Goal: Complete application form: Complete application form

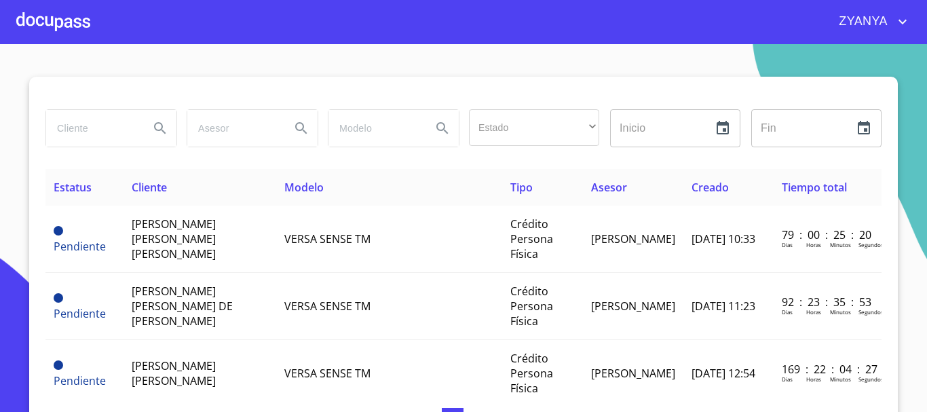
click at [38, 26] on div at bounding box center [53, 21] width 74 height 43
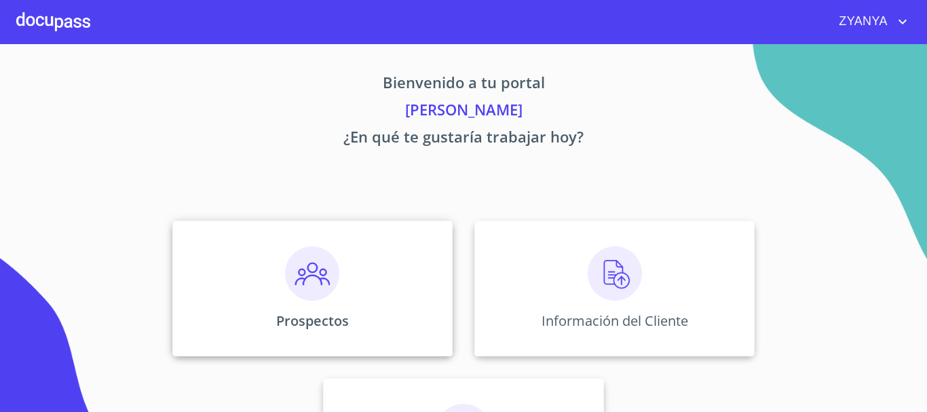
click at [324, 251] on img at bounding box center [312, 273] width 54 height 54
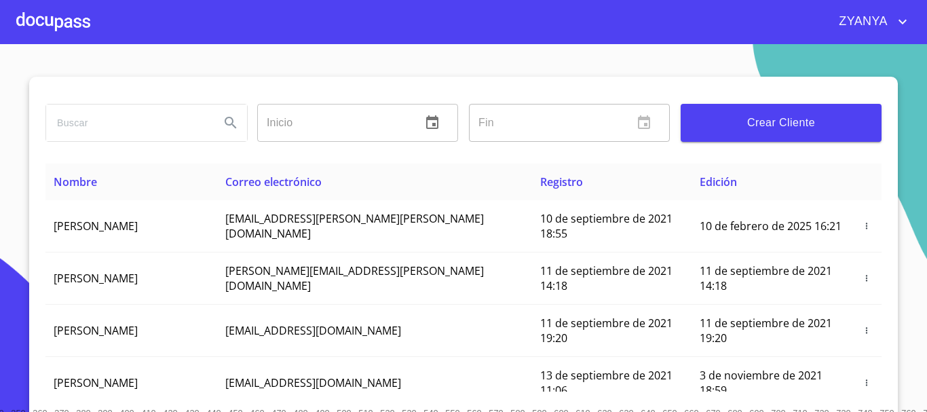
click at [739, 116] on span "Crear Cliente" at bounding box center [781, 122] width 179 height 19
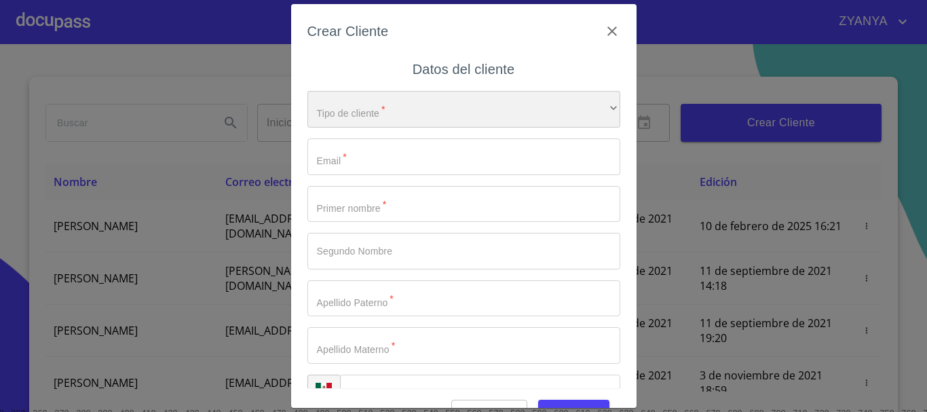
click at [369, 107] on div "​" at bounding box center [464, 109] width 313 height 37
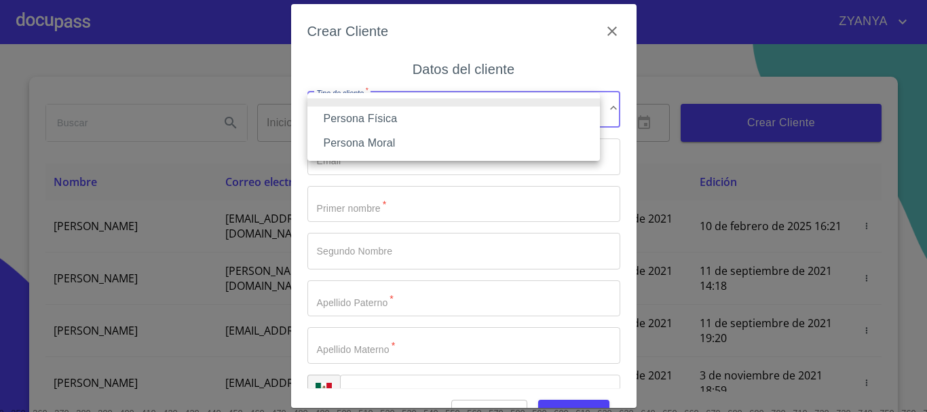
click at [375, 114] on li "Persona Física" at bounding box center [454, 119] width 293 height 24
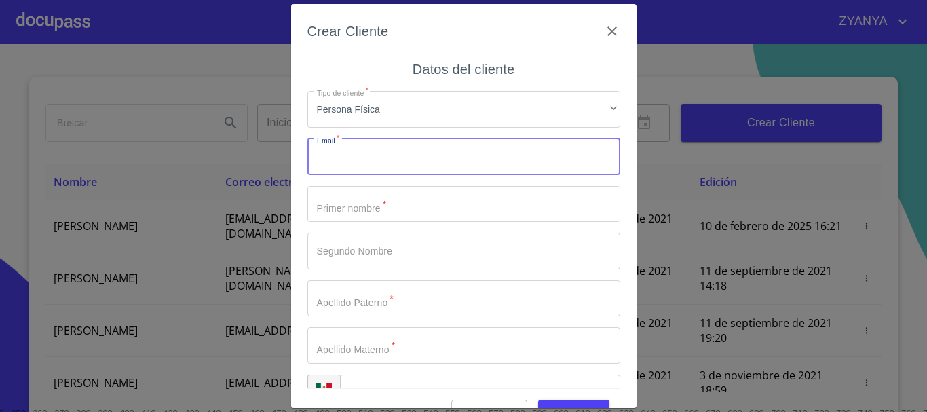
click at [377, 157] on input "Tipo de cliente   *" at bounding box center [464, 156] width 313 height 37
type input "[EMAIL_ADDRESS][DOMAIN_NAME]"
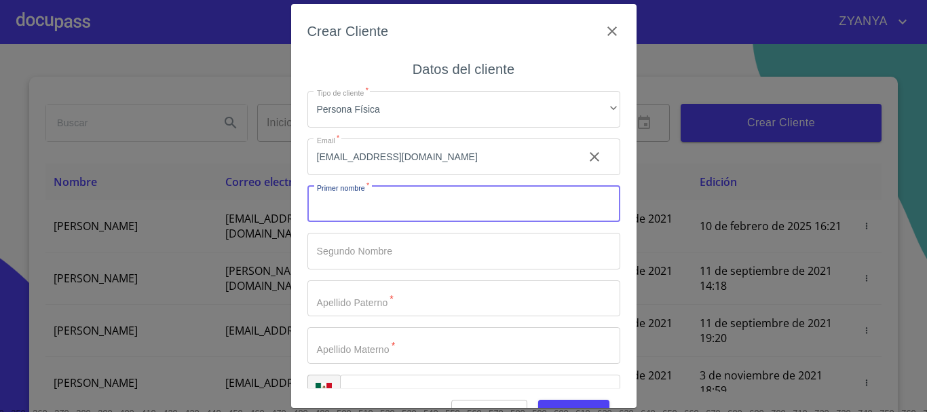
click at [386, 198] on input "Tipo de cliente   *" at bounding box center [464, 204] width 313 height 37
type input "[PERSON_NAME]"
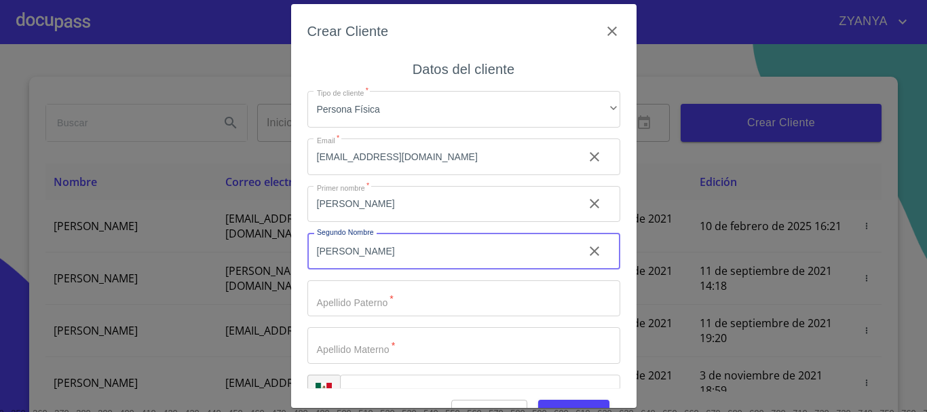
type input "[PERSON_NAME]"
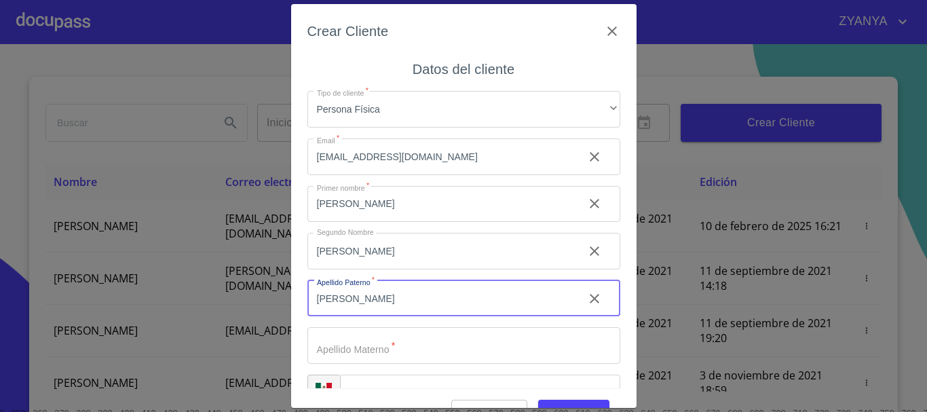
type input "[PERSON_NAME]"
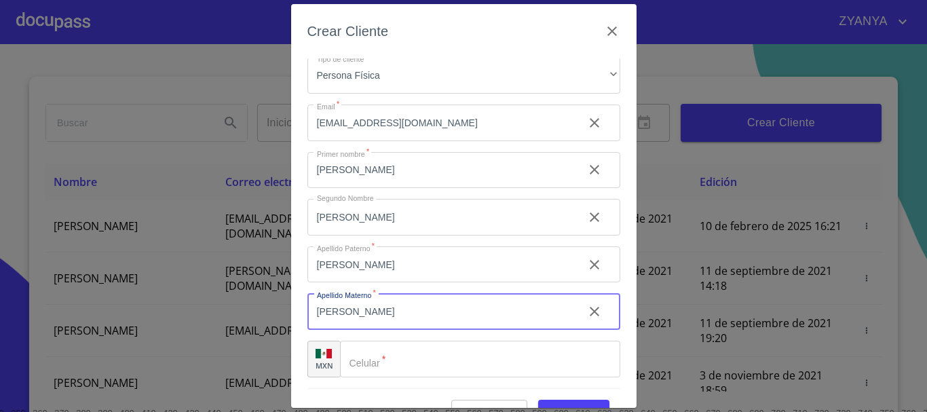
scroll to position [33, 0]
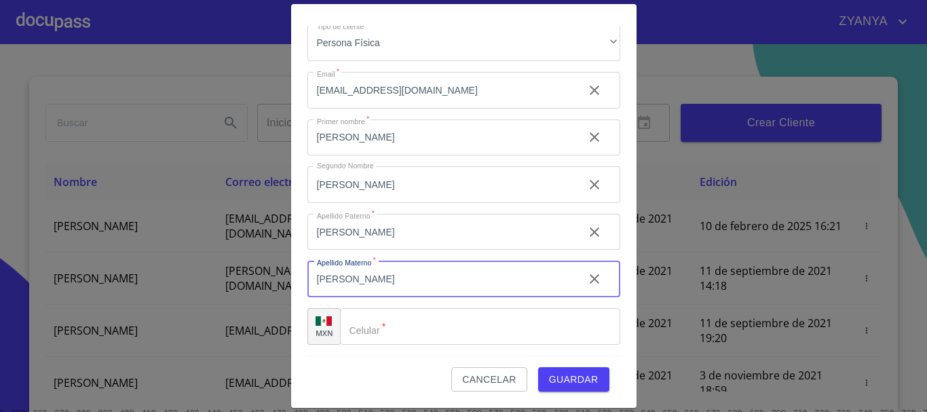
type input "[PERSON_NAME]"
click at [397, 332] on input "Tipo de cliente   *" at bounding box center [480, 326] width 280 height 37
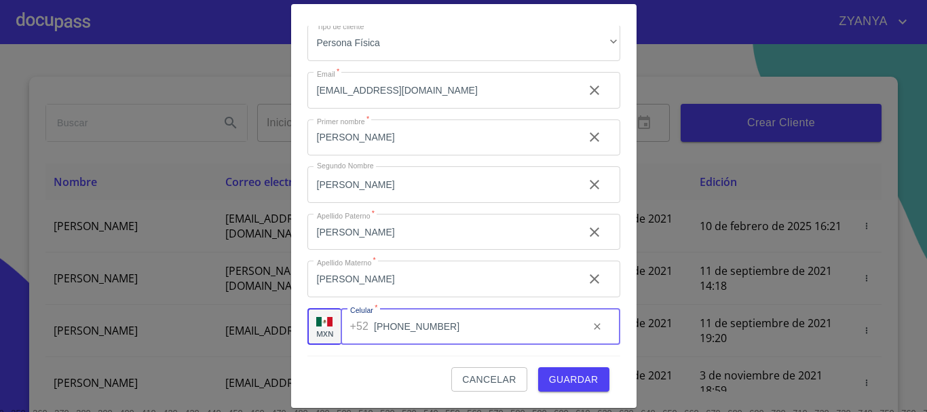
type input "[PHONE_NUMBER]"
click at [568, 370] on button "Guardar" at bounding box center [573, 379] width 71 height 25
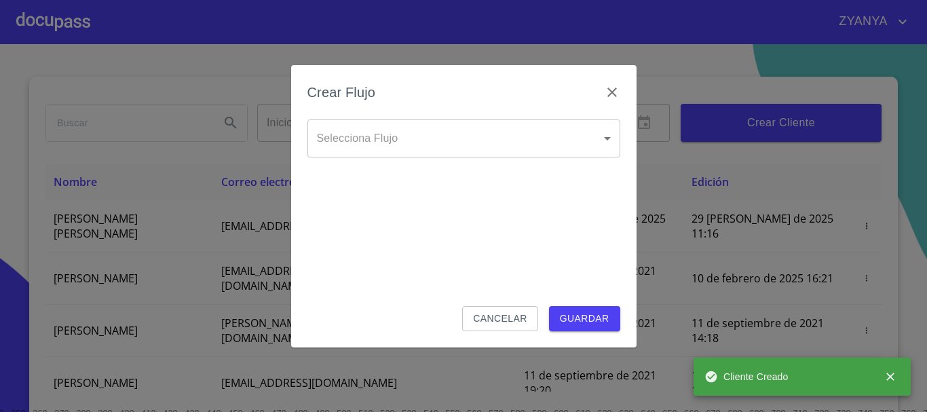
click at [464, 140] on body "ZYANYA Inicio ​ Fin ​ Crear Cliente Nombre Correo electrónico Registro Edición …" at bounding box center [463, 206] width 927 height 412
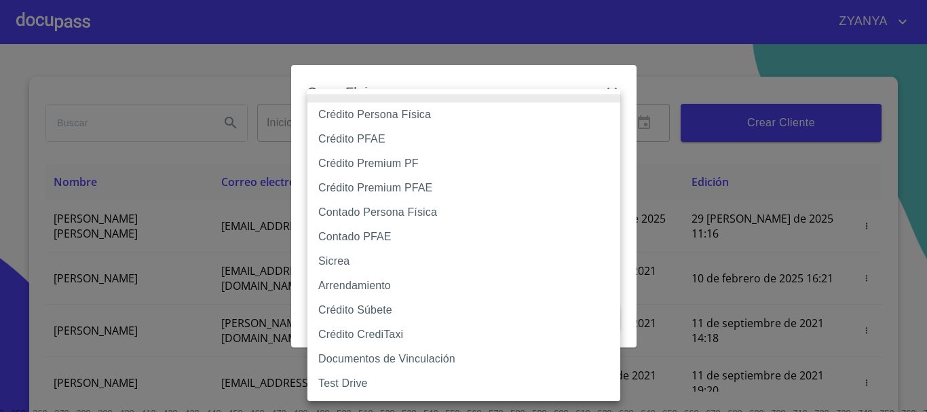
click at [409, 116] on li "Crédito Persona Física" at bounding box center [464, 115] width 313 height 24
type input "6009fb3c7d1714eb8809aa97"
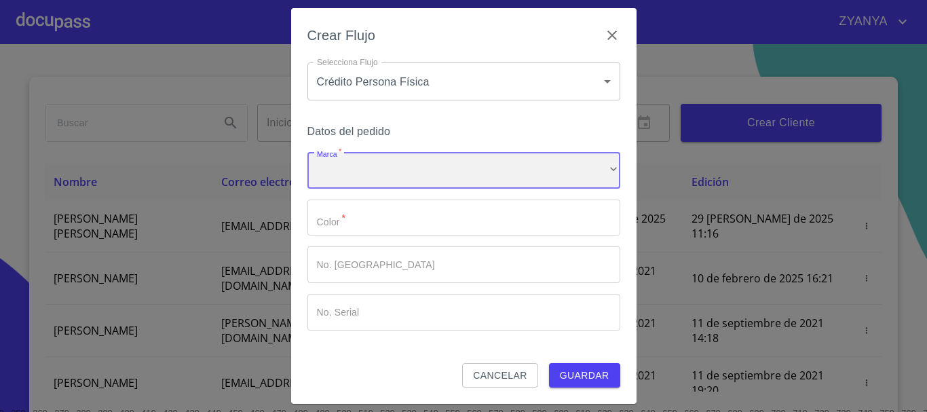
click at [403, 170] on div "​" at bounding box center [464, 170] width 313 height 37
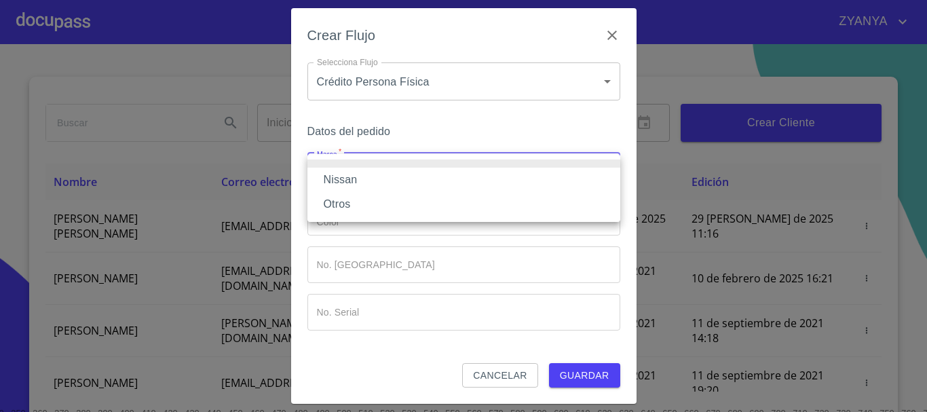
click at [403, 170] on li "Nissan" at bounding box center [464, 180] width 313 height 24
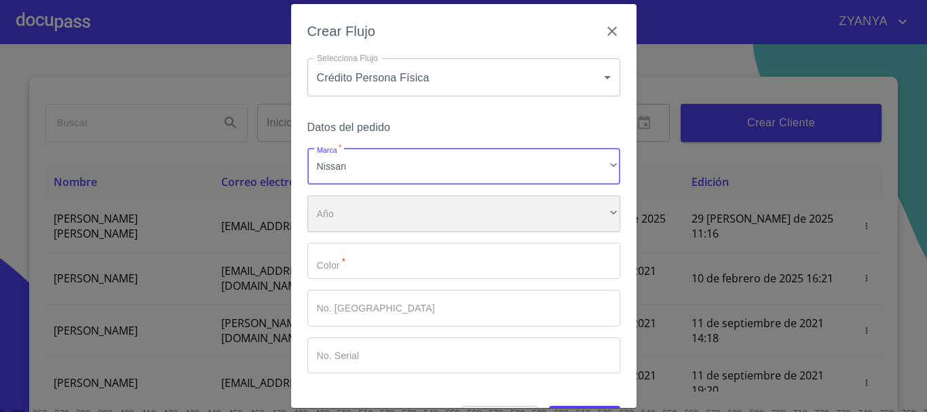
click at [396, 207] on div "​" at bounding box center [464, 214] width 313 height 37
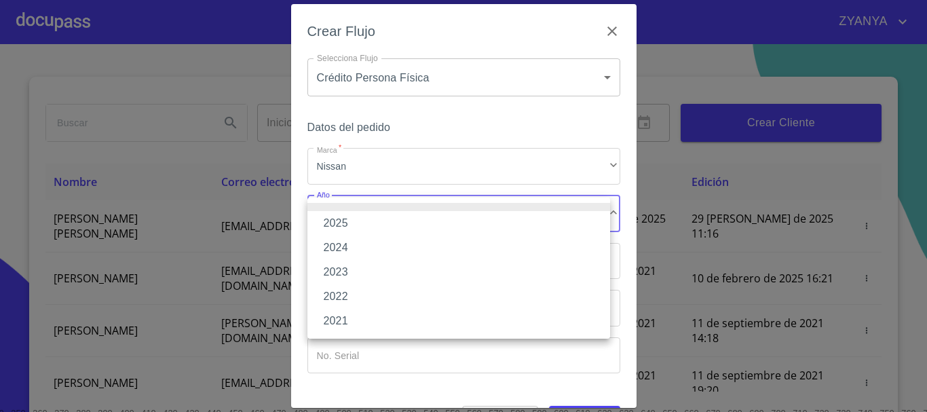
click at [396, 219] on li "2025" at bounding box center [459, 223] width 303 height 24
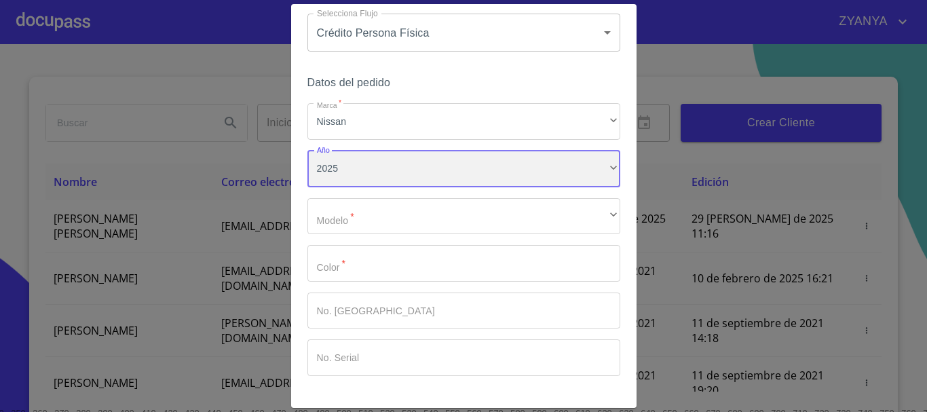
scroll to position [68, 0]
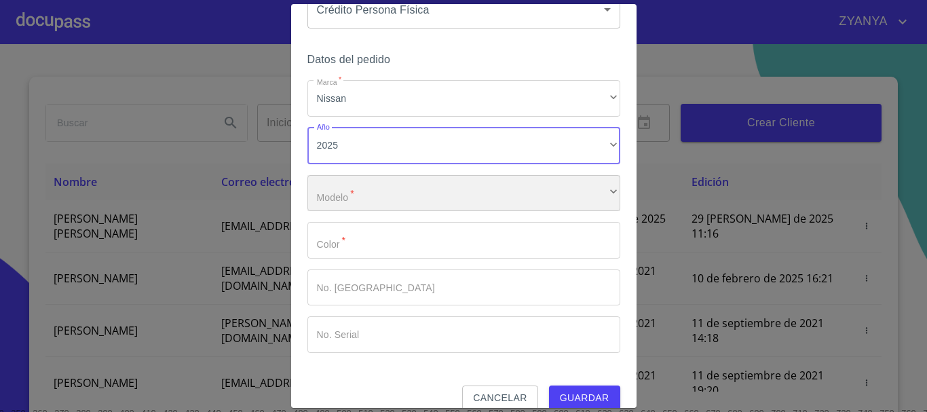
click at [504, 191] on div "​" at bounding box center [464, 193] width 313 height 37
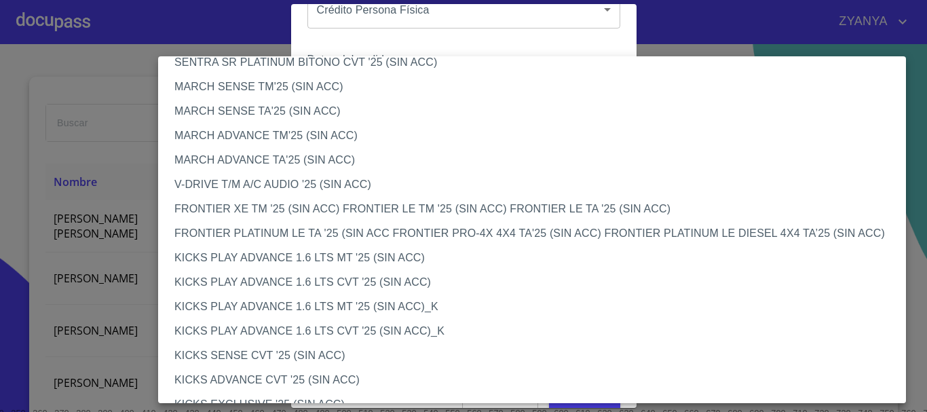
scroll to position [935, 0]
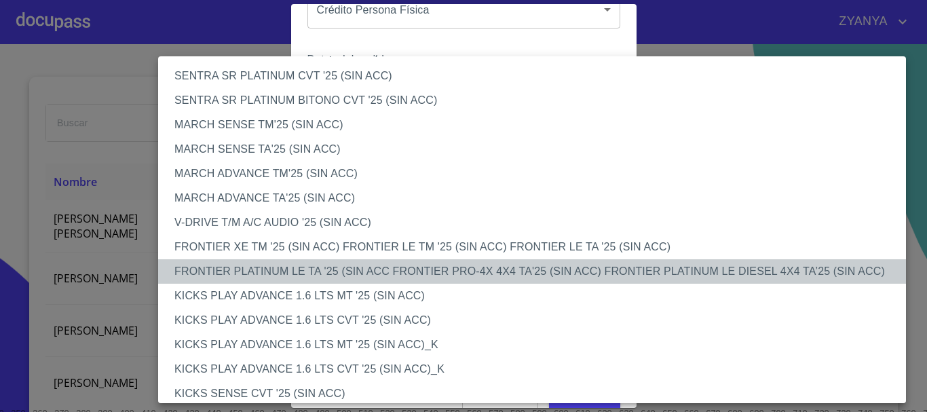
click at [303, 269] on li "FRONTIER PLATINUM LE TA '25 (SIN ACC FRONTIER PRO-4X 4X4 TA'25 (SIN ACC) FRONTI…" at bounding box center [537, 271] width 758 height 24
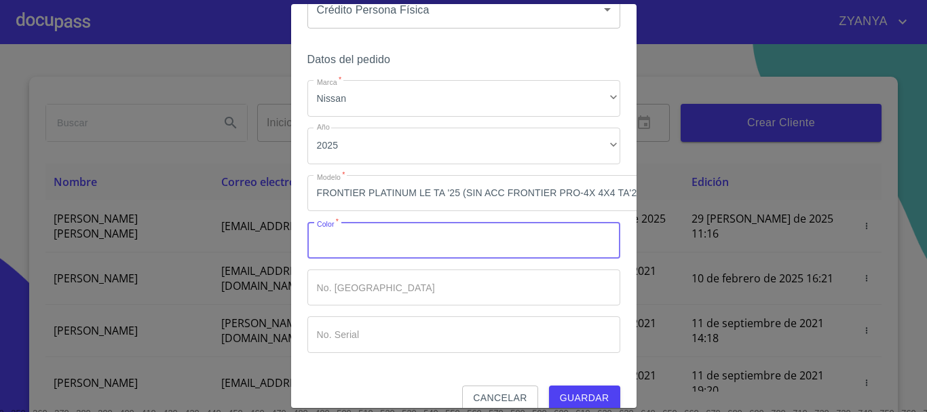
click at [431, 235] on input "Marca   *" at bounding box center [464, 240] width 313 height 37
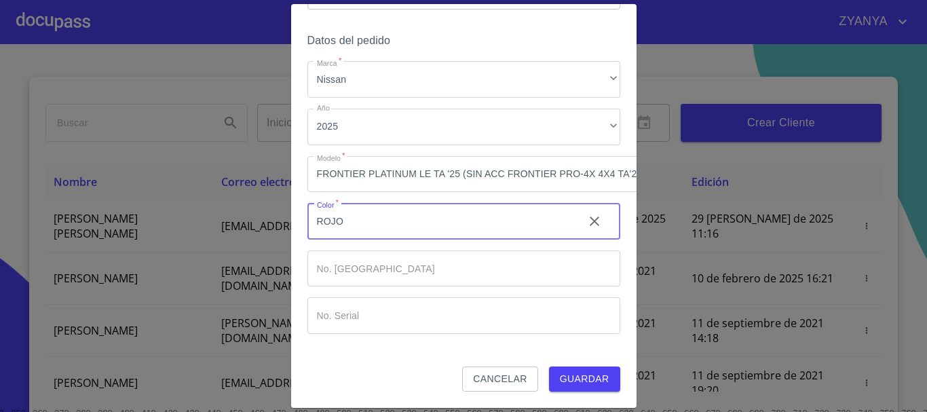
scroll to position [97, 0]
type input "ROJO"
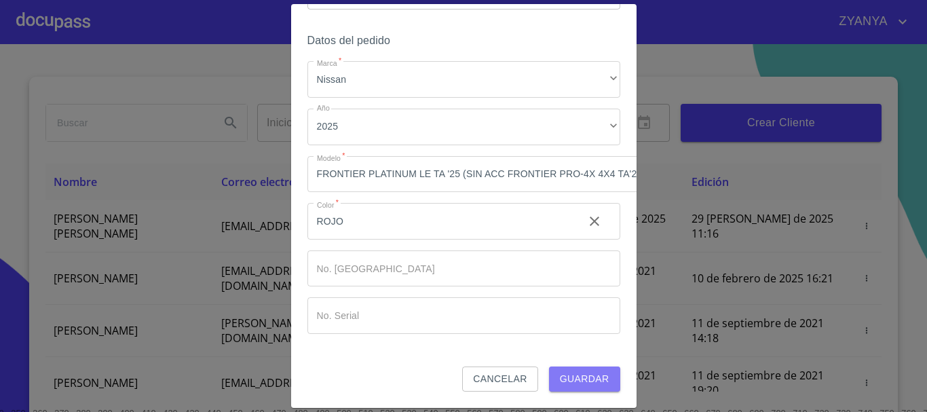
click at [594, 371] on span "Guardar" at bounding box center [585, 379] width 50 height 17
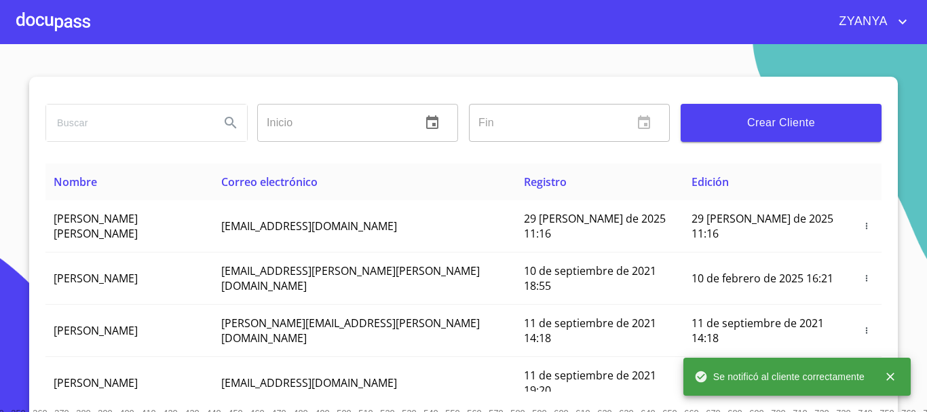
click at [83, 22] on div at bounding box center [53, 21] width 74 height 43
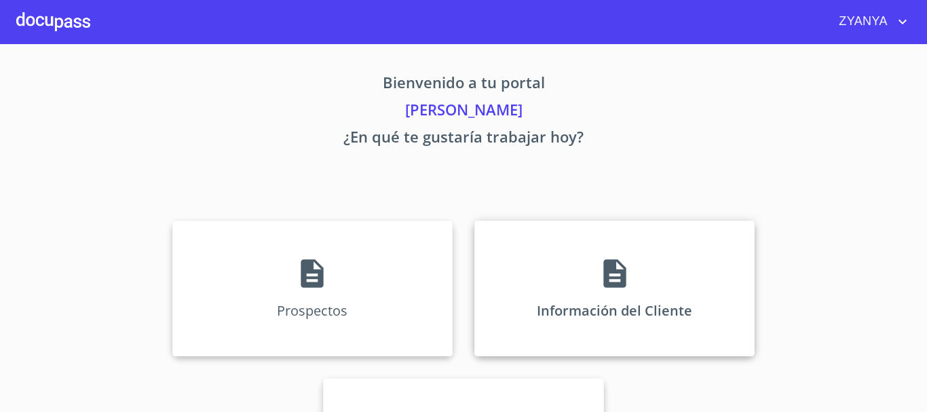
click at [646, 278] on div "Información del Cliente" at bounding box center [615, 289] width 280 height 136
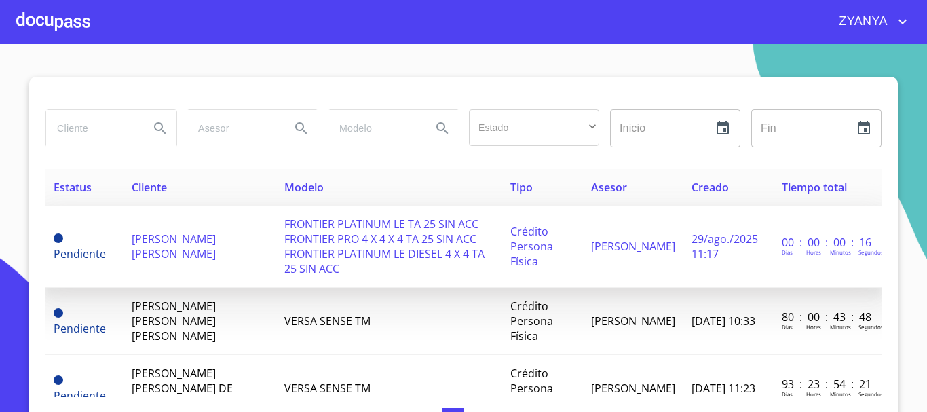
click at [453, 228] on span "FRONTIER PLATINUM LE TA 25 SIN ACC FRONTIER PRO 4 X 4 X 4 TA 25 SIN ACC FRONTIE…" at bounding box center [384, 247] width 200 height 60
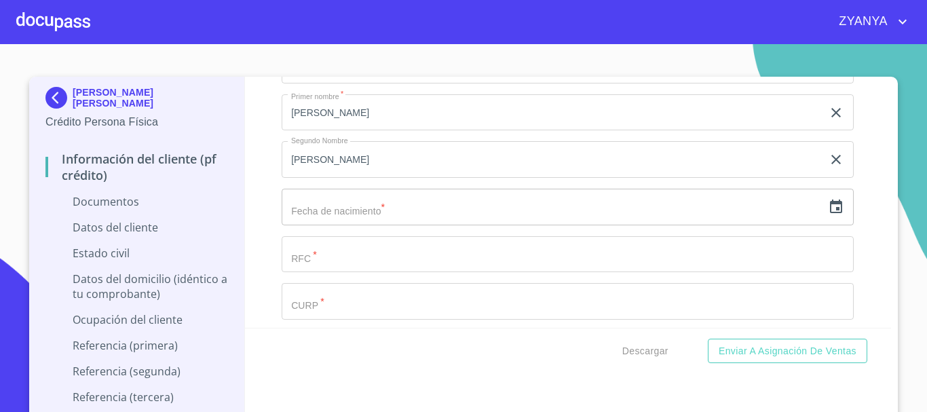
scroll to position [1765, 0]
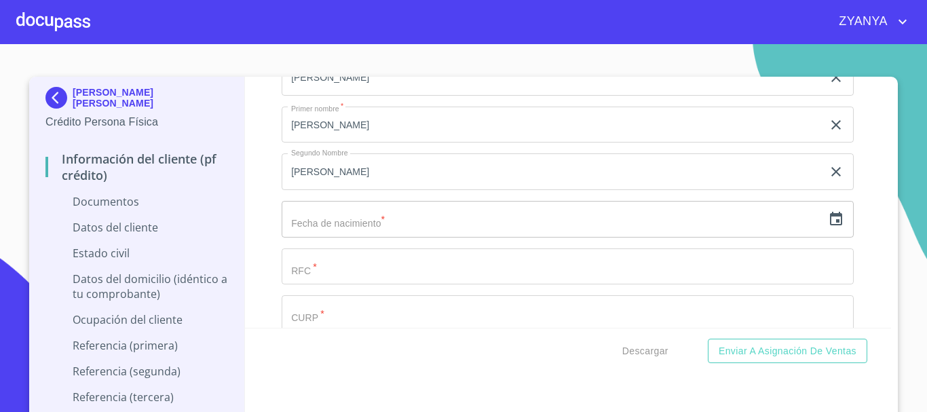
click at [391, 224] on input "text" at bounding box center [552, 219] width 541 height 37
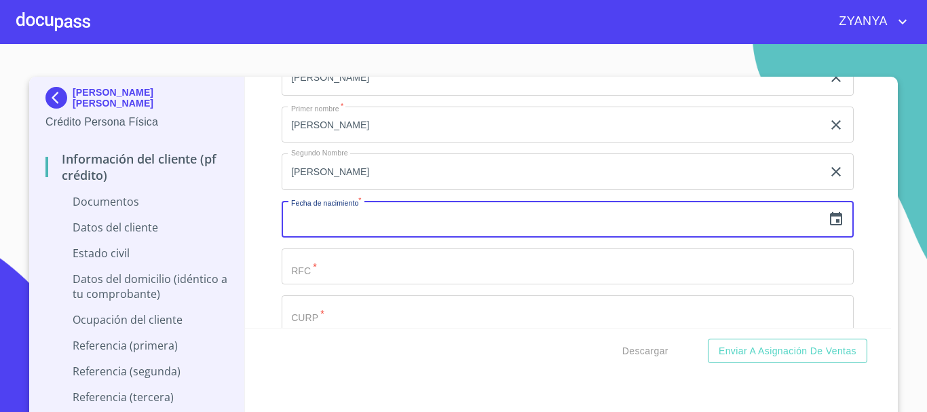
paste input "33"
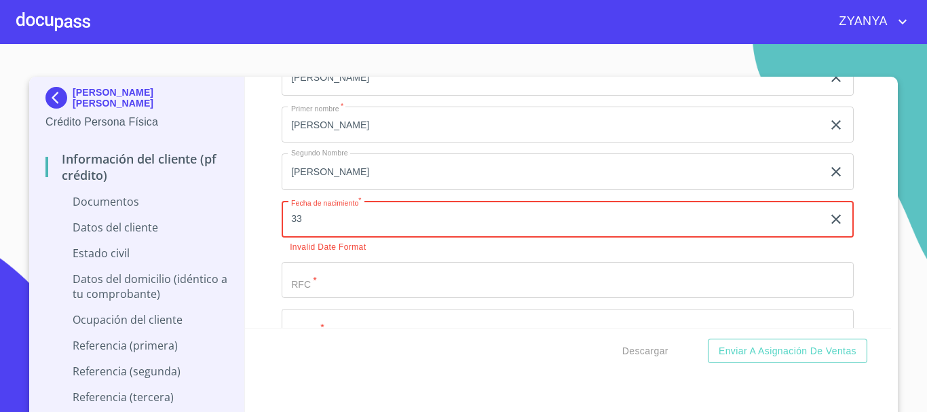
type input "3_"
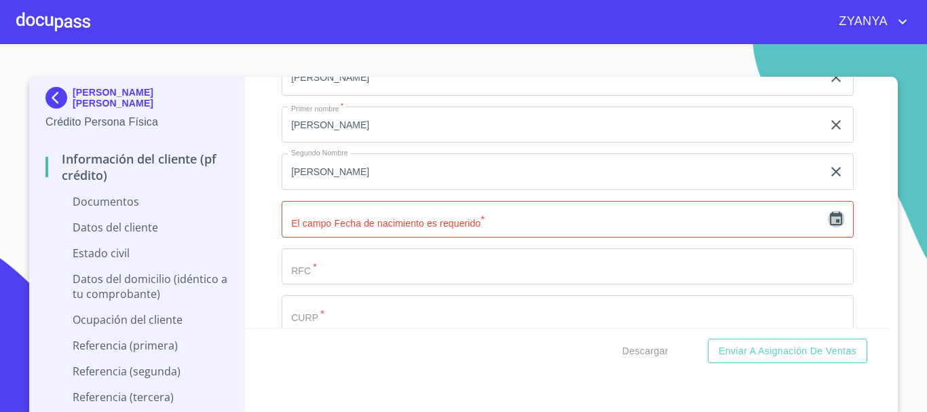
click at [830, 213] on icon "button" at bounding box center [836, 219] width 12 height 14
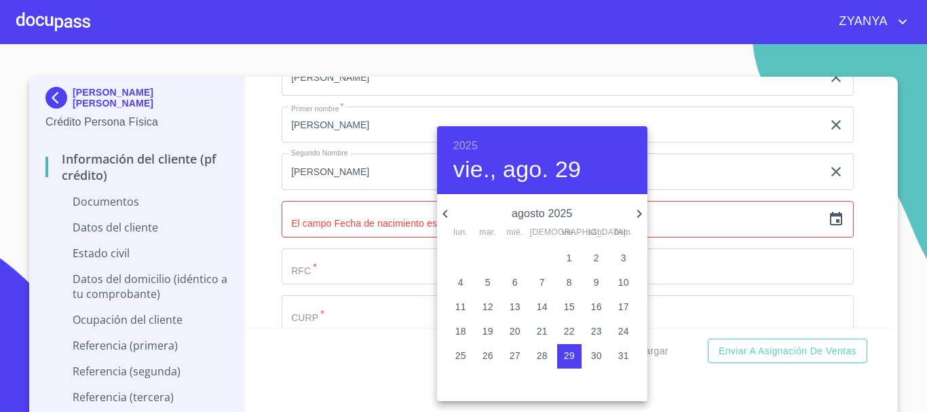
click at [473, 137] on h6 "2025" at bounding box center [465, 145] width 24 height 19
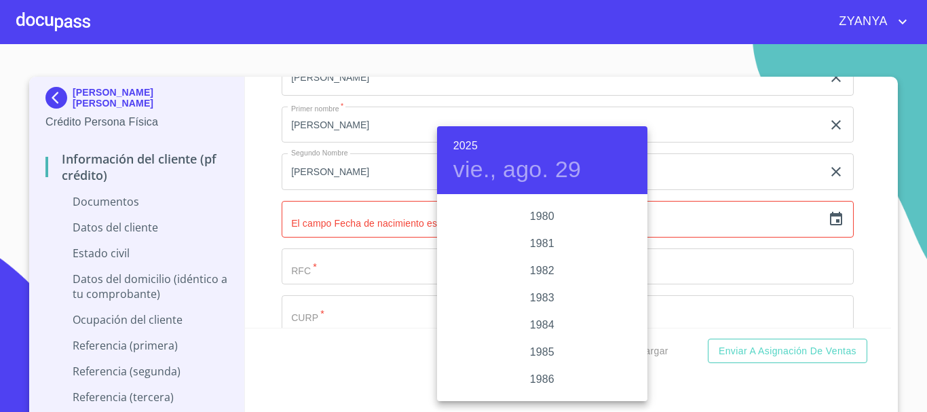
scroll to position [1412, 0]
click at [540, 259] on div "1979" at bounding box center [542, 263] width 210 height 27
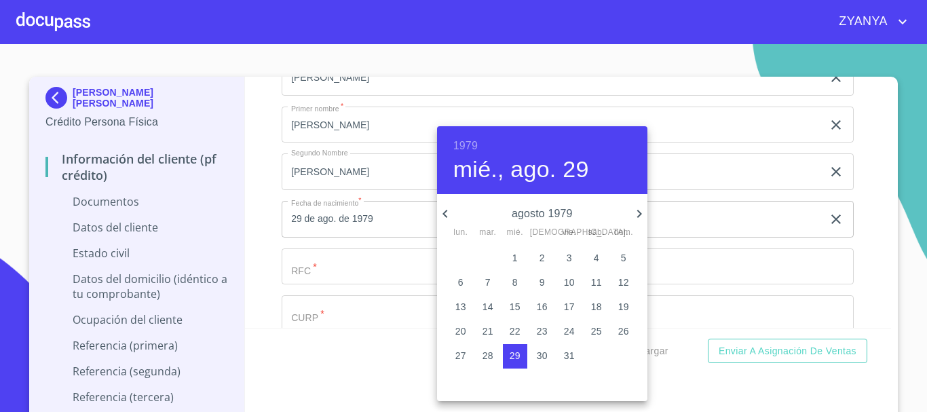
click at [637, 208] on icon "button" at bounding box center [639, 214] width 16 height 16
click at [590, 278] on span "8" at bounding box center [596, 283] width 24 height 14
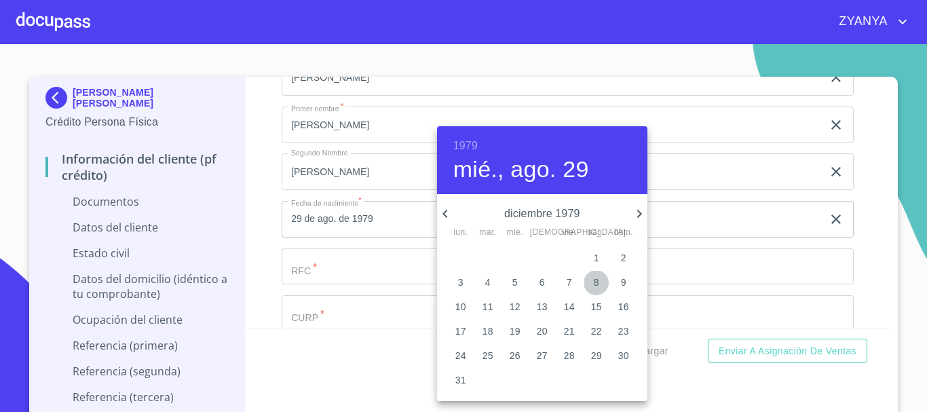
type input "8 de dic. de 1979"
click at [368, 264] on div at bounding box center [463, 206] width 927 height 412
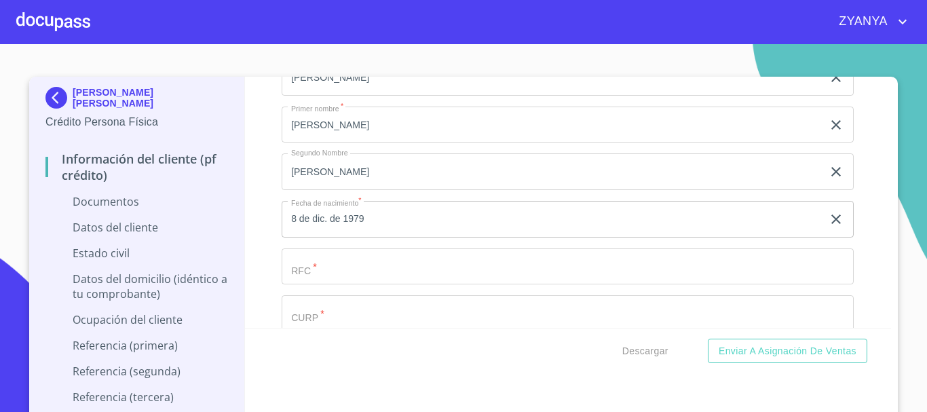
click at [365, 49] on input "Documento de identificación.   *" at bounding box center [552, 30] width 541 height 37
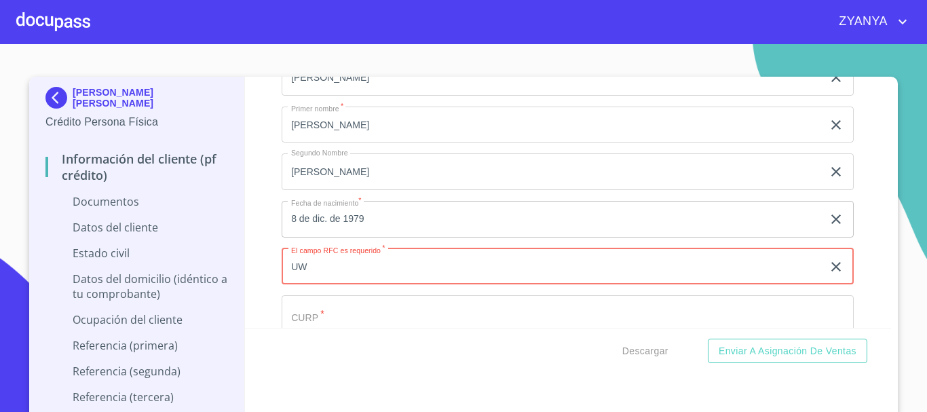
type input "U"
paste input "CAMM791208"
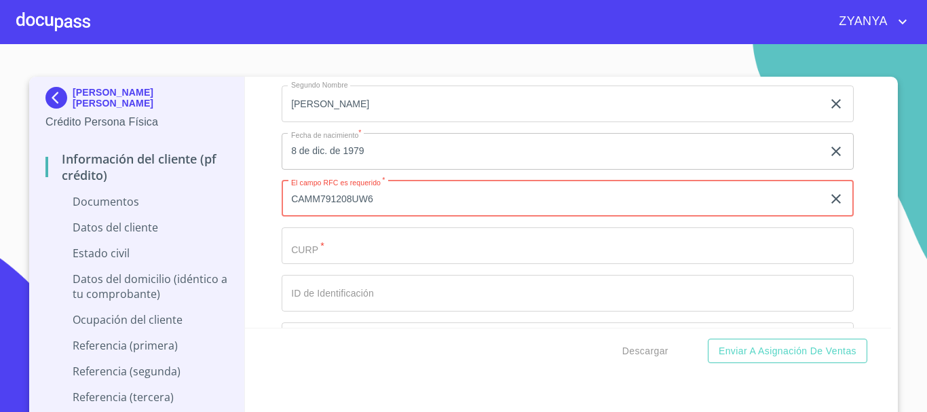
type input "CAMM791208UW6"
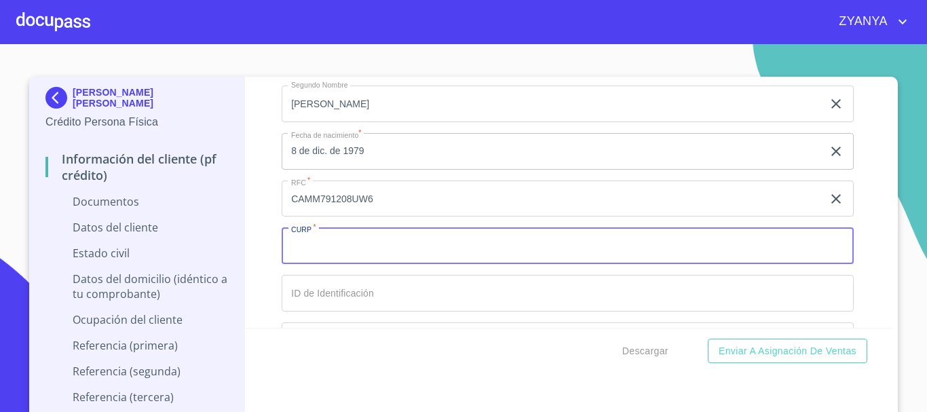
click at [428, 253] on input "Documento de identificación.   *" at bounding box center [568, 245] width 572 height 37
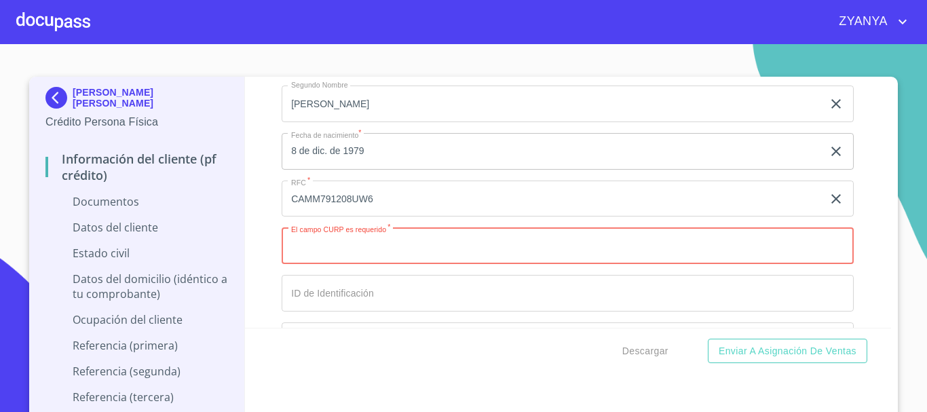
paste input "CAMM791208MMNNCN01"
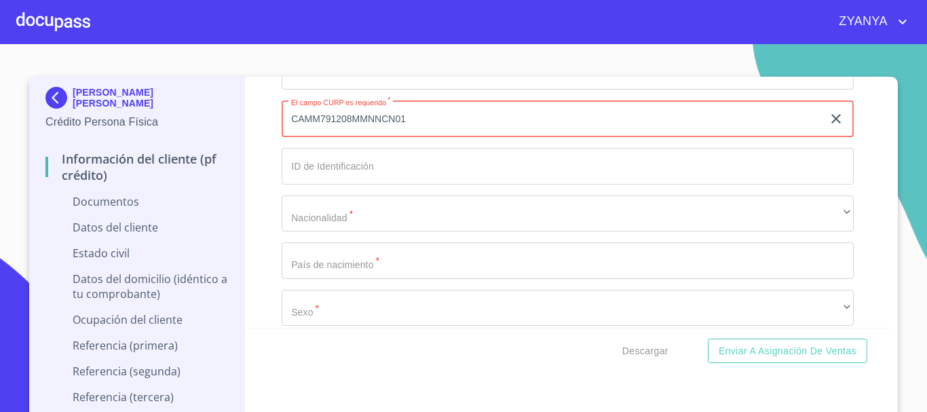
scroll to position [1969, 0]
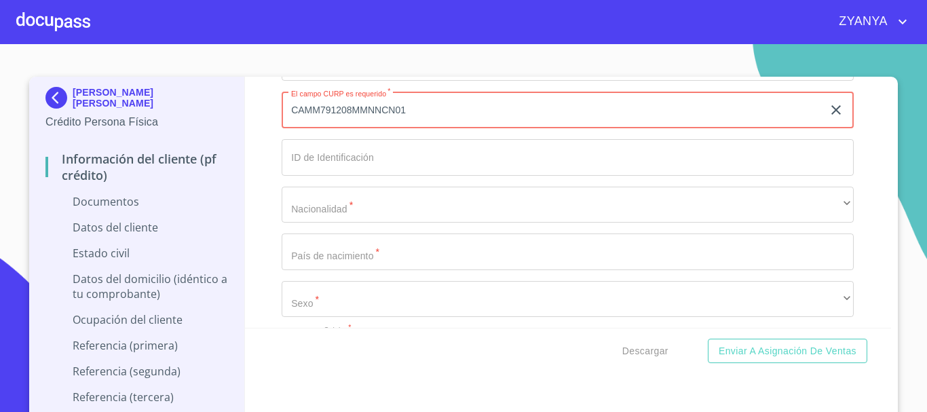
type input "CAMM791208MMNNCN01"
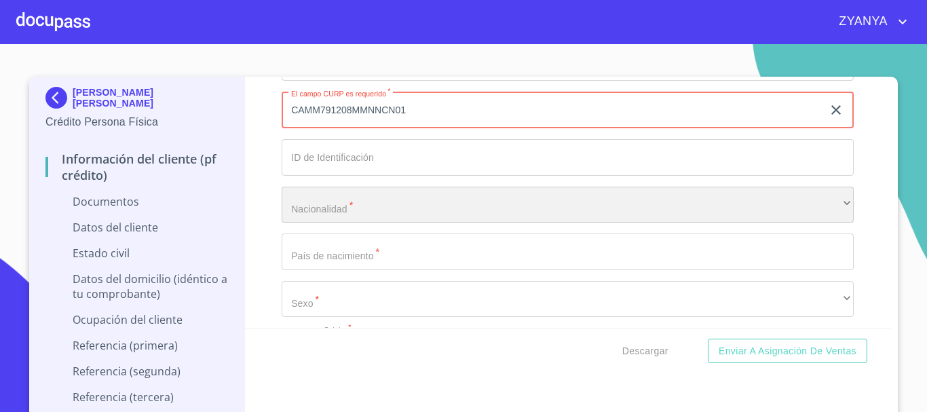
click at [386, 205] on div "​" at bounding box center [568, 205] width 572 height 37
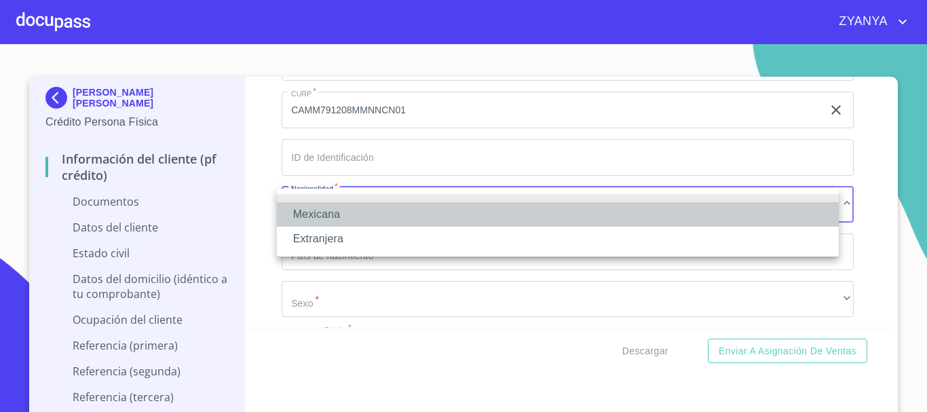
click at [386, 205] on li "Mexicana" at bounding box center [558, 214] width 562 height 24
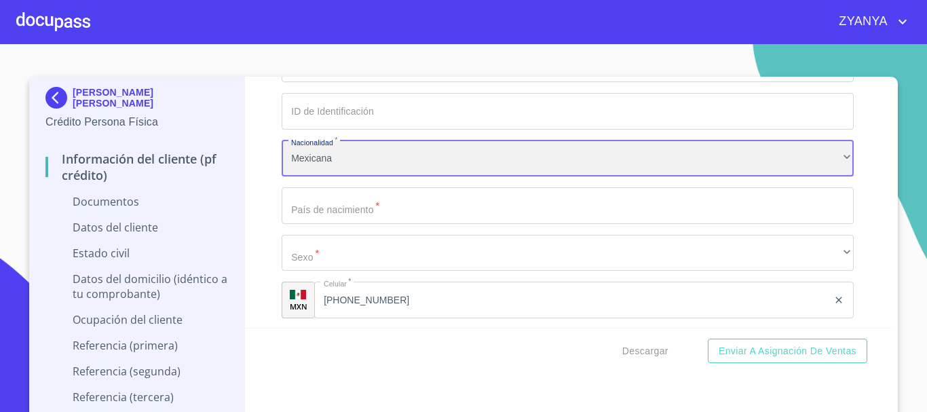
scroll to position [2037, 0]
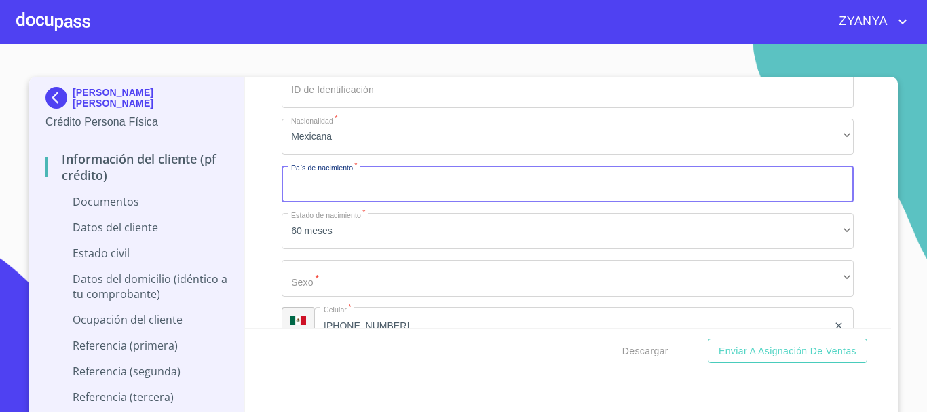
click at [397, 184] on input "Documento de identificación.   *" at bounding box center [568, 184] width 572 height 37
type input "J"
type input "[GEOGRAPHIC_DATA]"
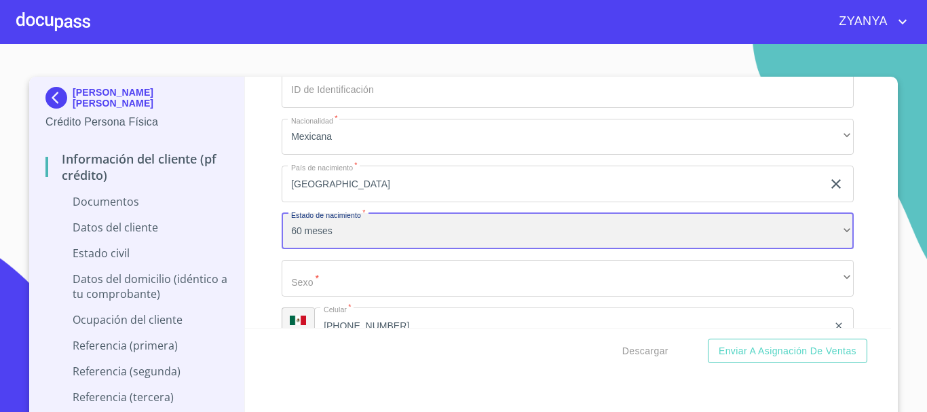
click at [379, 219] on div "60 meses" at bounding box center [568, 231] width 572 height 37
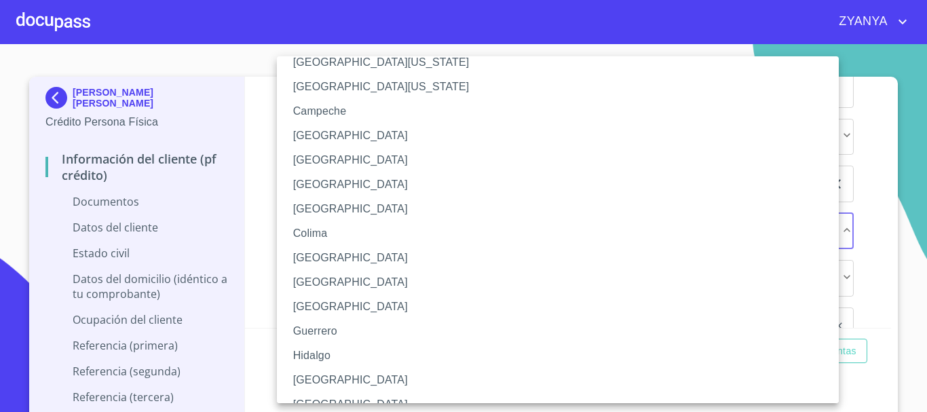
scroll to position [68, 0]
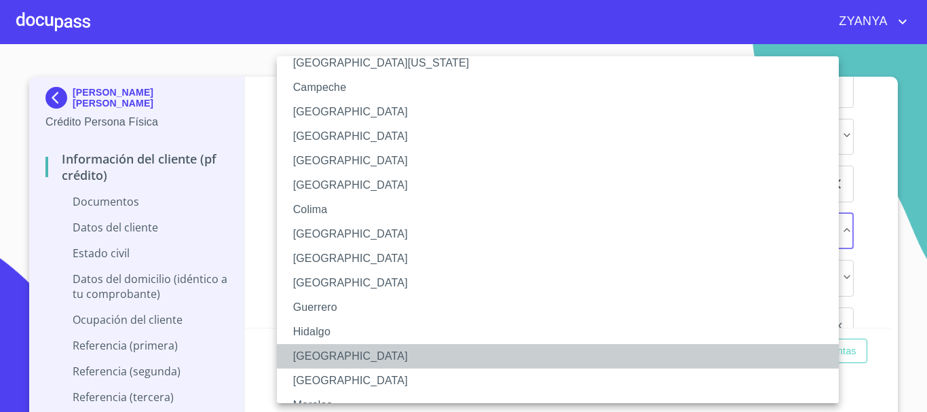
click at [324, 351] on li "[GEOGRAPHIC_DATA]" at bounding box center [563, 356] width 572 height 24
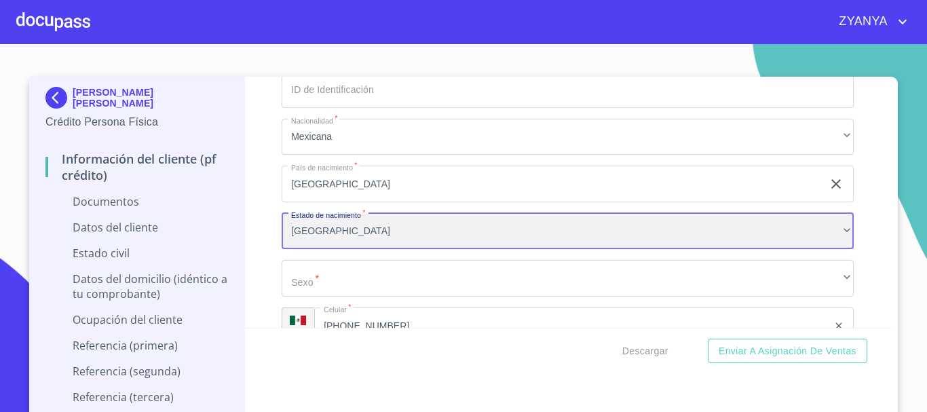
scroll to position [2104, 0]
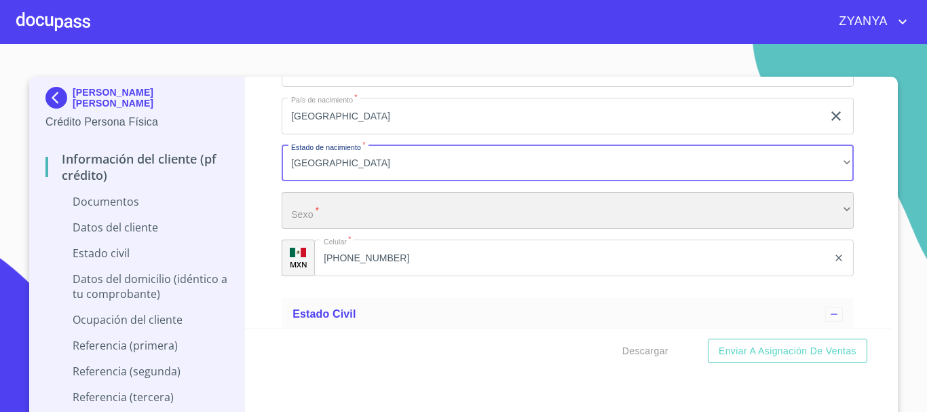
click at [371, 204] on div "​" at bounding box center [568, 210] width 572 height 37
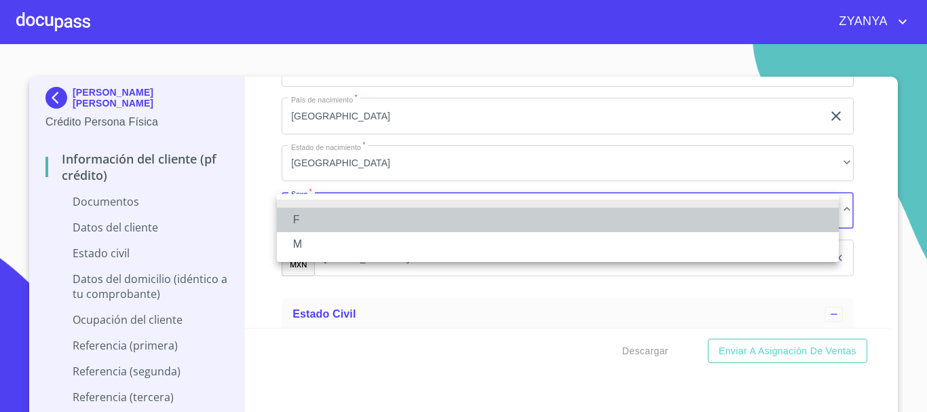
click at [362, 219] on li "F" at bounding box center [558, 220] width 562 height 24
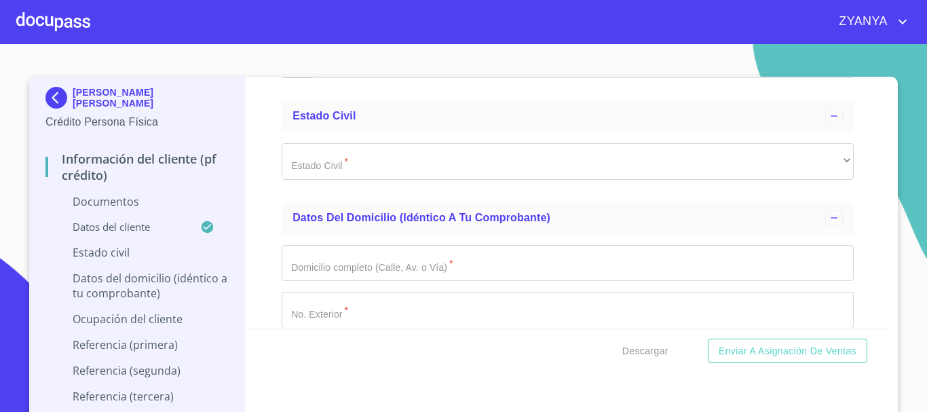
scroll to position [2308, 0]
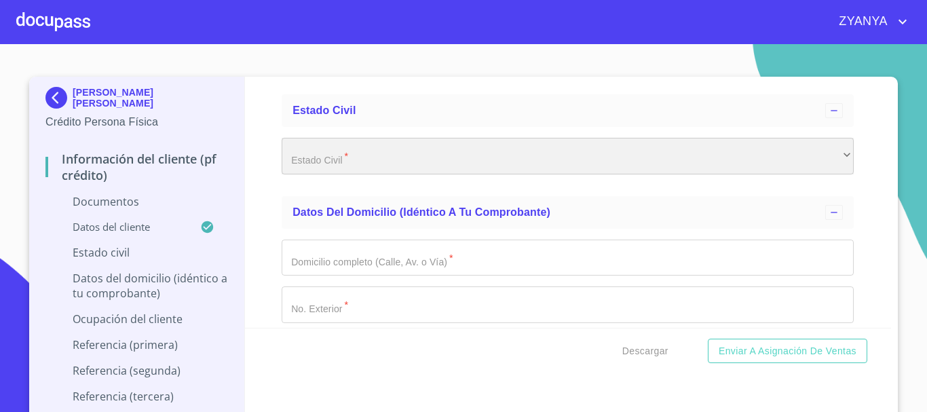
click at [380, 162] on div "​" at bounding box center [568, 156] width 572 height 37
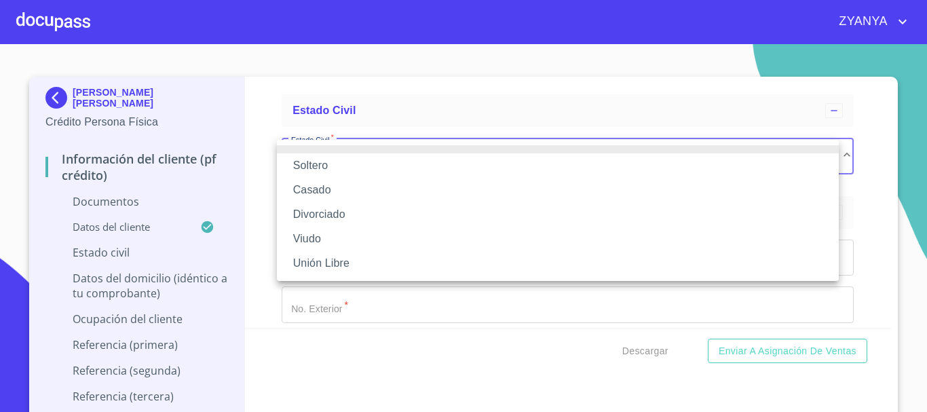
click at [344, 185] on li "Casado" at bounding box center [558, 190] width 562 height 24
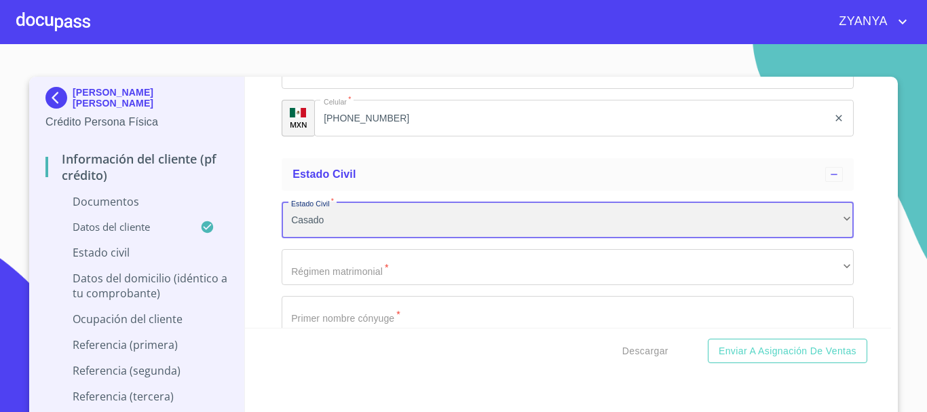
scroll to position [2240, 0]
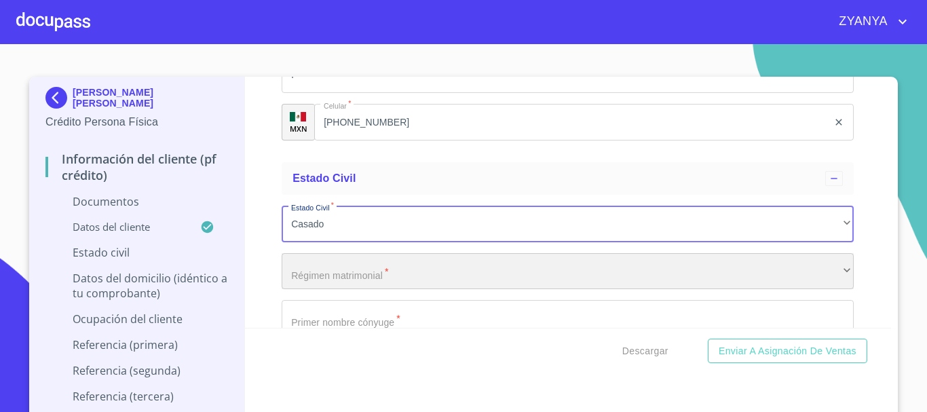
click at [479, 261] on div "​" at bounding box center [568, 271] width 572 height 37
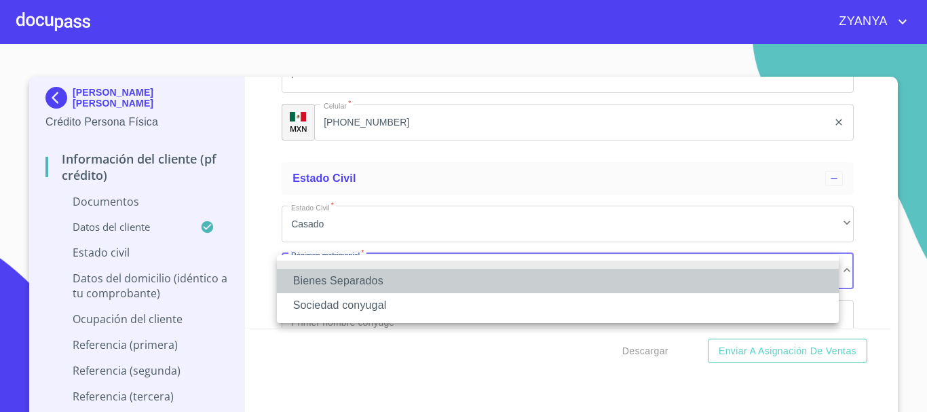
click at [386, 277] on li "Bienes Separados" at bounding box center [558, 281] width 562 height 24
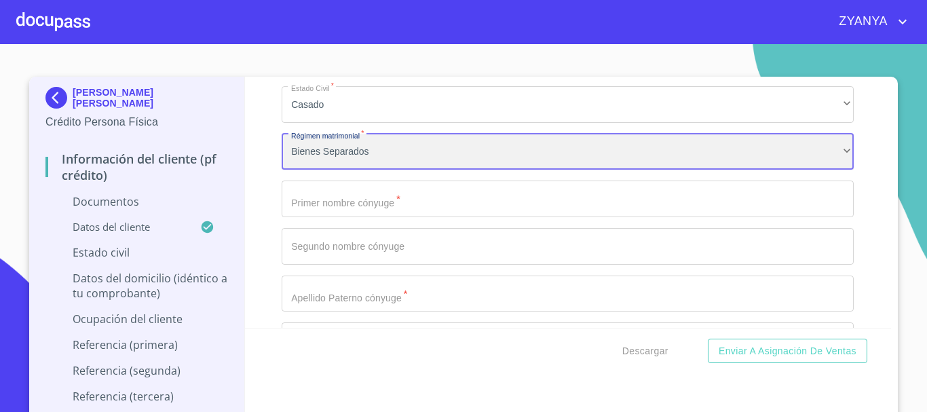
scroll to position [2444, 0]
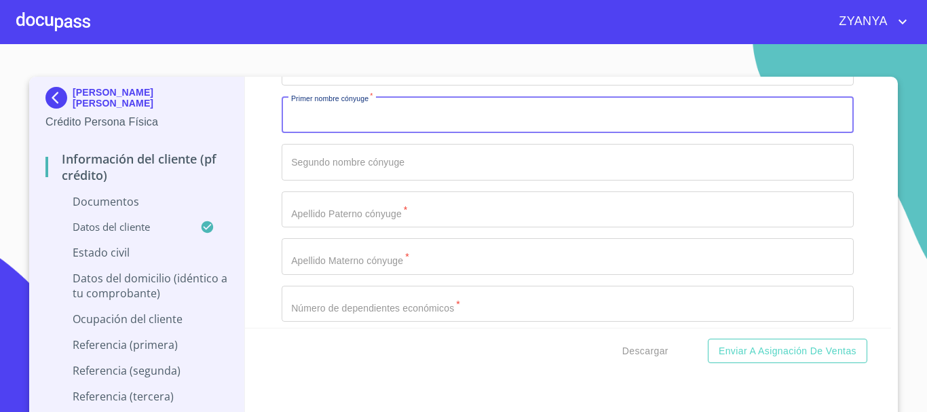
click at [371, 116] on input "Documento de identificación.   *" at bounding box center [568, 114] width 572 height 37
type input "[PERSON_NAME]"
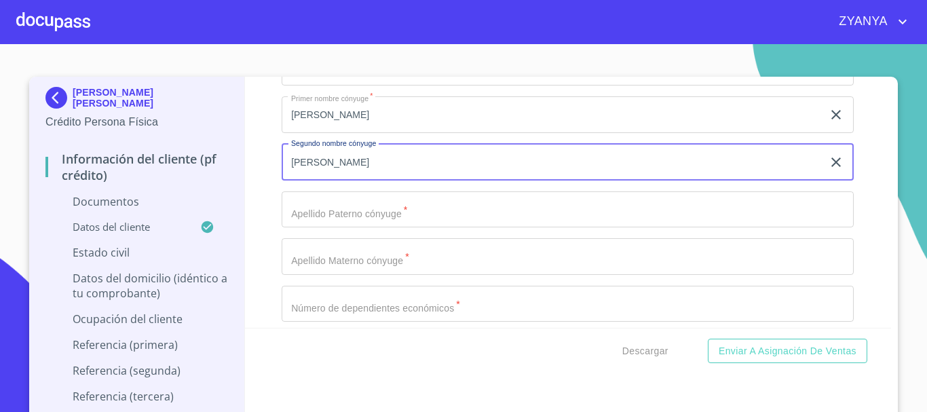
type input "[PERSON_NAME]"
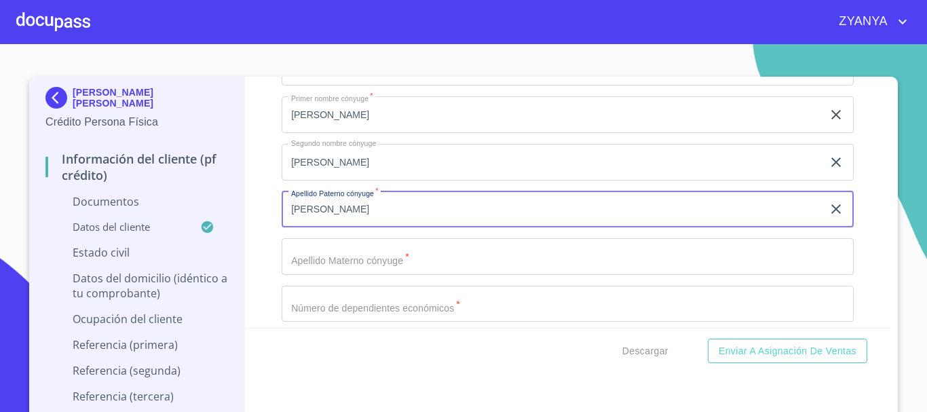
type input "[PERSON_NAME]"
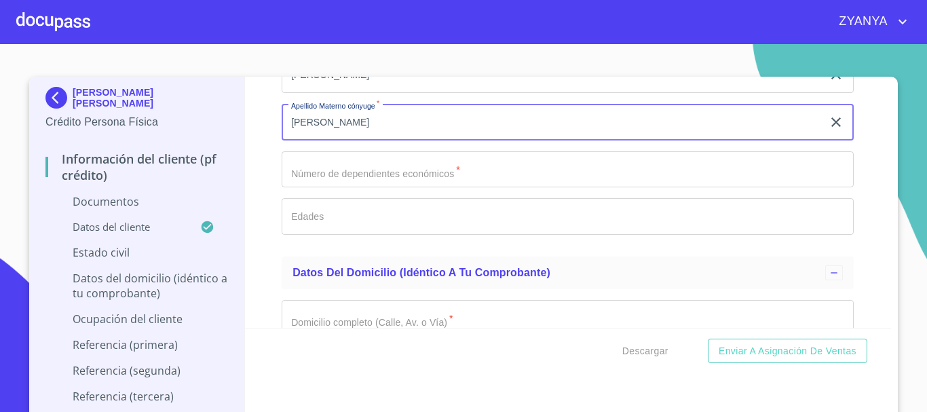
scroll to position [2580, 0]
type input "[PERSON_NAME]"
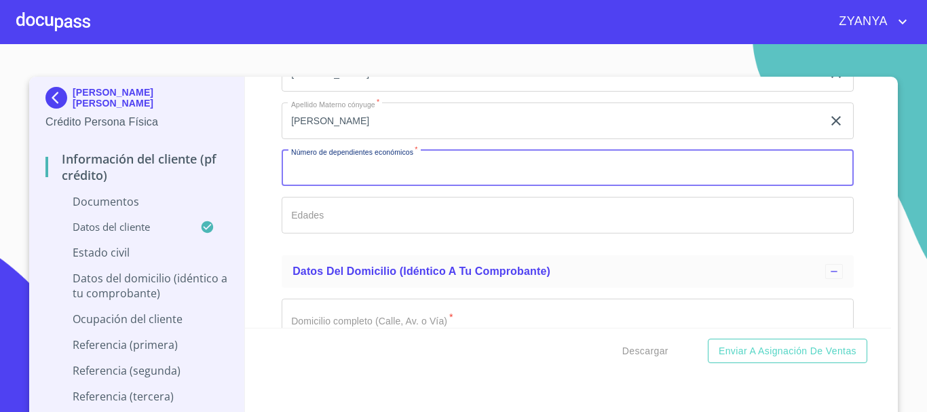
click at [433, 165] on input "Documento de identificación.   *" at bounding box center [568, 168] width 572 height 37
type input "0"
click at [649, 272] on div "Datos del domicilio (idéntico a tu comprobante)" at bounding box center [559, 271] width 533 height 16
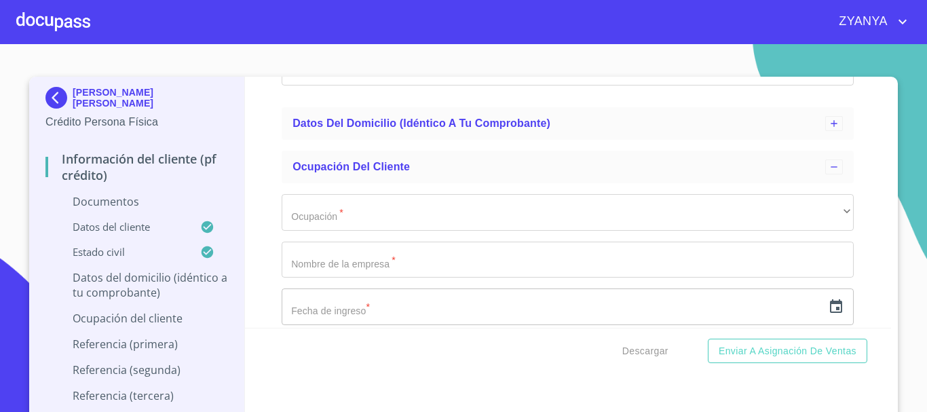
scroll to position [2715, 0]
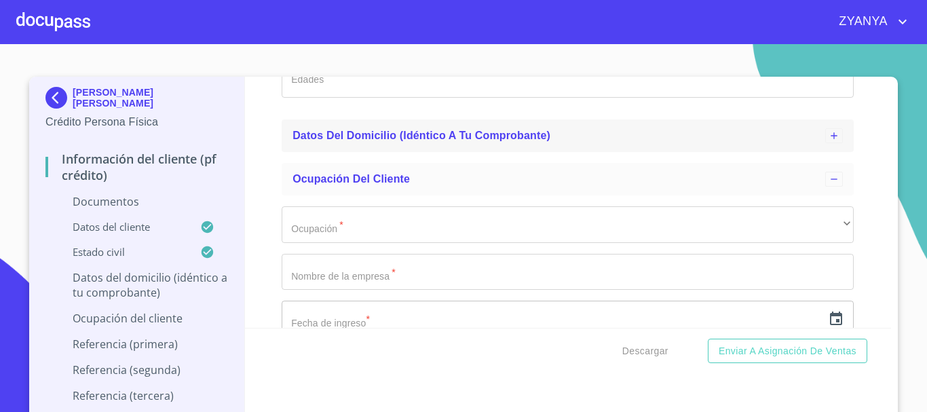
click at [829, 130] on icon at bounding box center [834, 135] width 11 height 11
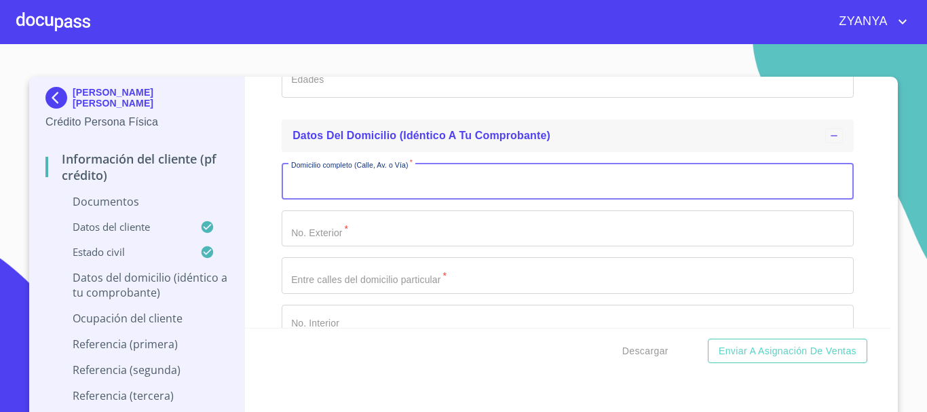
click at [341, 181] on input "Documento de identificación.   *" at bounding box center [568, 181] width 572 height 37
type input "[GEOGRAPHIC_DATA]"
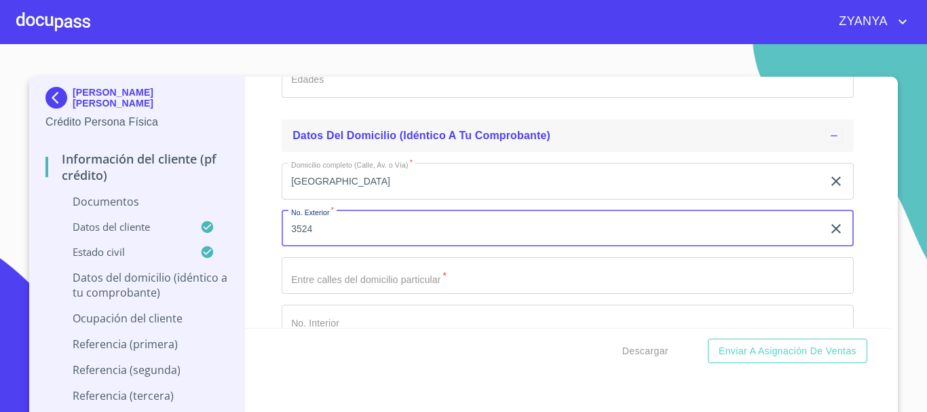
type input "3524"
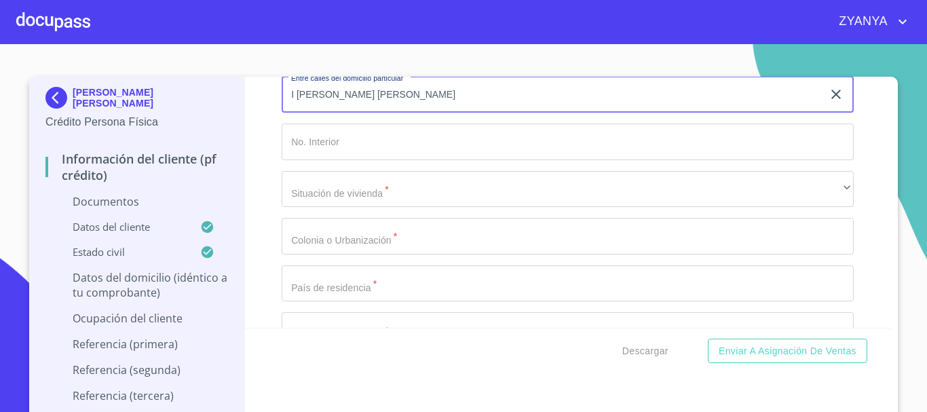
scroll to position [2919, 0]
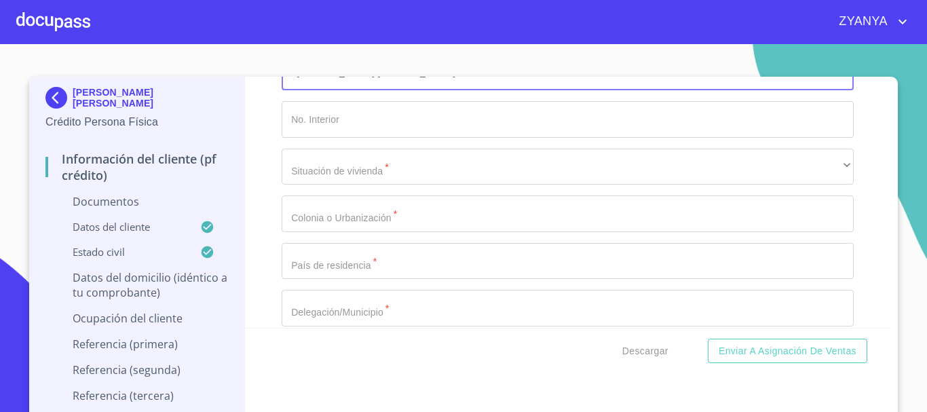
type input "I [PERSON_NAME] [PERSON_NAME]"
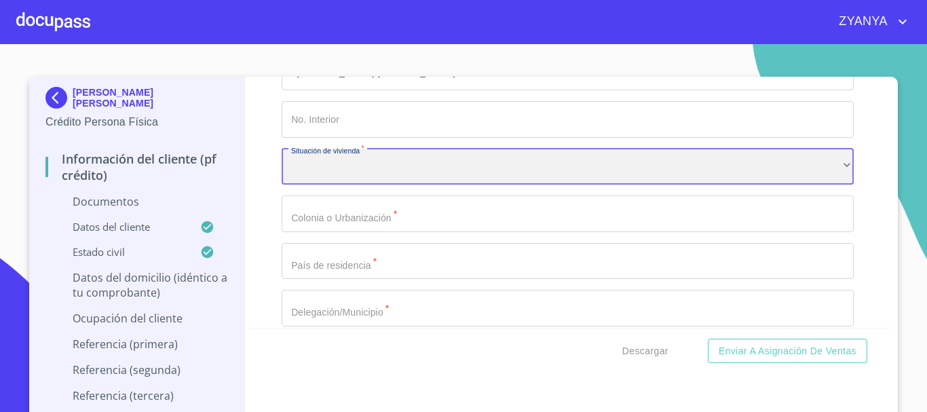
click at [361, 176] on div "​" at bounding box center [568, 167] width 572 height 37
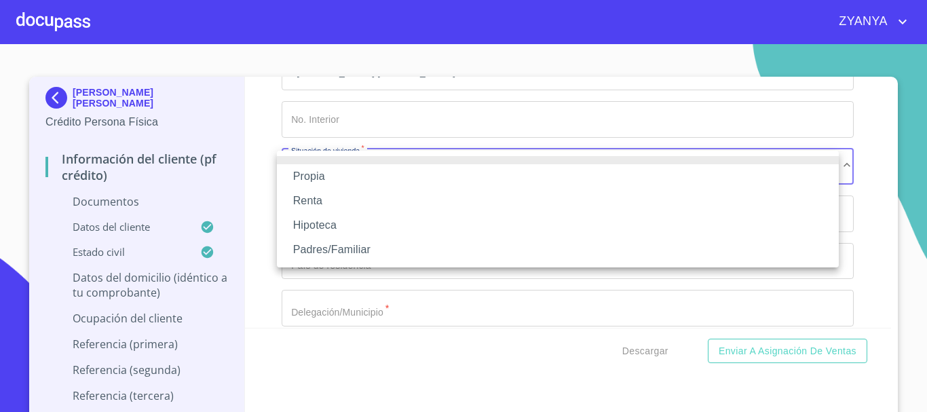
click at [361, 176] on li "Propia" at bounding box center [558, 176] width 562 height 24
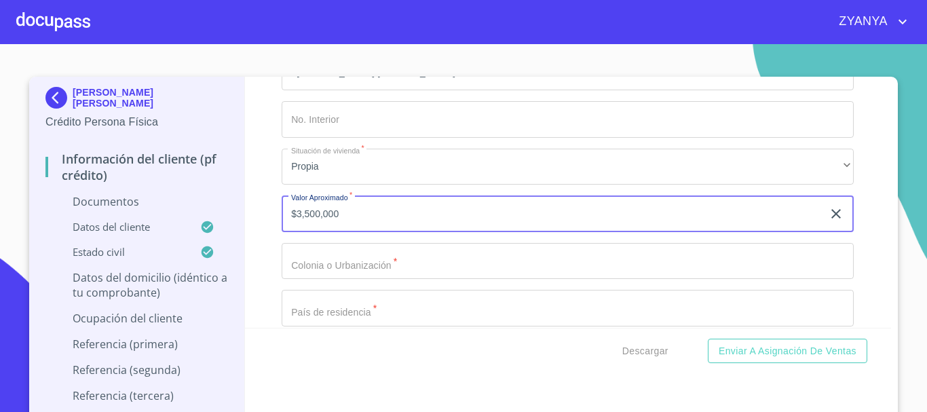
type input "$3,500,000"
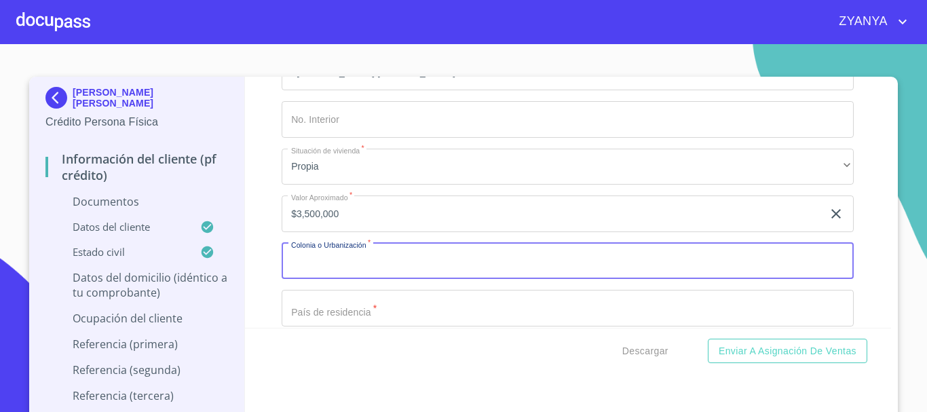
click at [352, 263] on input "Documento de identificación.   *" at bounding box center [568, 261] width 572 height 37
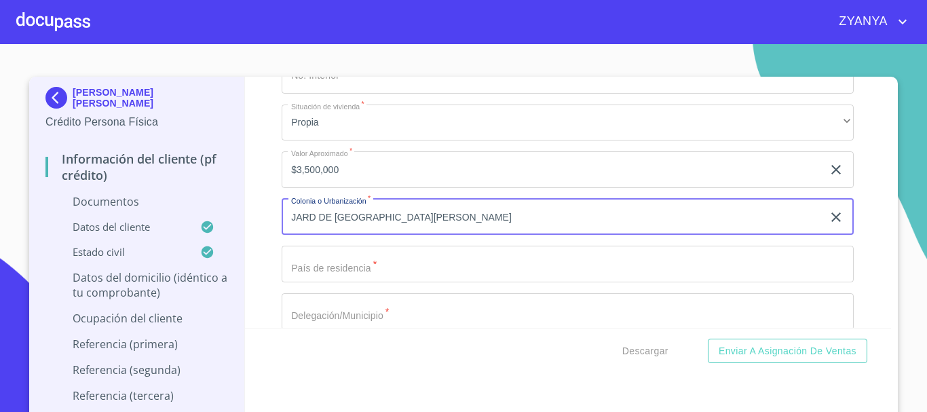
scroll to position [2987, 0]
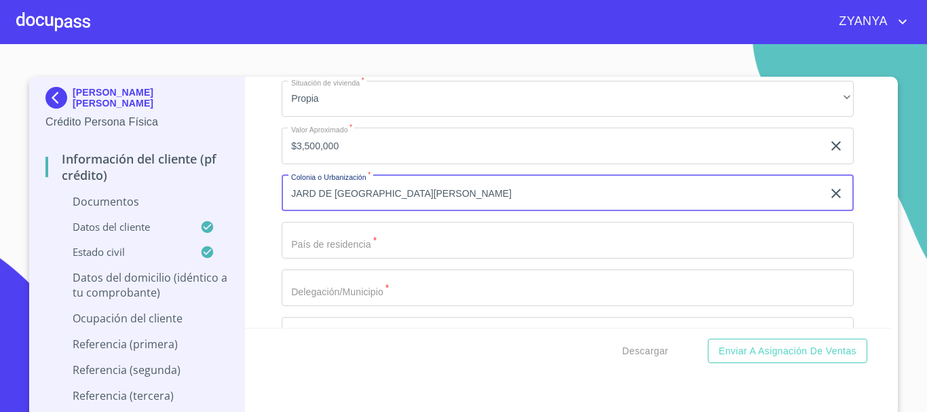
type input "JARD DE [GEOGRAPHIC_DATA][PERSON_NAME]"
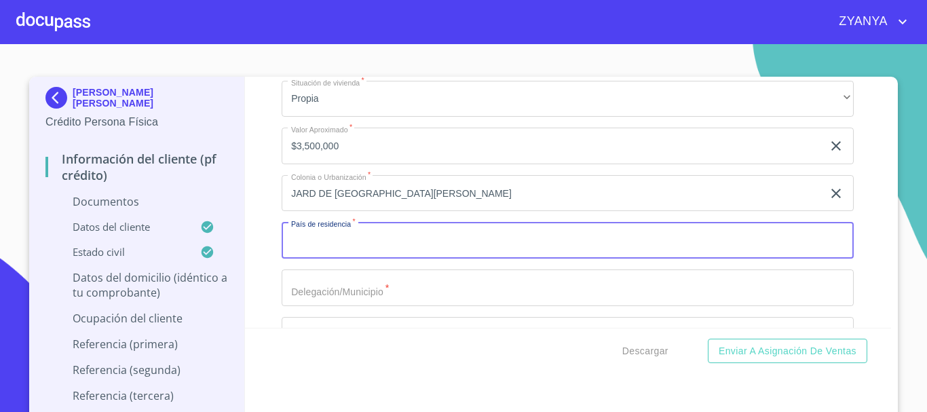
click at [353, 246] on input "Documento de identificación.   *" at bounding box center [568, 240] width 572 height 37
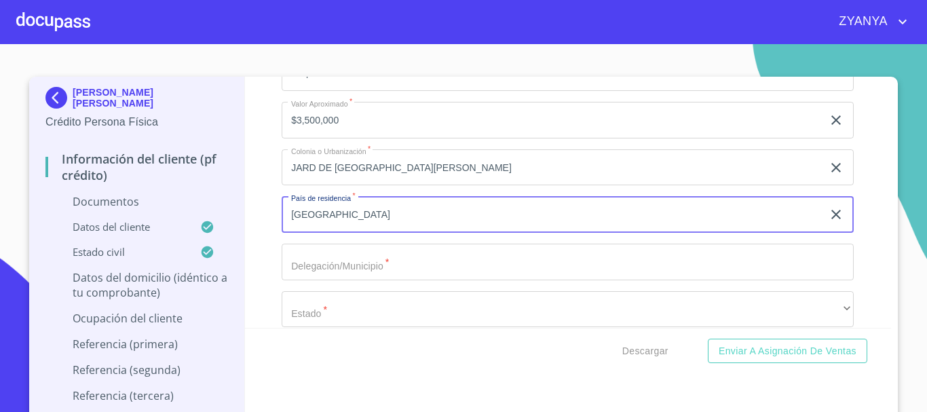
scroll to position [3055, 0]
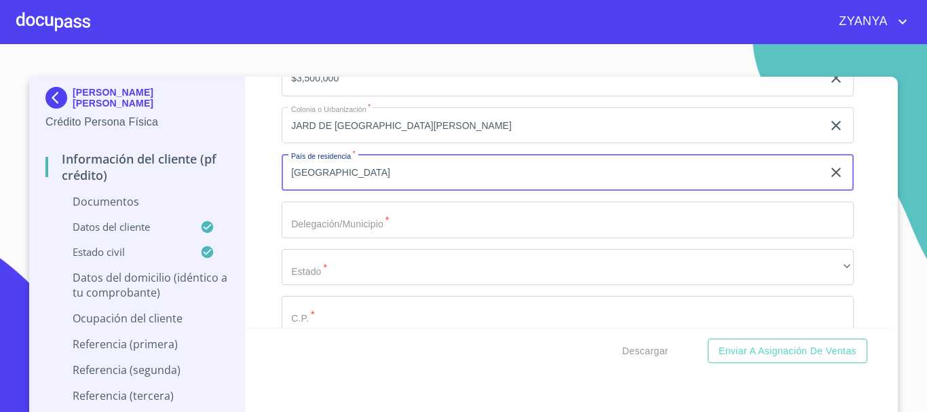
type input "[GEOGRAPHIC_DATA]"
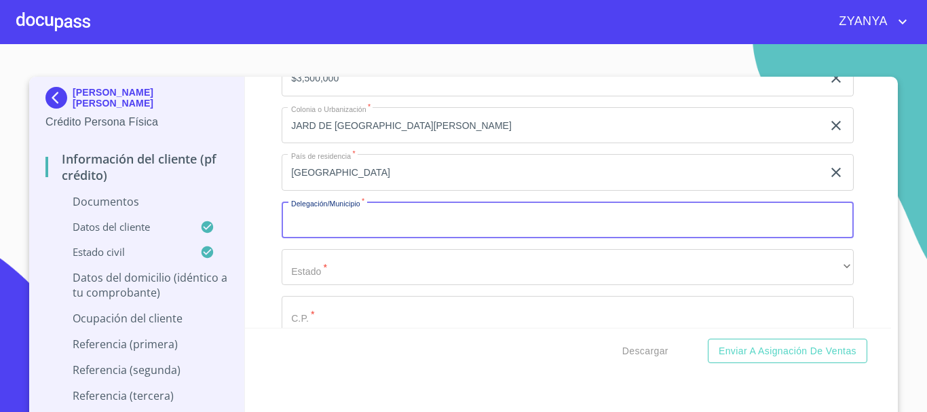
click at [360, 231] on input "Documento de identificación.   *" at bounding box center [568, 220] width 572 height 37
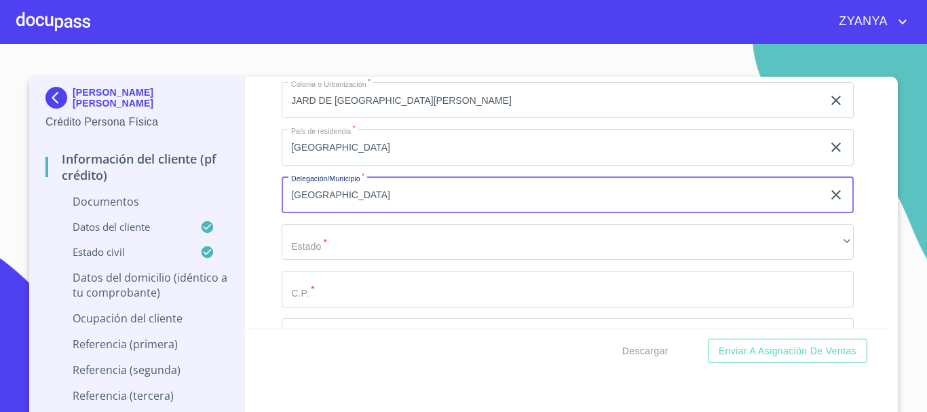
scroll to position [3123, 0]
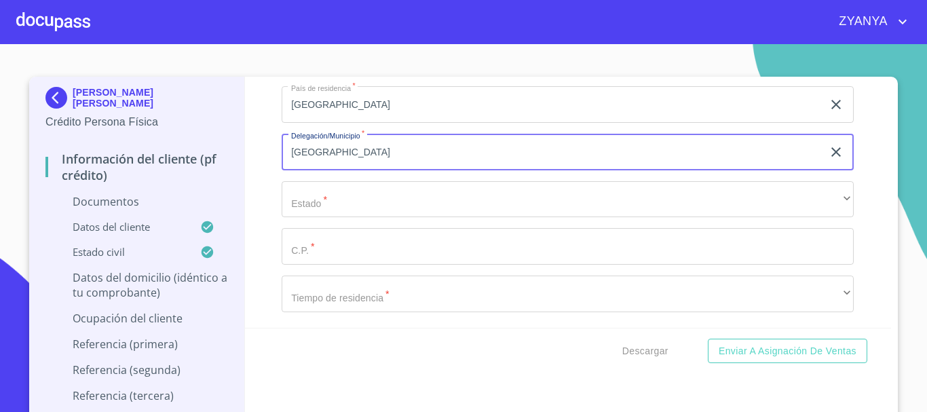
type input "[GEOGRAPHIC_DATA]"
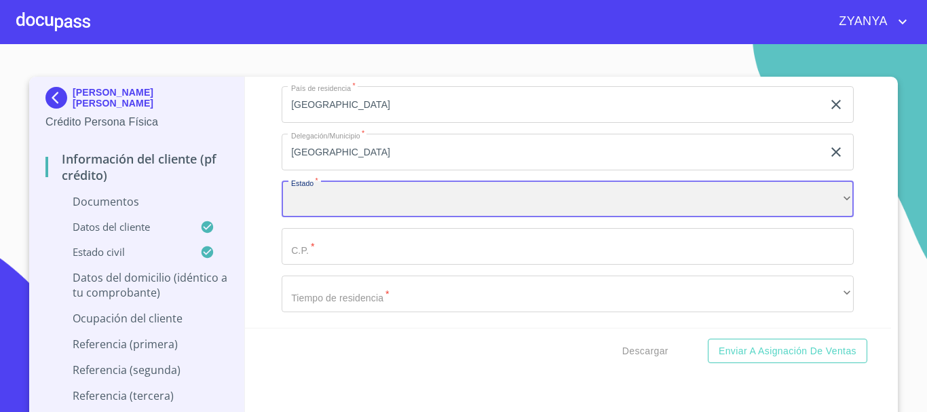
click at [362, 205] on div "​" at bounding box center [568, 199] width 572 height 37
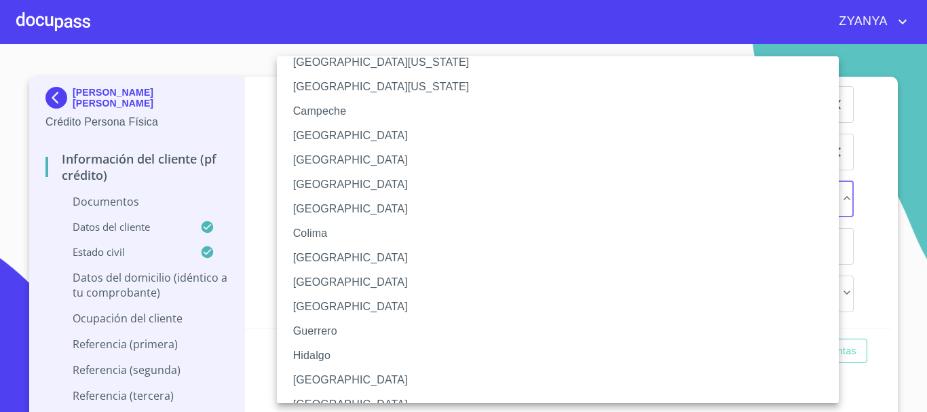
scroll to position [68, 0]
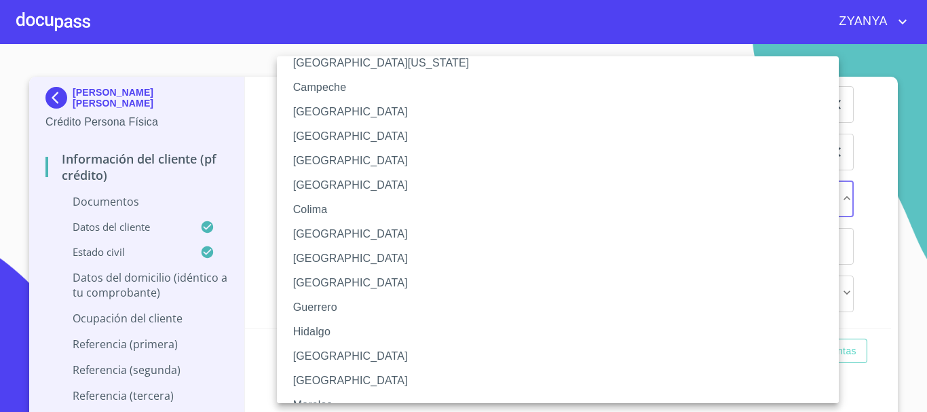
click at [335, 351] on li "[GEOGRAPHIC_DATA]" at bounding box center [563, 356] width 572 height 24
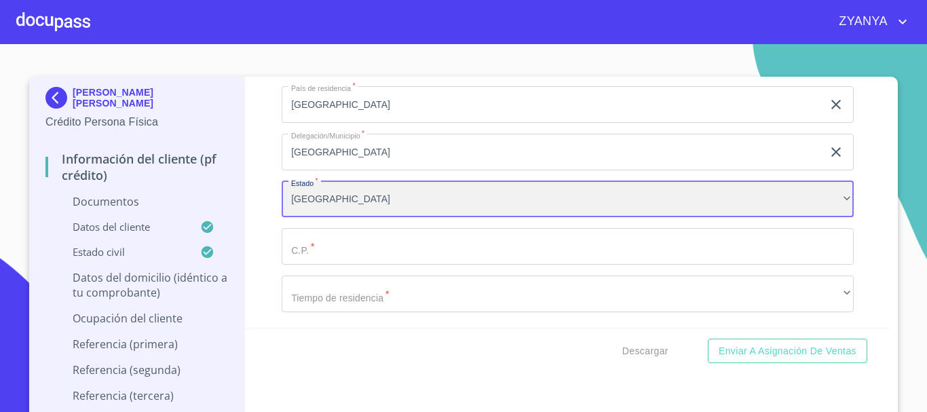
scroll to position [3191, 0]
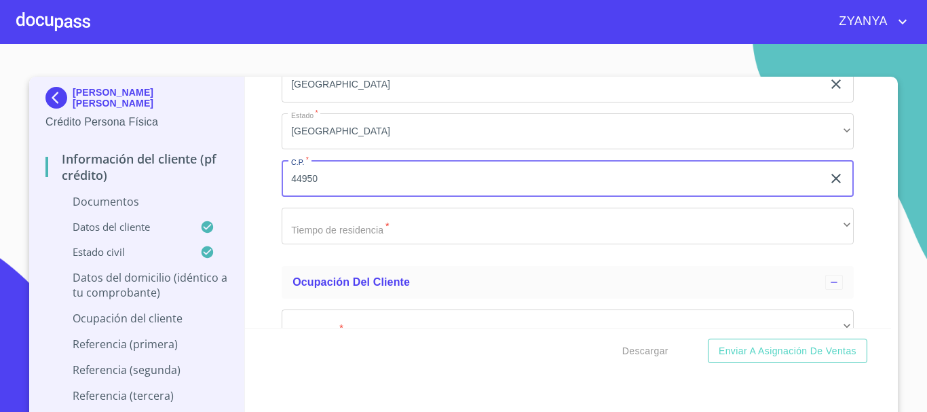
type input "44950"
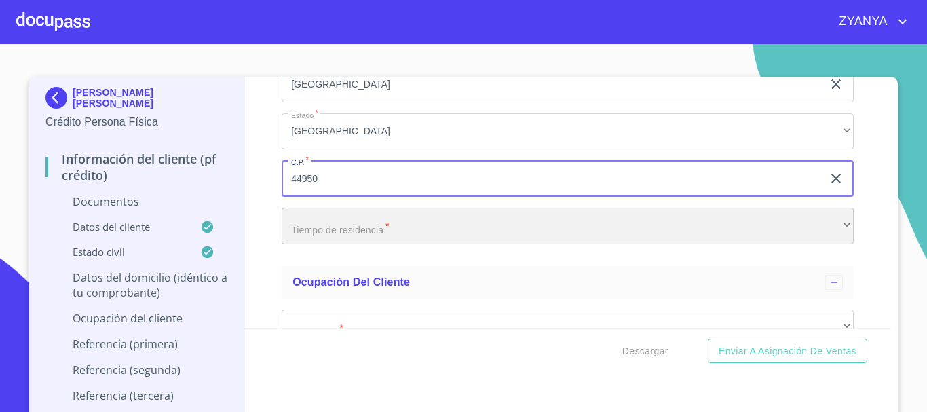
click at [373, 228] on div "​" at bounding box center [568, 226] width 572 height 37
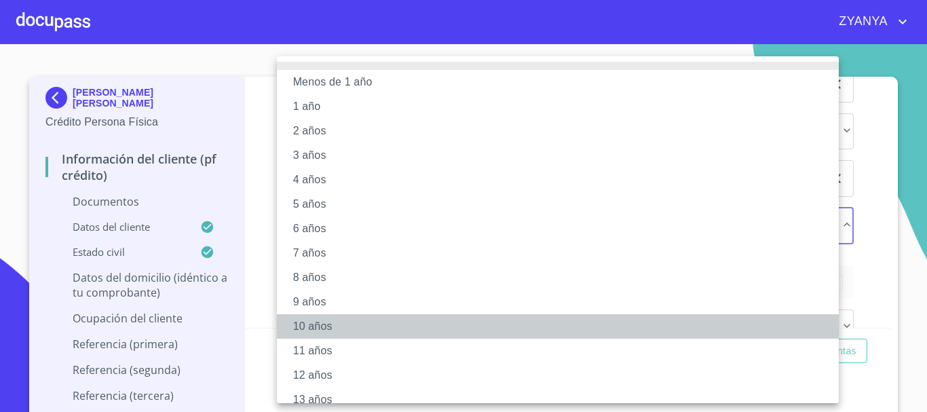
click at [324, 326] on li "10 años" at bounding box center [563, 326] width 572 height 24
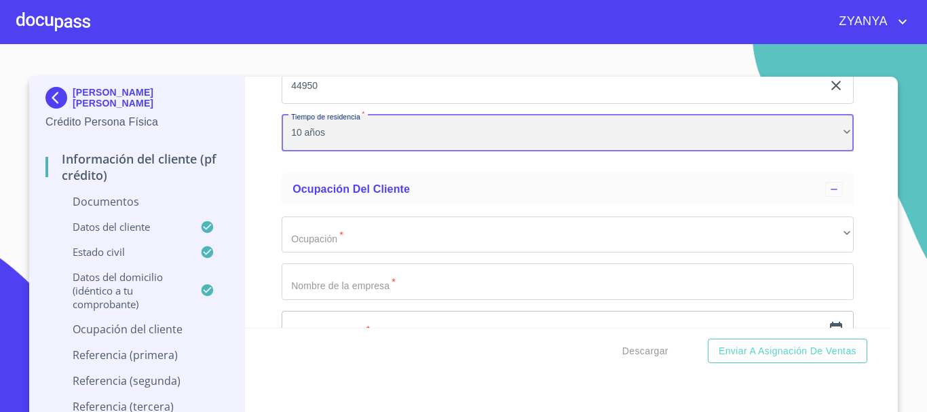
scroll to position [3326, 0]
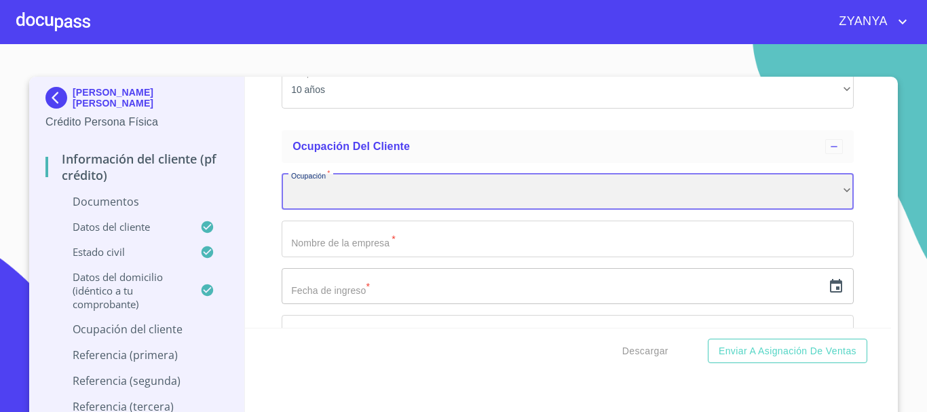
click at [423, 192] on div "​" at bounding box center [568, 192] width 572 height 37
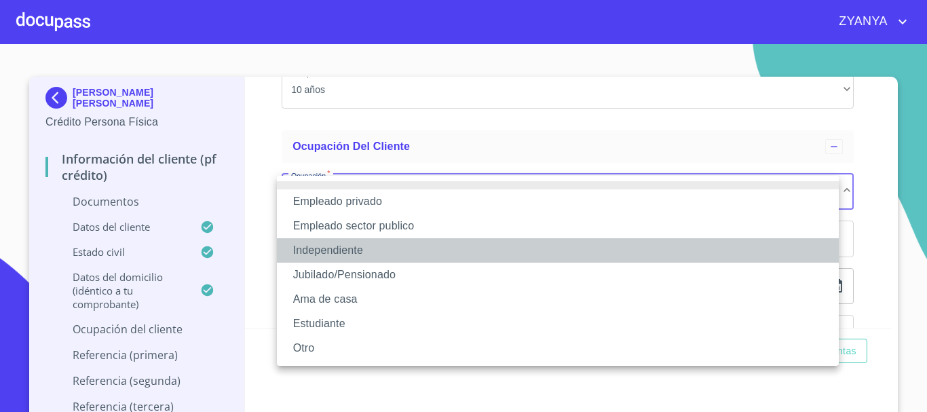
click at [357, 251] on li "Independiente" at bounding box center [558, 250] width 562 height 24
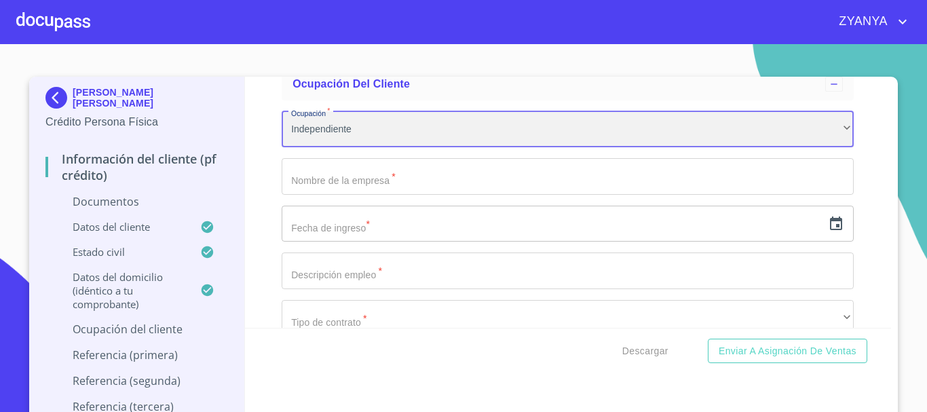
scroll to position [3394, 0]
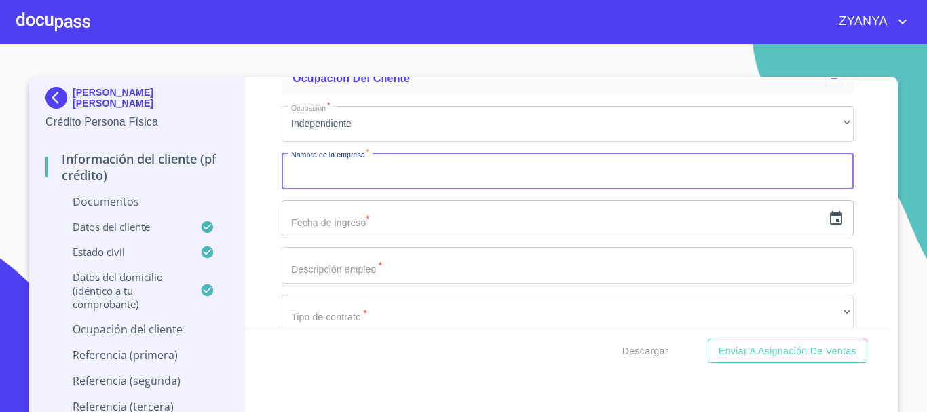
click at [381, 173] on input "Documento de identificación.   *" at bounding box center [568, 171] width 572 height 37
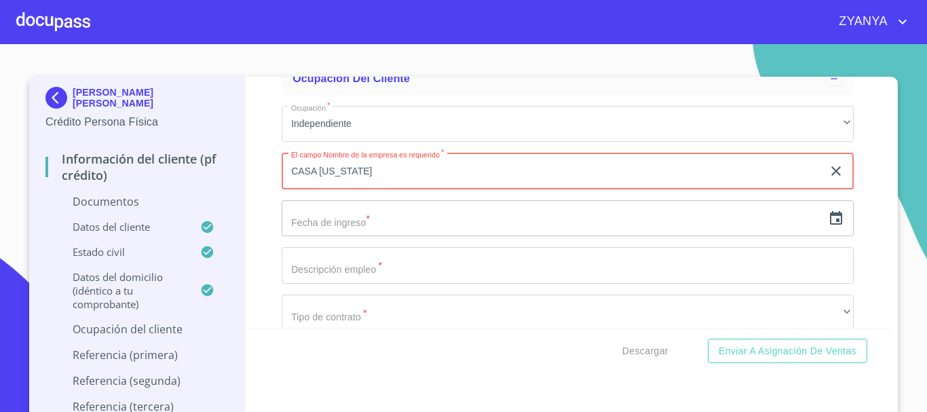
type input "CASA [US_STATE]"
click at [362, 226] on input "text" at bounding box center [552, 218] width 541 height 37
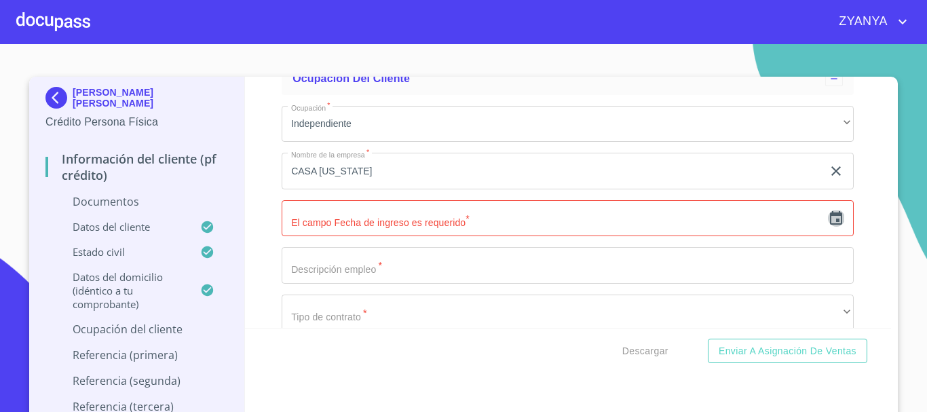
click at [830, 214] on icon "button" at bounding box center [836, 218] width 12 height 14
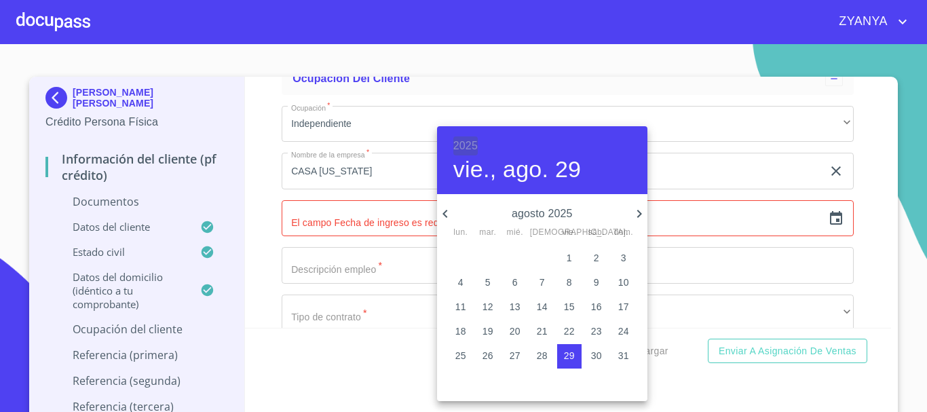
click at [458, 141] on h6 "2025" at bounding box center [465, 145] width 24 height 19
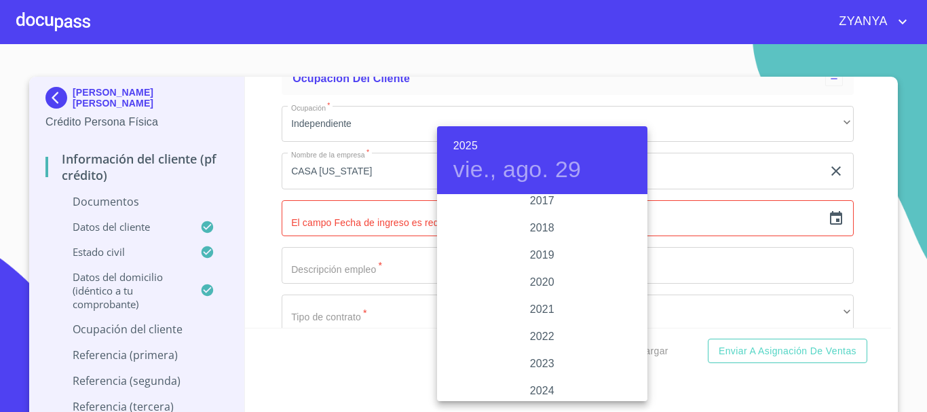
scroll to position [2498, 0]
click at [534, 258] on div "2019" at bounding box center [542, 263] width 210 height 27
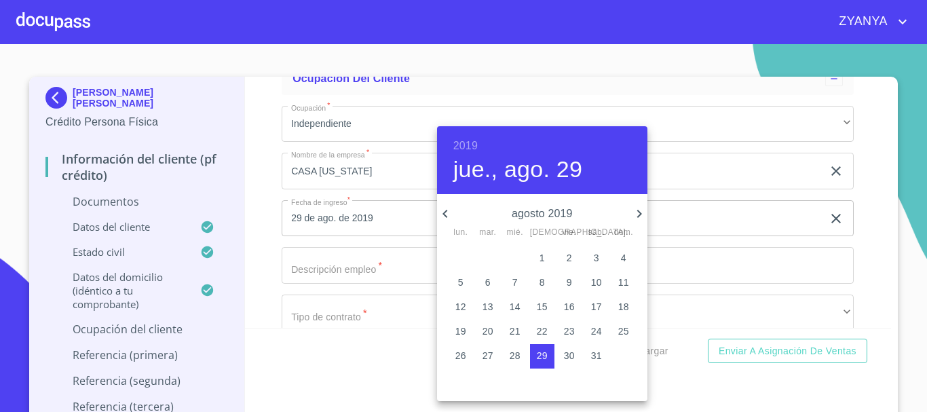
click at [448, 208] on icon "button" at bounding box center [445, 214] width 16 height 16
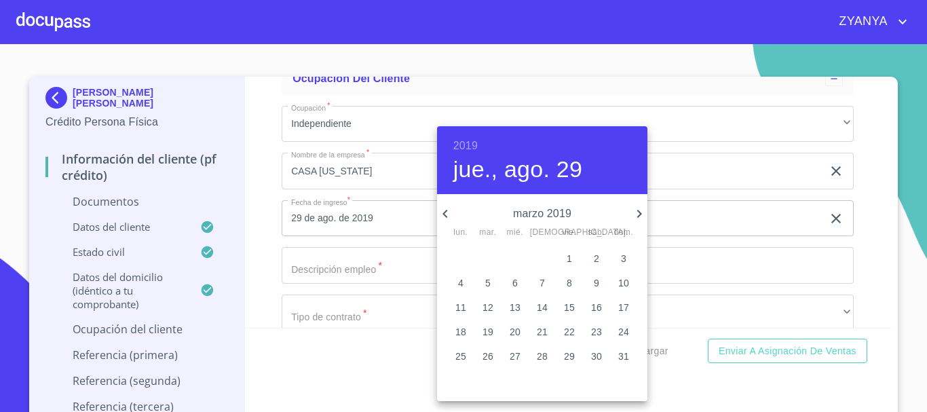
click at [448, 208] on icon "button" at bounding box center [445, 214] width 16 height 16
click at [516, 278] on p "9" at bounding box center [515, 283] width 5 height 14
type input "9 de ene. de 2019"
click at [417, 264] on div at bounding box center [463, 206] width 927 height 412
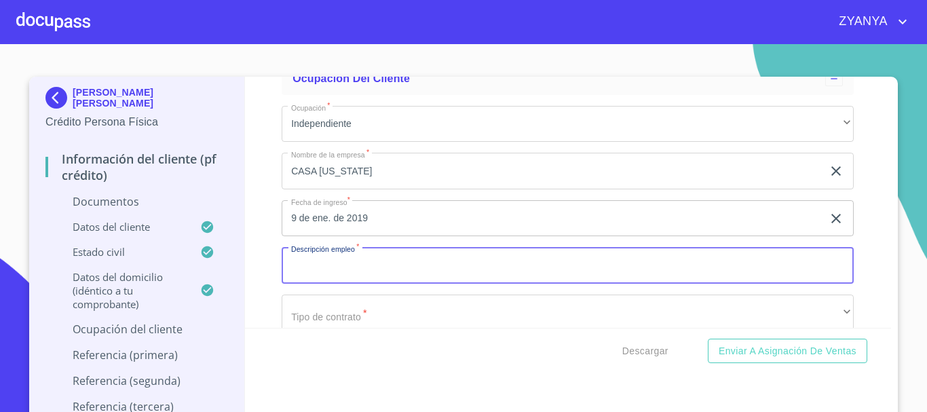
click at [406, 264] on input "Documento de identificación.   *" at bounding box center [568, 265] width 572 height 37
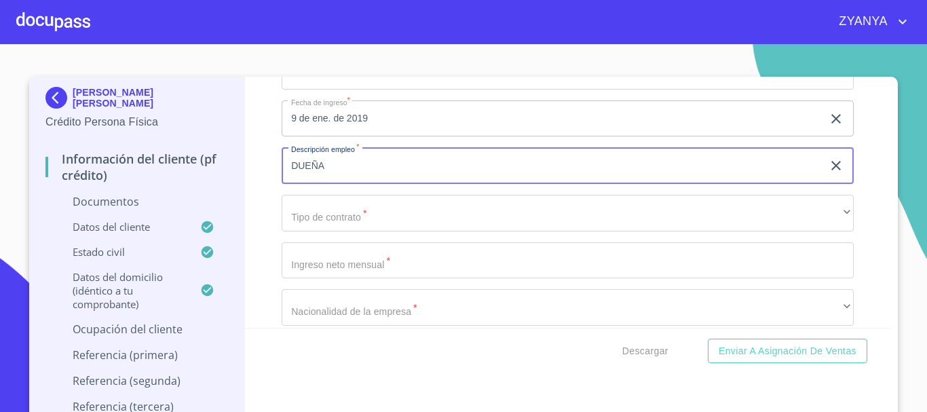
scroll to position [3530, 0]
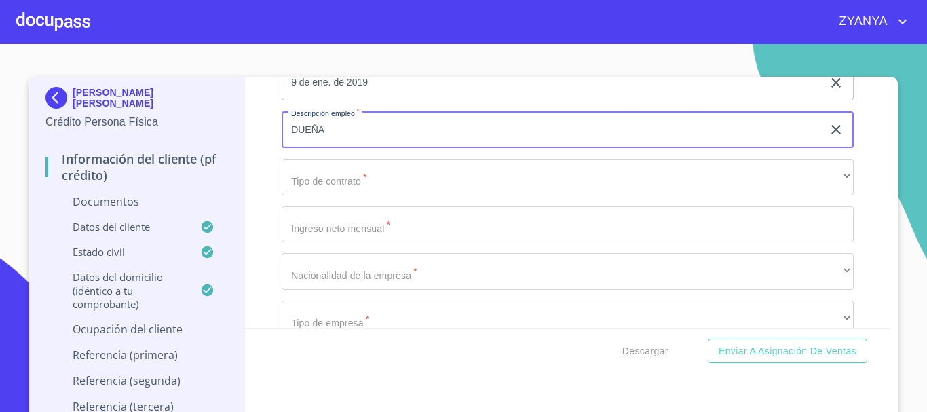
type input "DUEÑA"
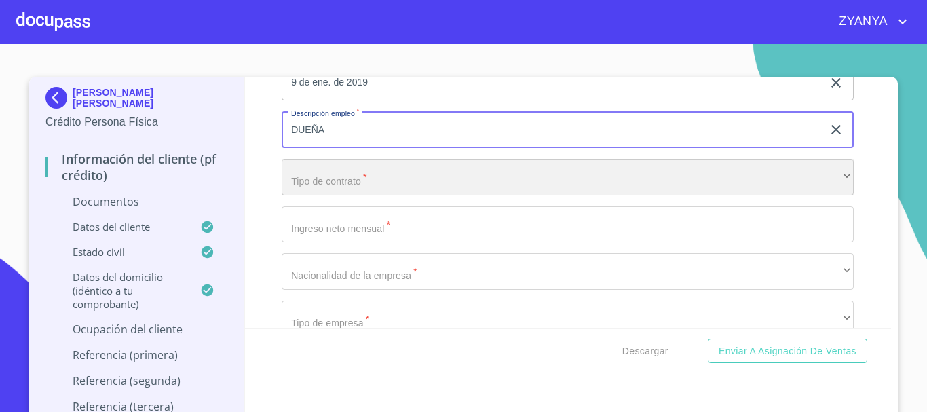
click at [360, 169] on div "​" at bounding box center [568, 177] width 572 height 37
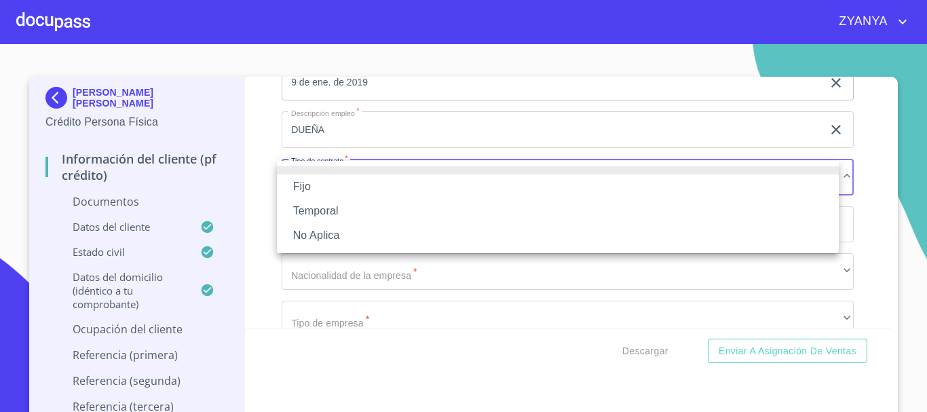
click at [348, 184] on li "Fijo" at bounding box center [558, 186] width 562 height 24
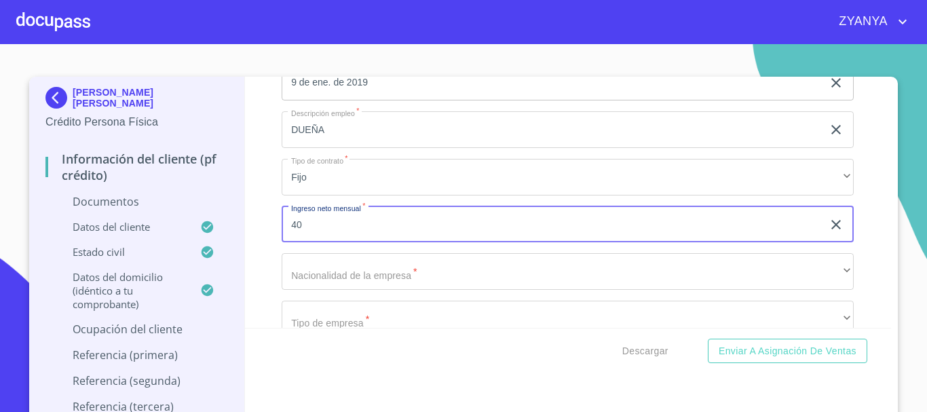
type input "4"
type input "35000"
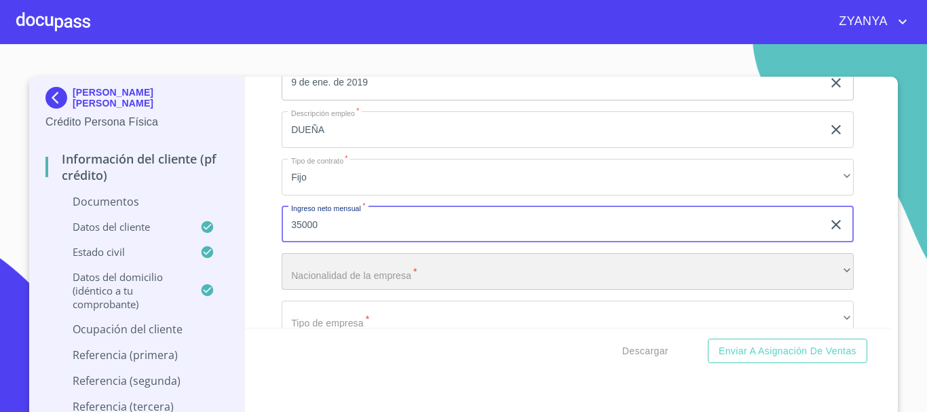
click at [404, 269] on div "​" at bounding box center [568, 271] width 572 height 37
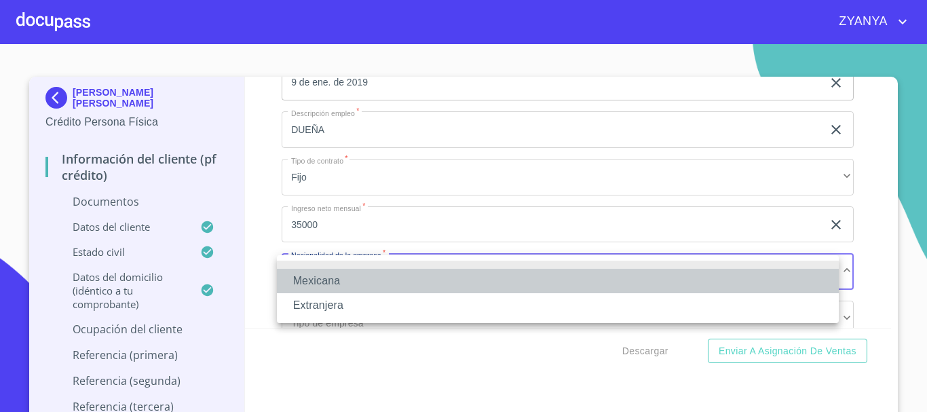
click at [395, 284] on li "Mexicana" at bounding box center [558, 281] width 562 height 24
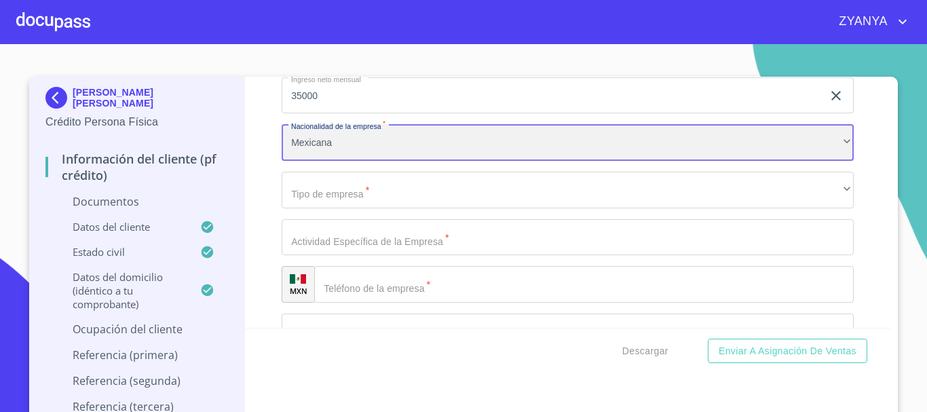
scroll to position [3666, 0]
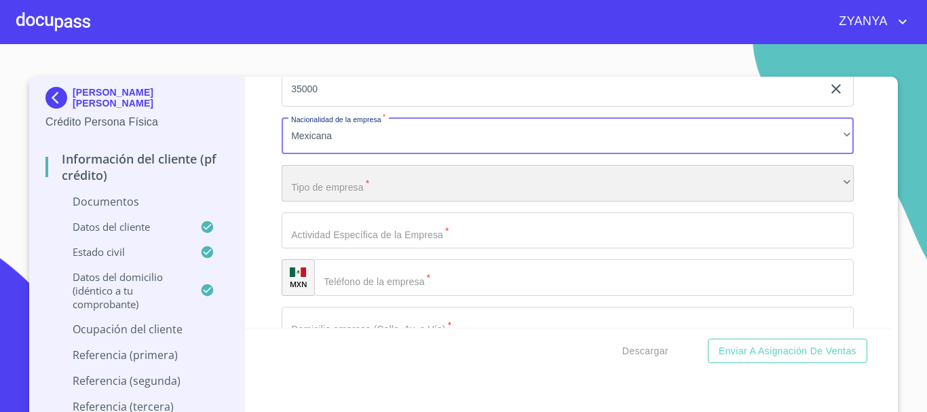
click at [416, 185] on div "​" at bounding box center [568, 183] width 572 height 37
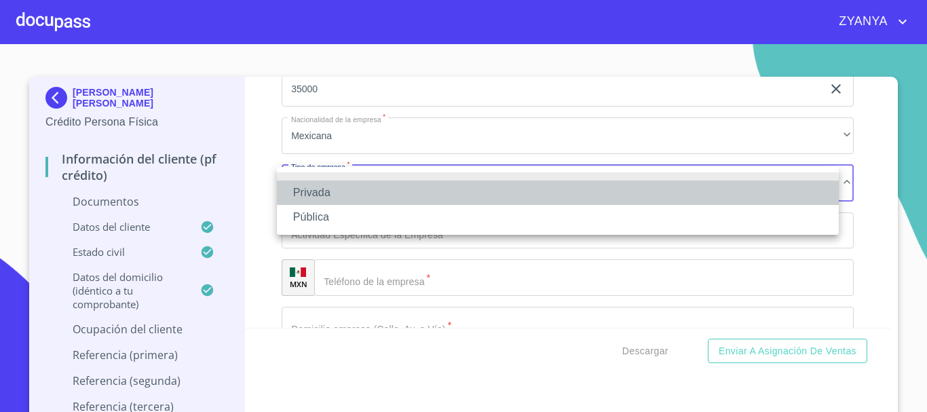
click at [381, 185] on li "Privada" at bounding box center [558, 193] width 562 height 24
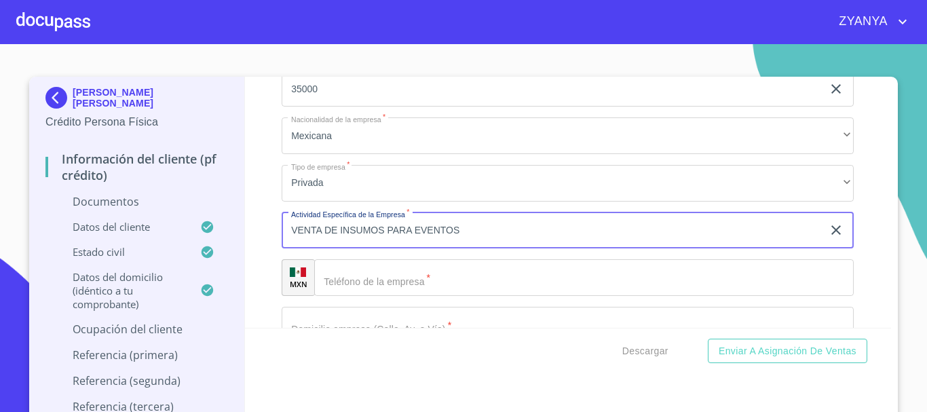
type input "VENTA DE INSUMOS PARA EVENTOS"
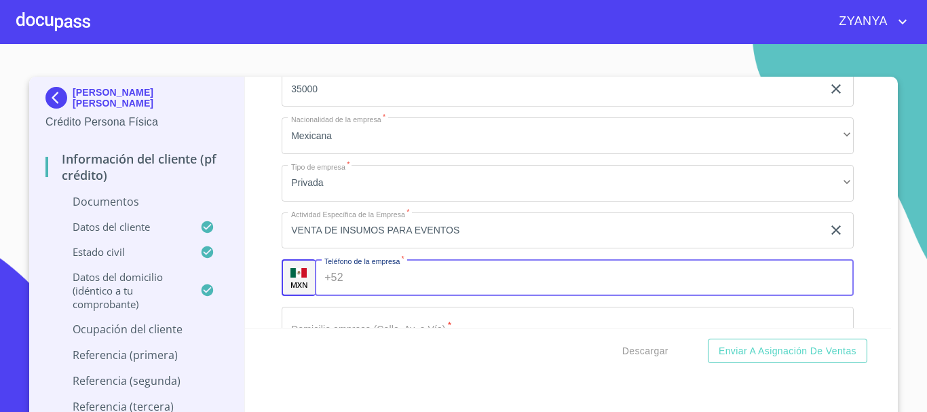
click at [490, 282] on input "Documento de identificación.   *" at bounding box center [602, 277] width 506 height 37
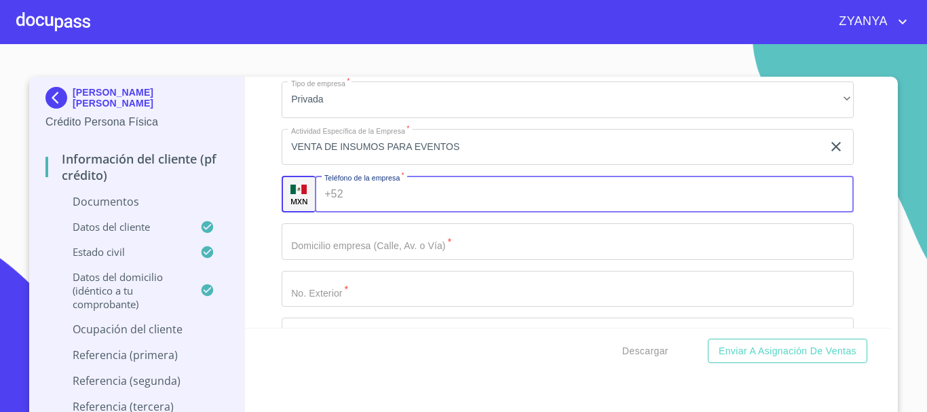
scroll to position [3734, 0]
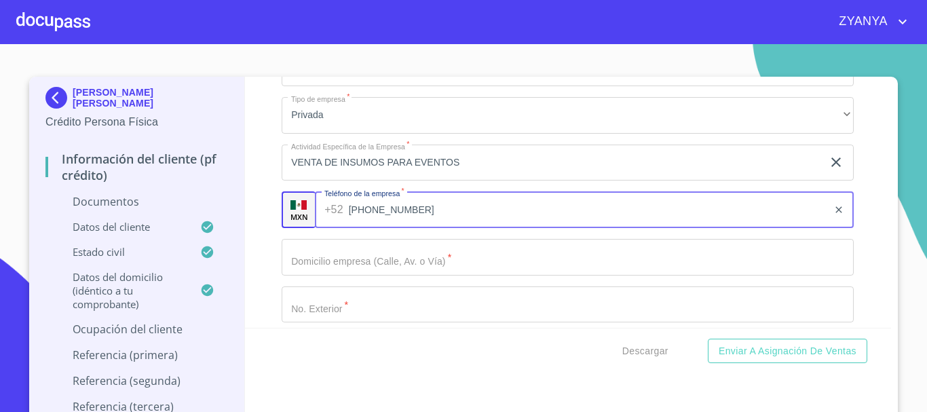
type input "[PHONE_NUMBER]"
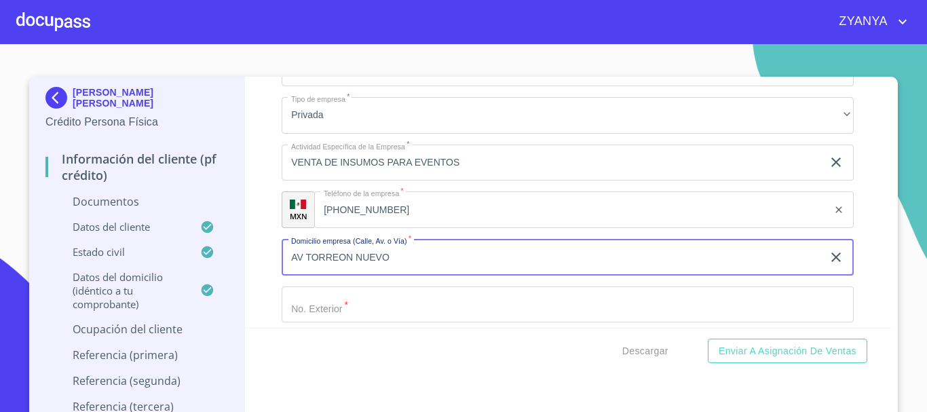
type input "AV TORREON NUEVO"
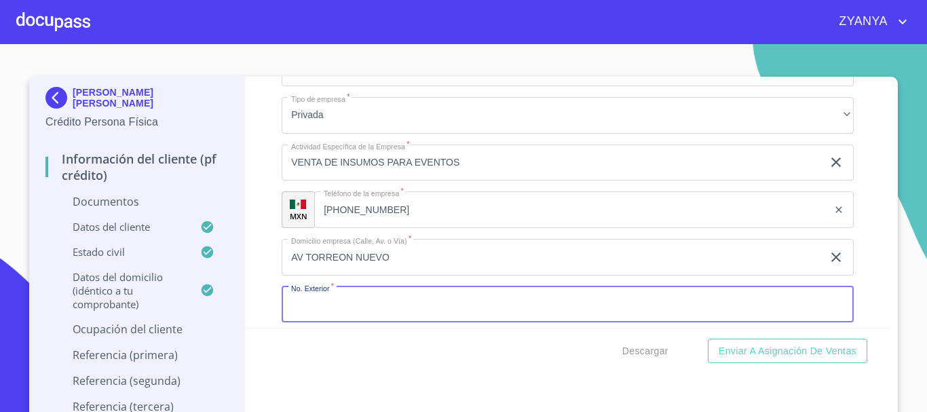
click at [439, 312] on input "Documento de identificación.   *" at bounding box center [568, 304] width 572 height 37
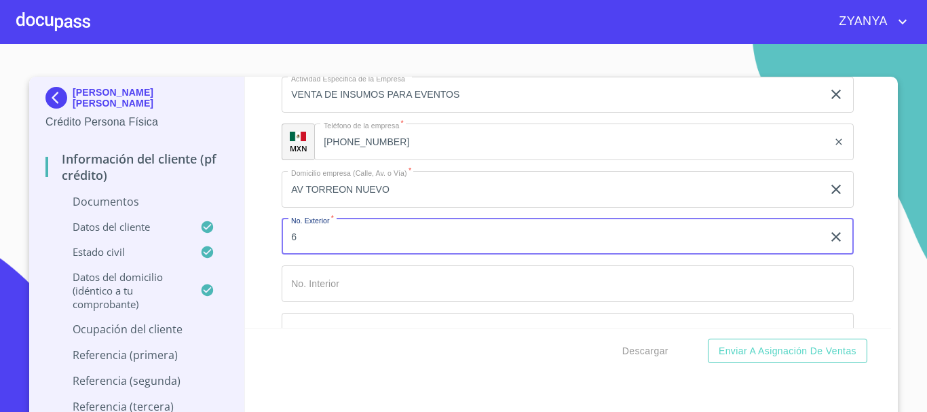
scroll to position [3869, 0]
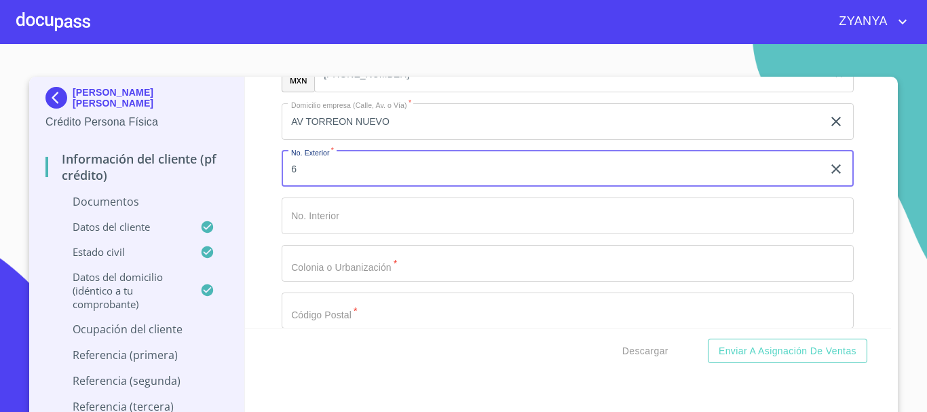
type input "6"
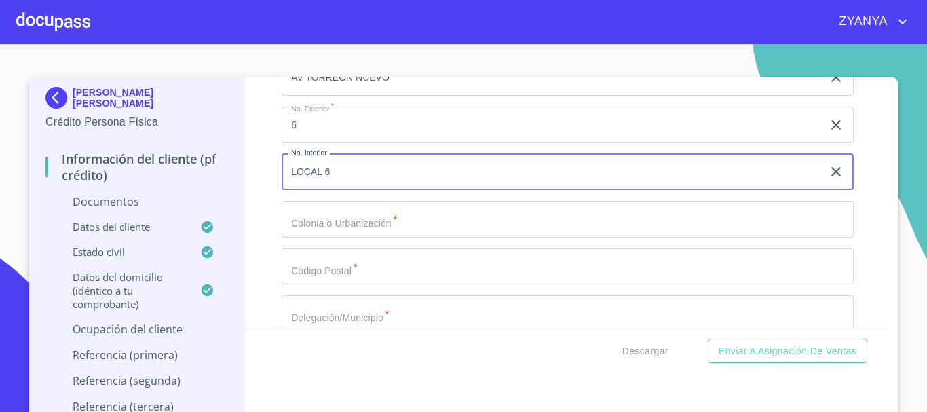
scroll to position [3937, 0]
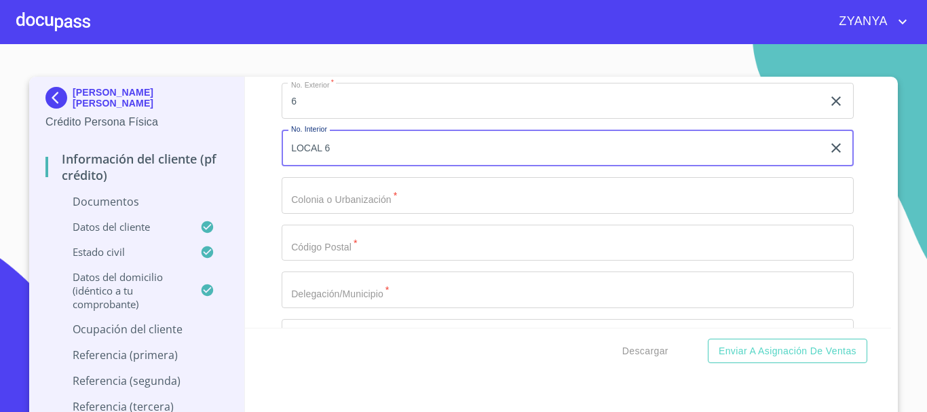
type input "LOCAL 6"
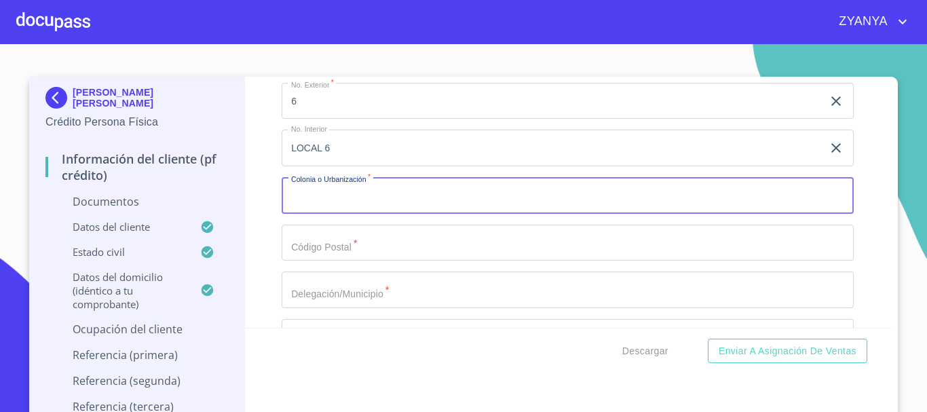
click at [373, 200] on input "Documento de identificación.   *" at bounding box center [568, 195] width 572 height 37
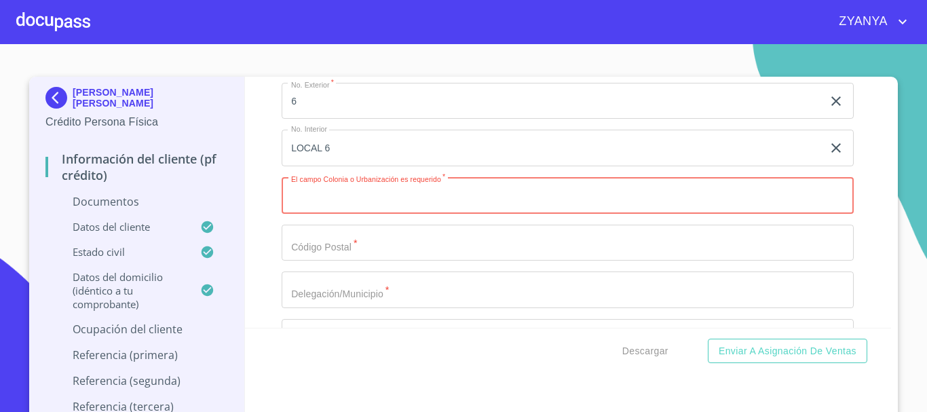
scroll to position [3801, 0]
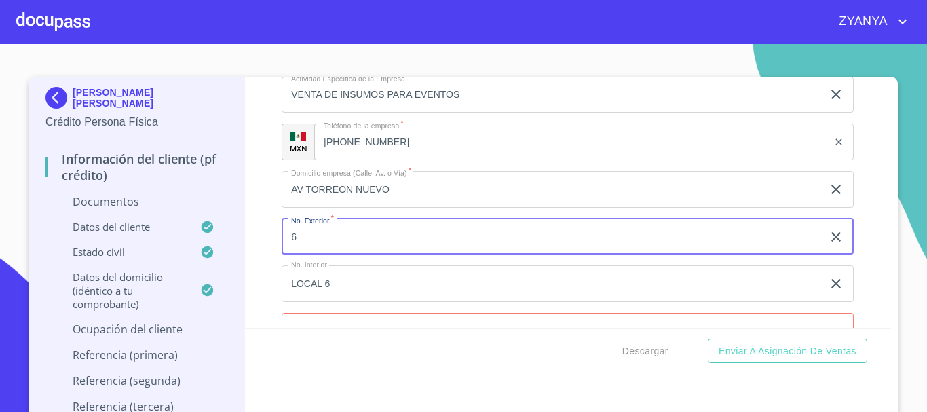
click at [322, 240] on input "6" at bounding box center [552, 237] width 541 height 37
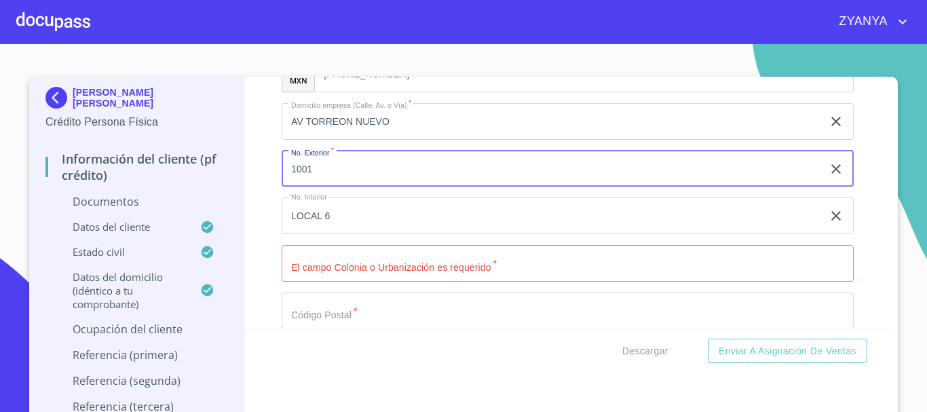
scroll to position [3937, 0]
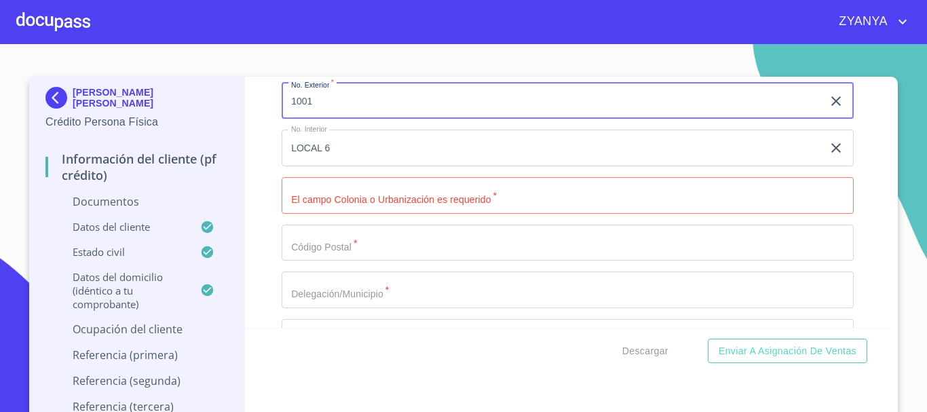
type input "1001"
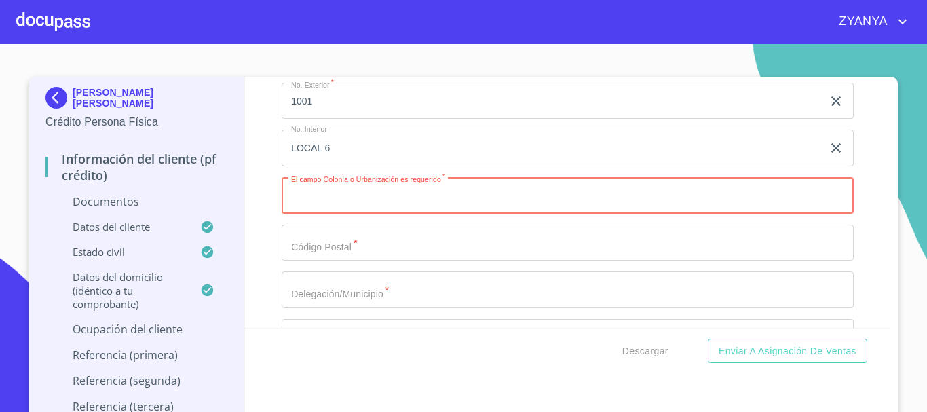
click at [352, 187] on input "Documento de identificación.   *" at bounding box center [568, 195] width 572 height 37
type input "EL REALITO"
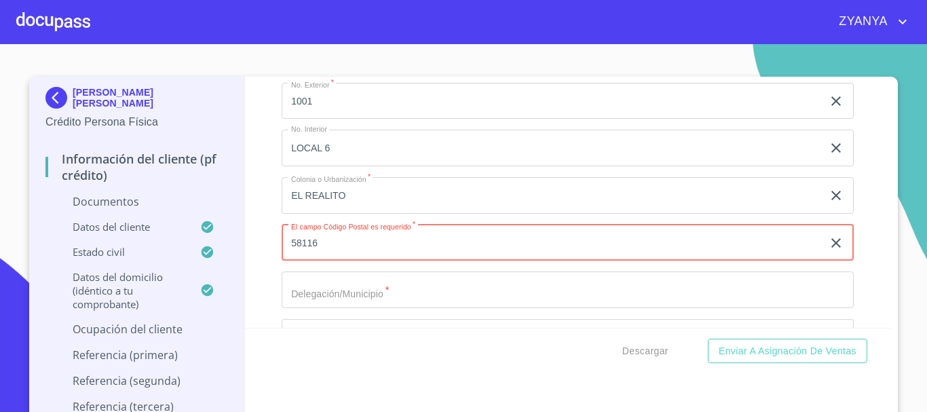
type input "58116"
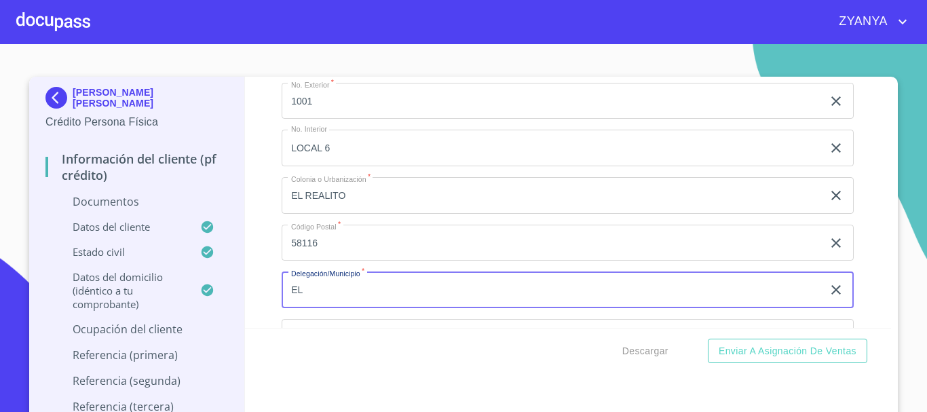
type input "E"
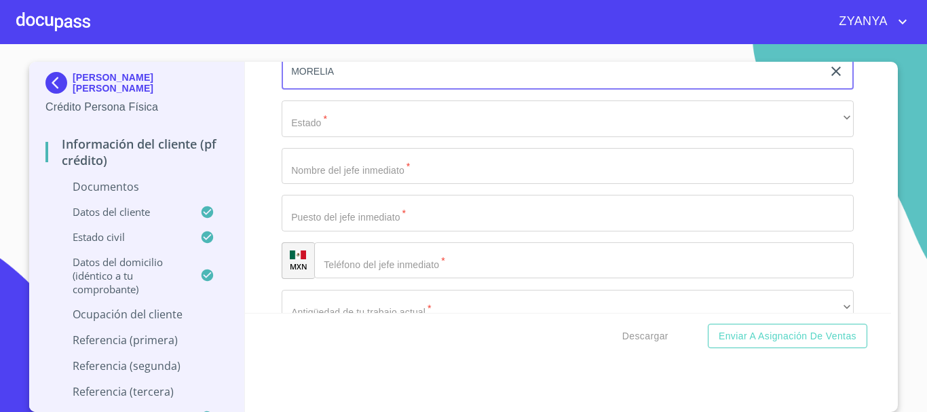
scroll to position [4073, 0]
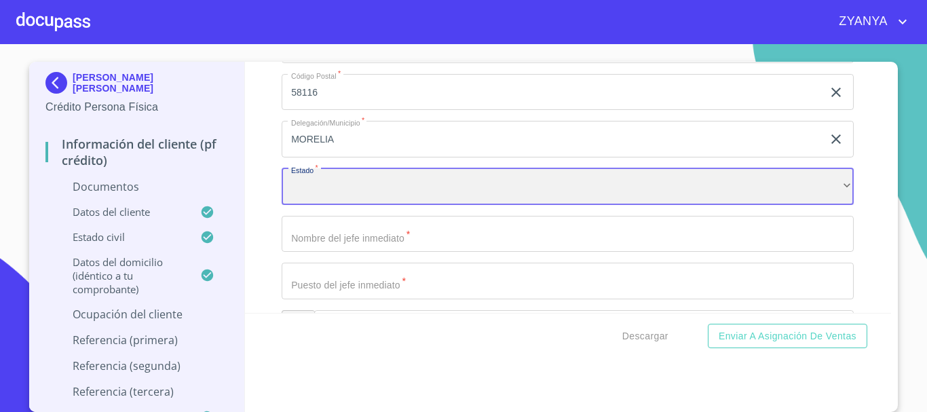
click at [443, 186] on div "​" at bounding box center [568, 186] width 572 height 37
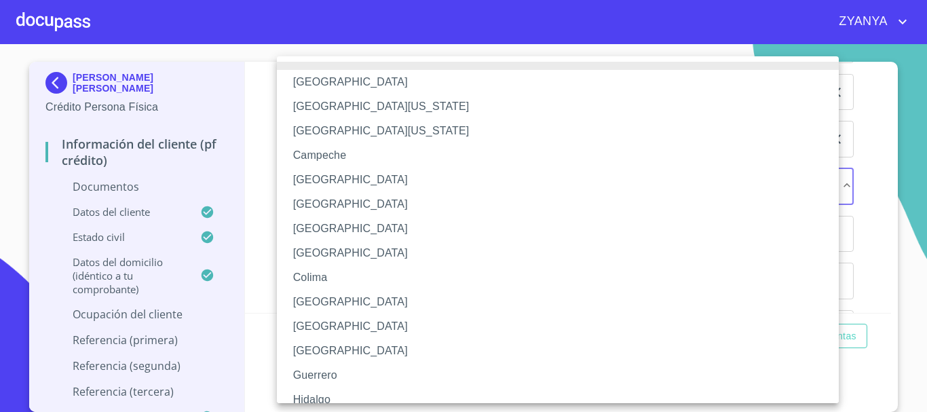
click at [864, 147] on div at bounding box center [463, 206] width 927 height 412
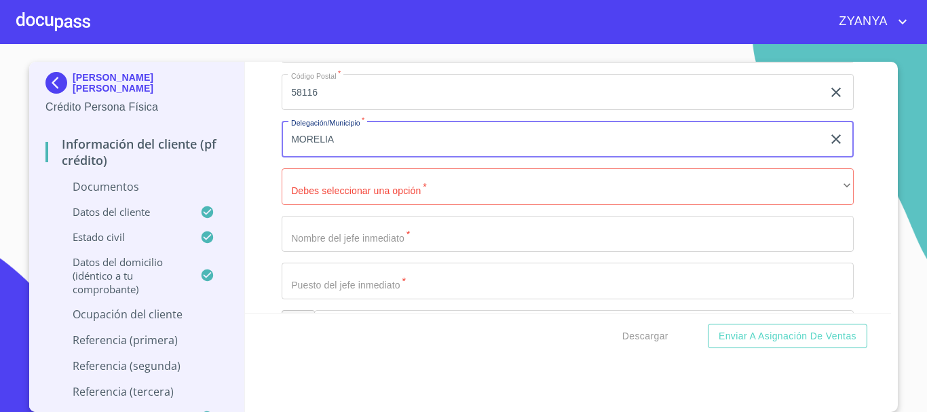
click at [398, 135] on input "MORELIA" at bounding box center [552, 139] width 541 height 37
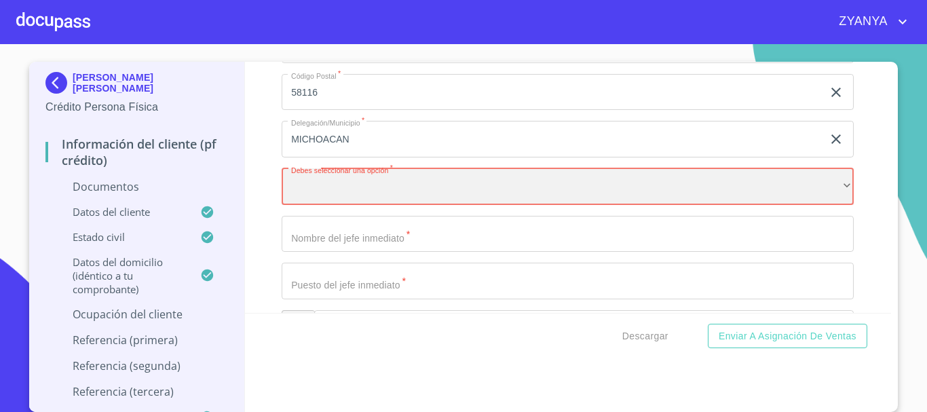
click at [355, 184] on div "​" at bounding box center [568, 186] width 572 height 37
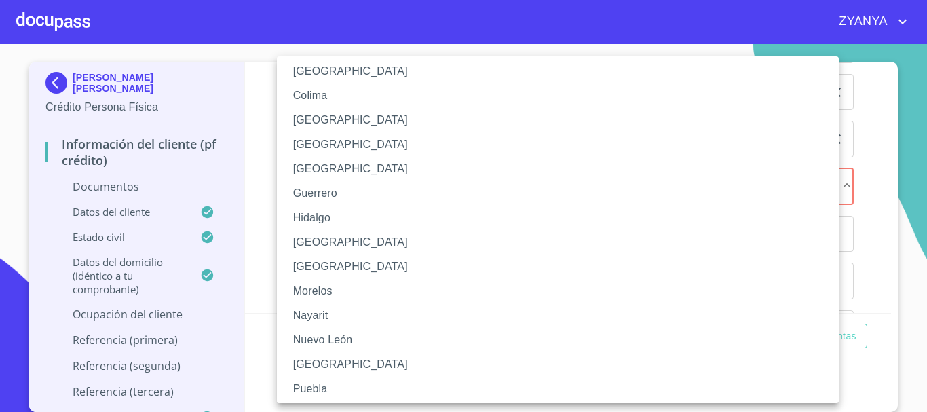
scroll to position [204, 0]
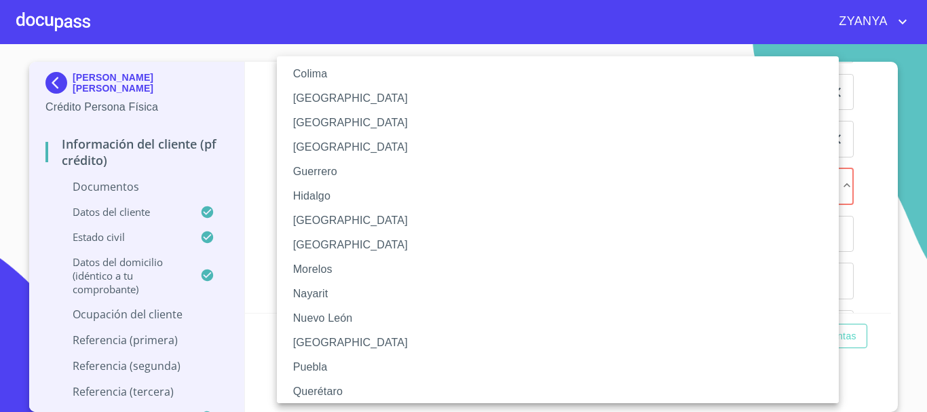
click at [349, 244] on li "[GEOGRAPHIC_DATA]" at bounding box center [563, 245] width 572 height 24
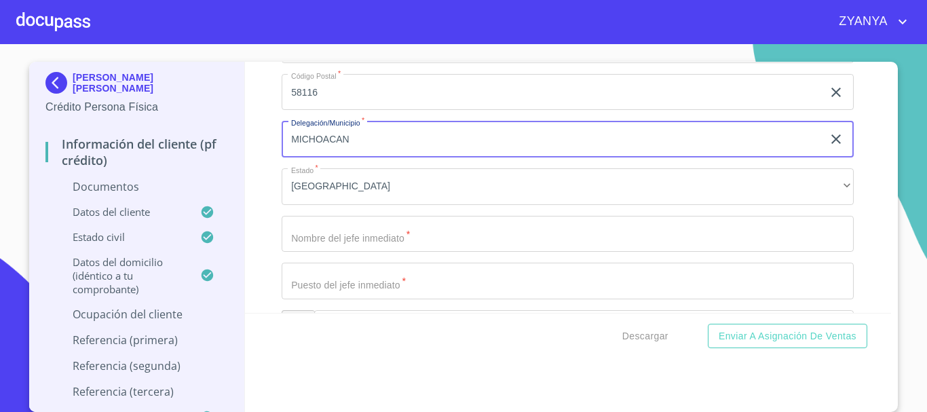
click at [370, 146] on input "MICHOACAN" at bounding box center [552, 139] width 541 height 37
type input "MORELIA"
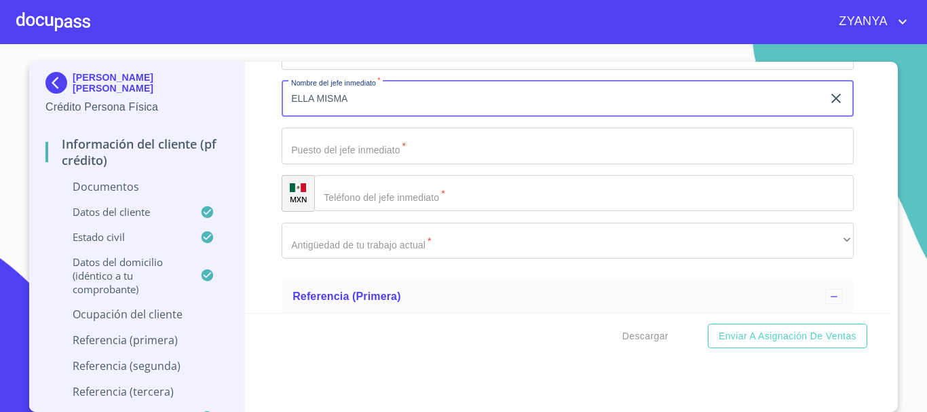
scroll to position [4209, 0]
type input "ELLA MISMA"
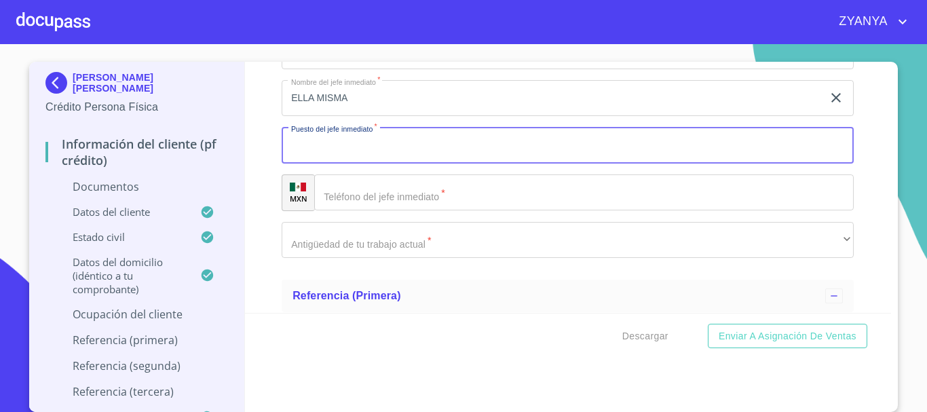
click at [365, 149] on input "Documento de identificación.   *" at bounding box center [568, 145] width 572 height 37
type input "D"
type input "PROPIETARIO"
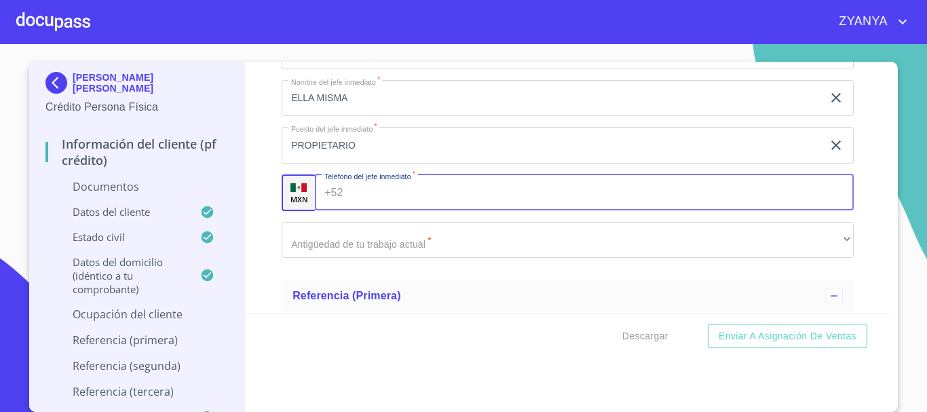
click at [369, 189] on input "Documento de identificación.   *" at bounding box center [602, 192] width 506 height 37
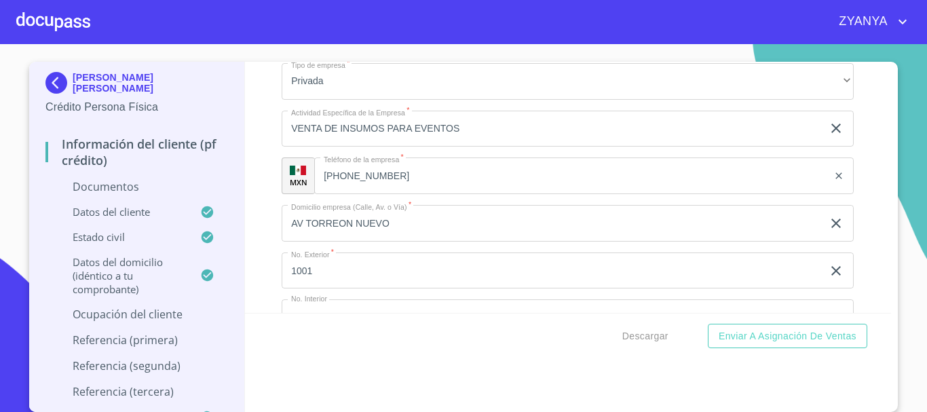
scroll to position [3734, 0]
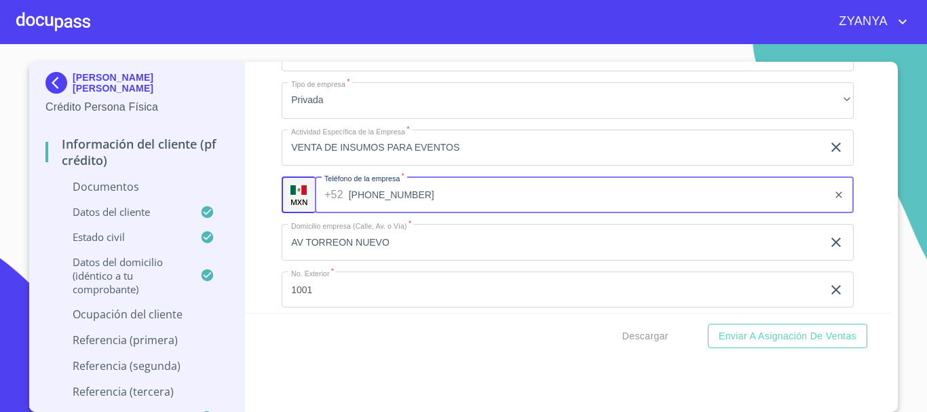
drag, startPoint x: 318, startPoint y: 197, endPoint x: 406, endPoint y: 202, distance: 87.7
click at [406, 202] on input "[PHONE_NUMBER]" at bounding box center [589, 194] width 480 height 37
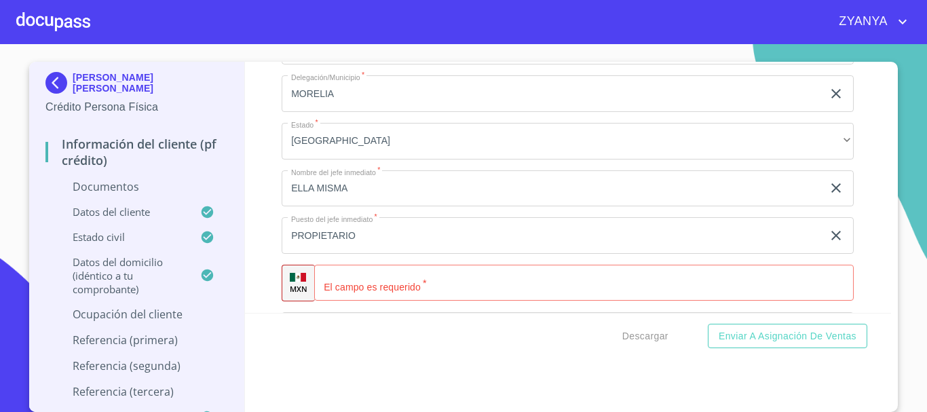
scroll to position [4141, 0]
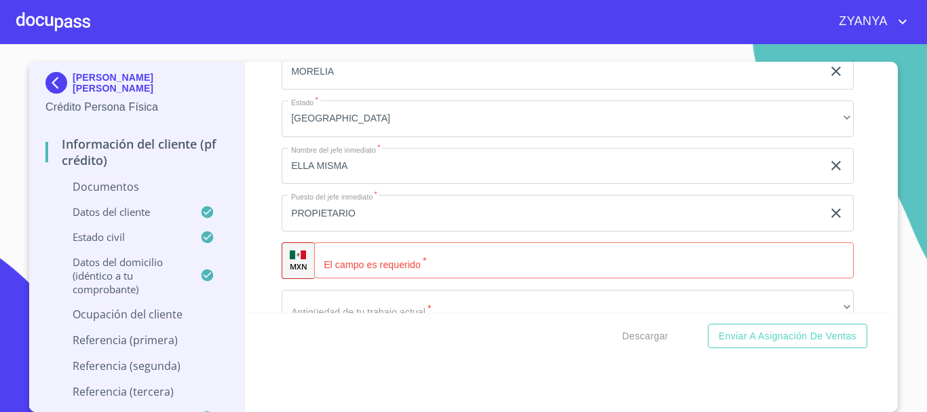
click at [491, 252] on input "Documento de identificación.   *" at bounding box center [584, 260] width 540 height 37
paste input "[PHONE_NUMBER]"
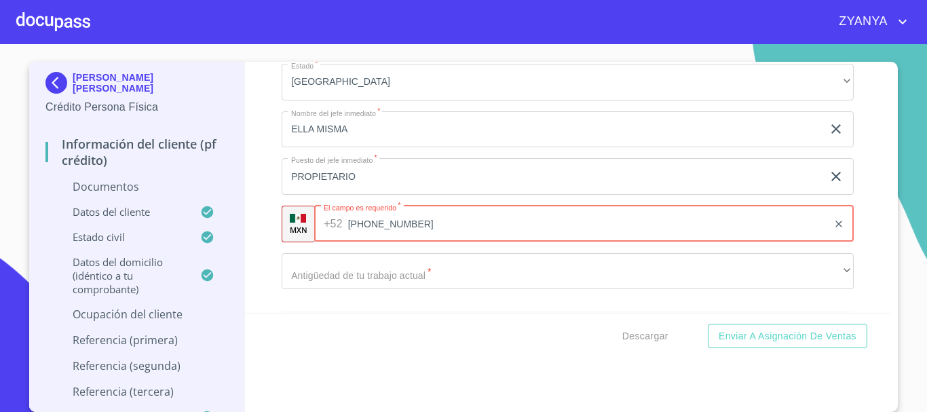
scroll to position [4209, 0]
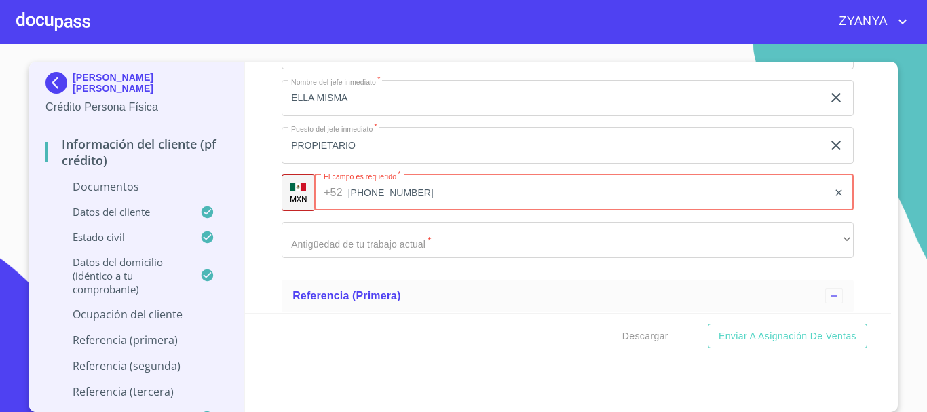
type input "[PHONE_NUMBER]"
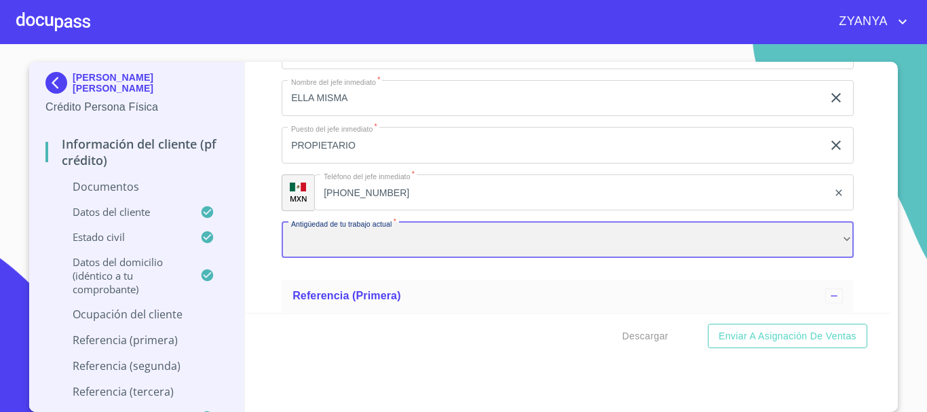
click at [462, 246] on div "​" at bounding box center [568, 240] width 572 height 37
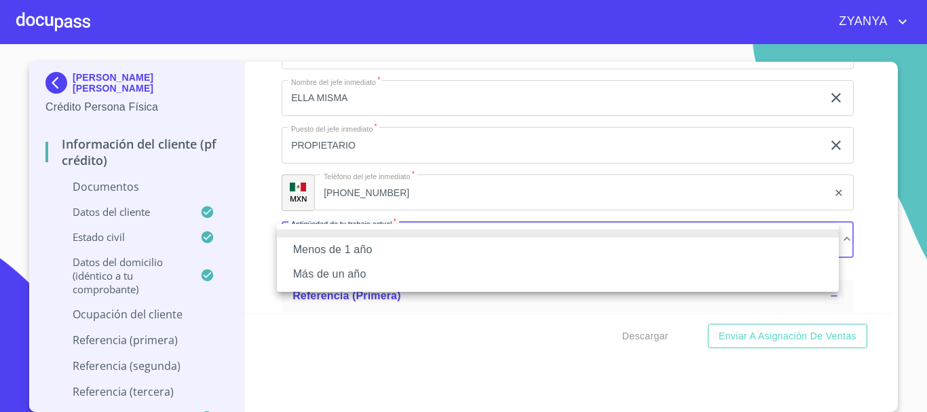
click at [375, 271] on li "Más de un año" at bounding box center [558, 274] width 562 height 24
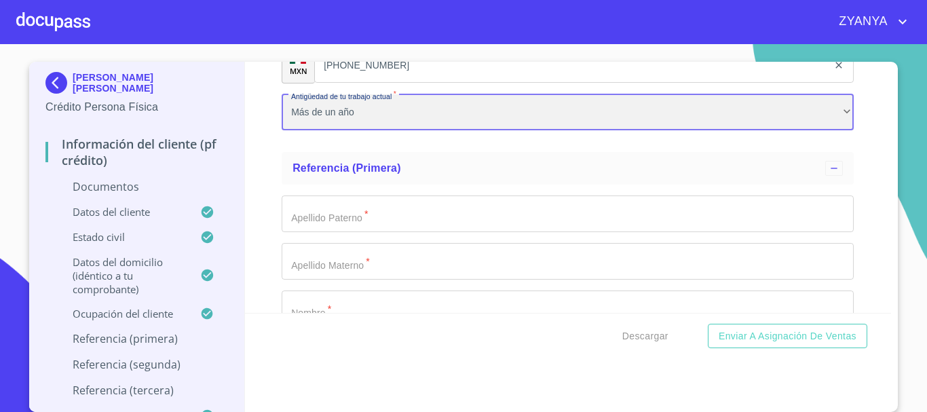
scroll to position [4345, 0]
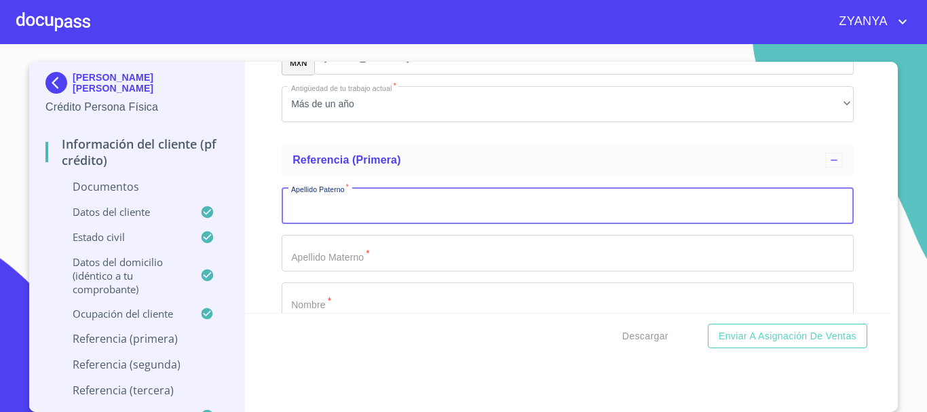
click at [401, 198] on input "Documento de identificación.   *" at bounding box center [568, 205] width 572 height 37
type input "R"
type input "[PERSON_NAME]"
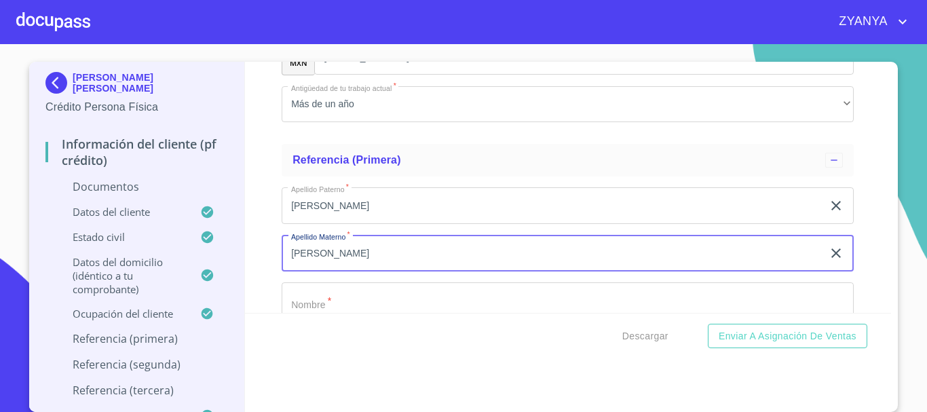
type input "[PERSON_NAME]"
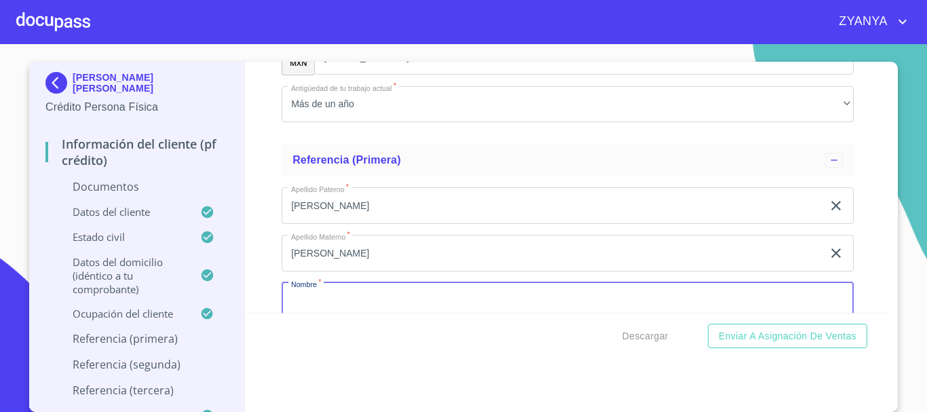
scroll to position [4351, 0]
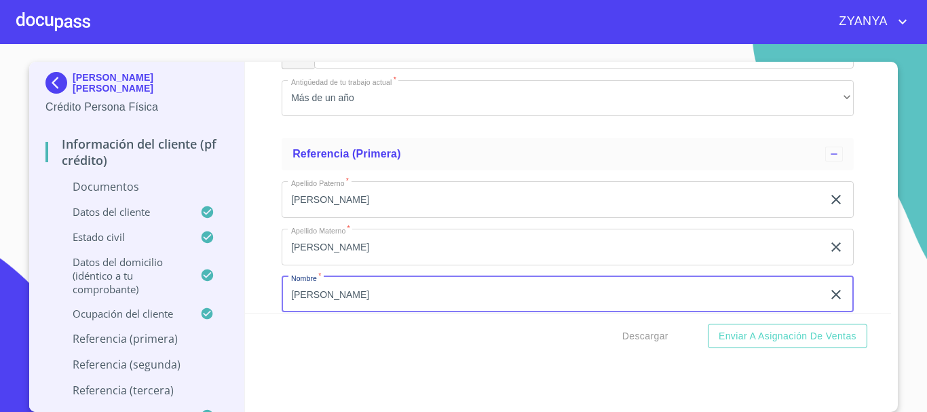
type input "[PERSON_NAME]"
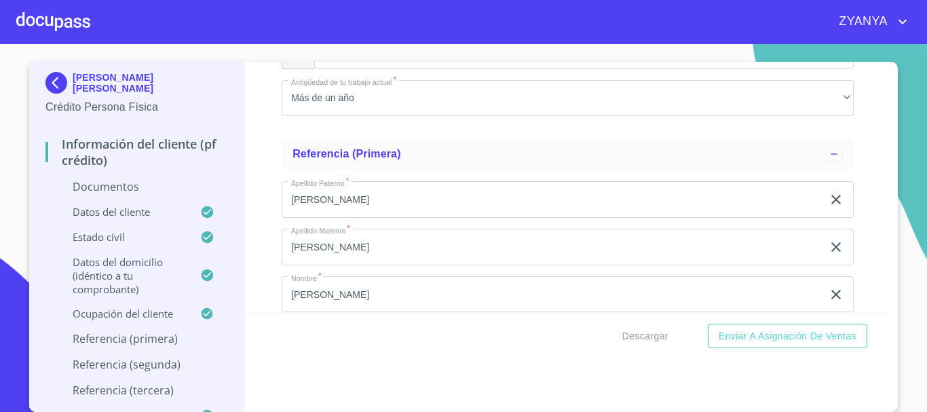
scroll to position [4505, 0]
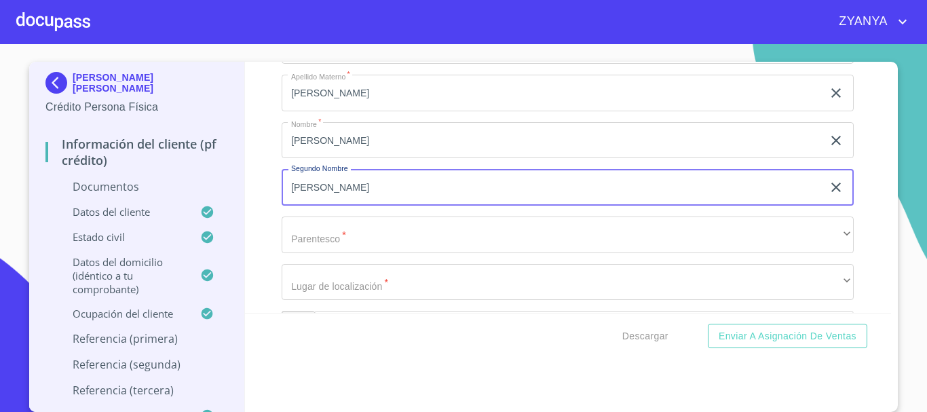
type input "[PERSON_NAME]"
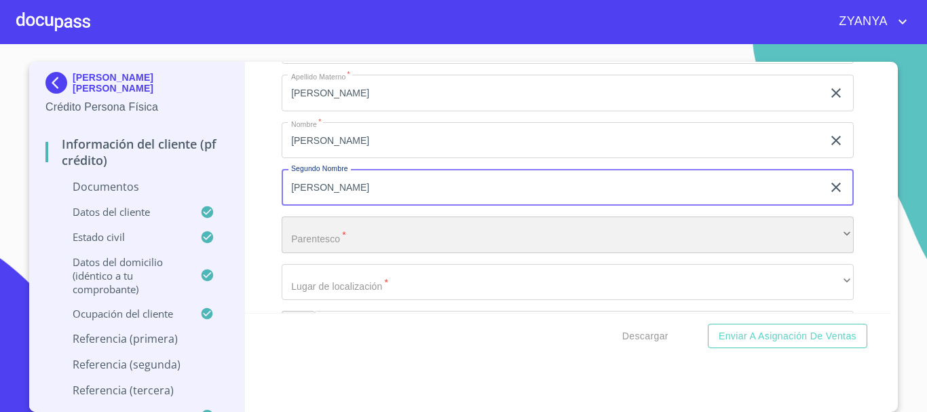
click at [368, 244] on div "​" at bounding box center [568, 235] width 572 height 37
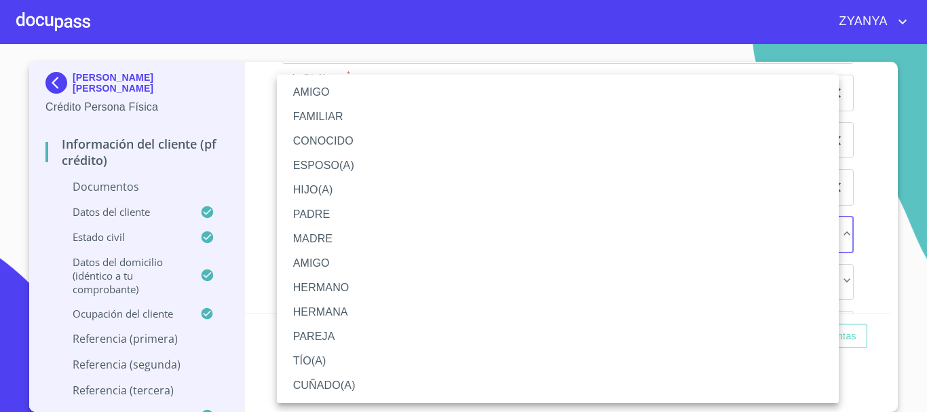
click at [356, 168] on li "ESPOSO(A)" at bounding box center [558, 165] width 562 height 24
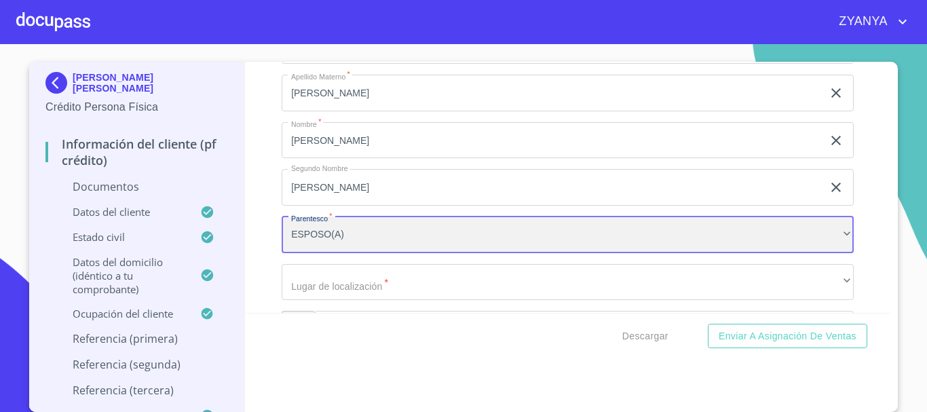
scroll to position [4573, 0]
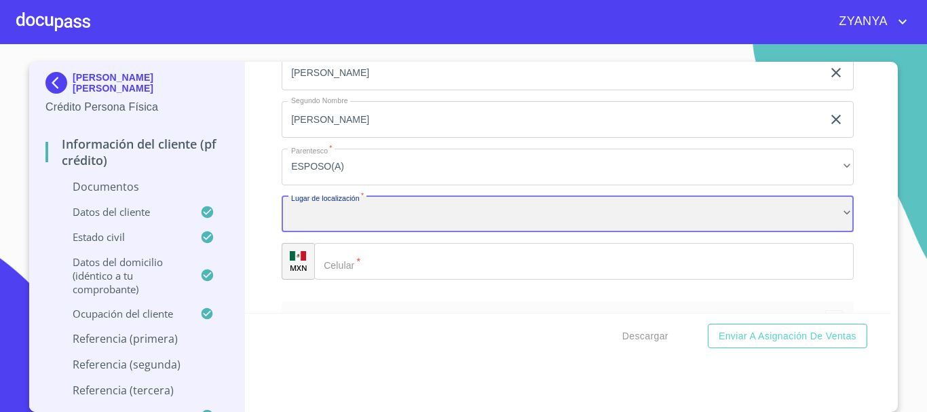
click at [387, 223] on div "​" at bounding box center [568, 214] width 572 height 37
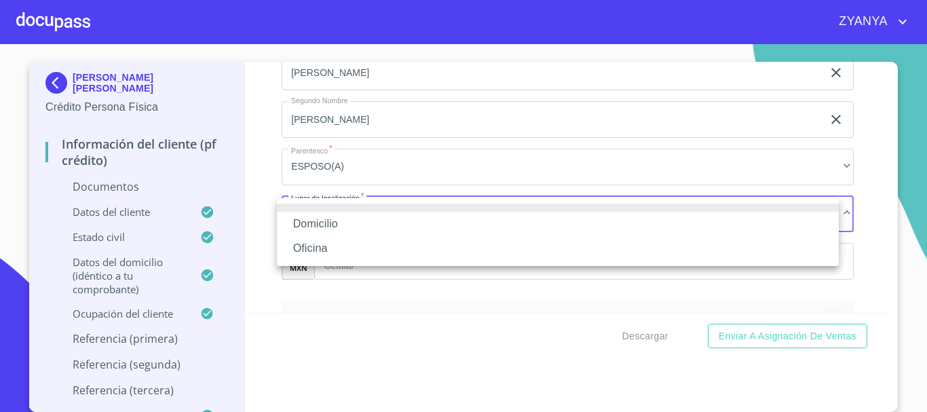
click at [335, 242] on li "Oficina" at bounding box center [558, 248] width 562 height 24
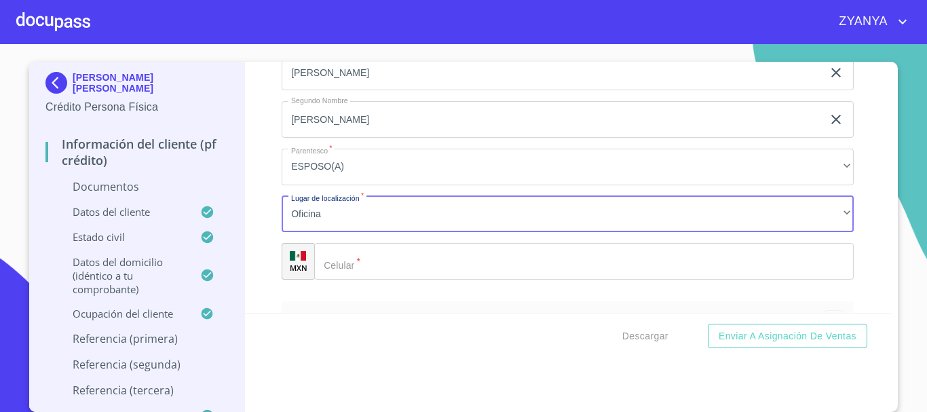
click at [403, 265] on input "Documento de identificación.   *" at bounding box center [584, 261] width 540 height 37
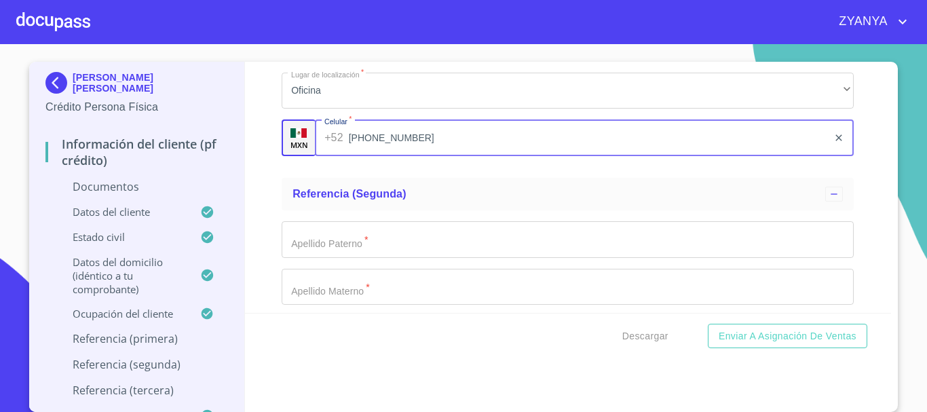
scroll to position [4708, 0]
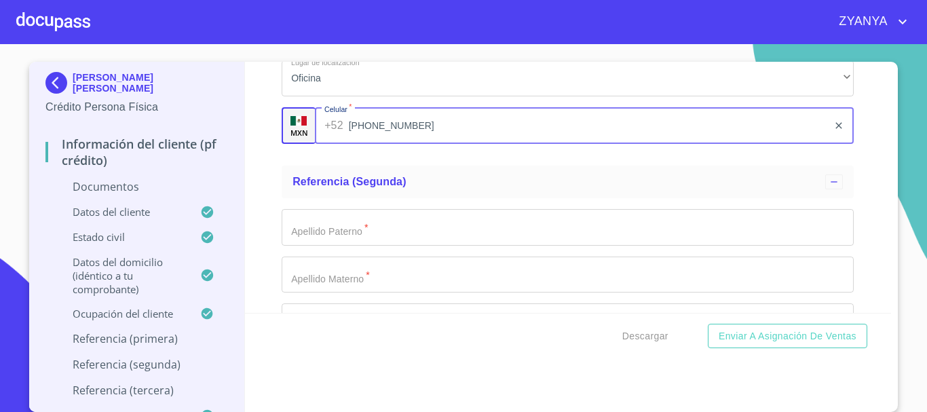
type input "[PHONE_NUMBER]"
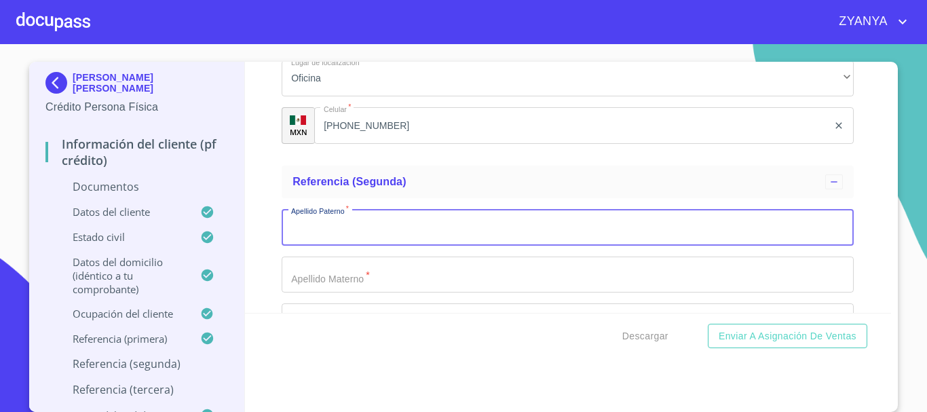
click at [383, 225] on input "Documento de identificación.   *" at bounding box center [568, 227] width 572 height 37
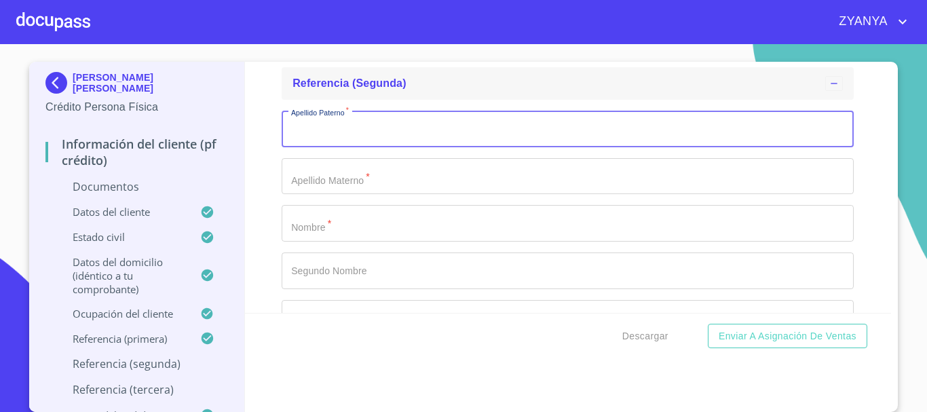
scroll to position [4776, 0]
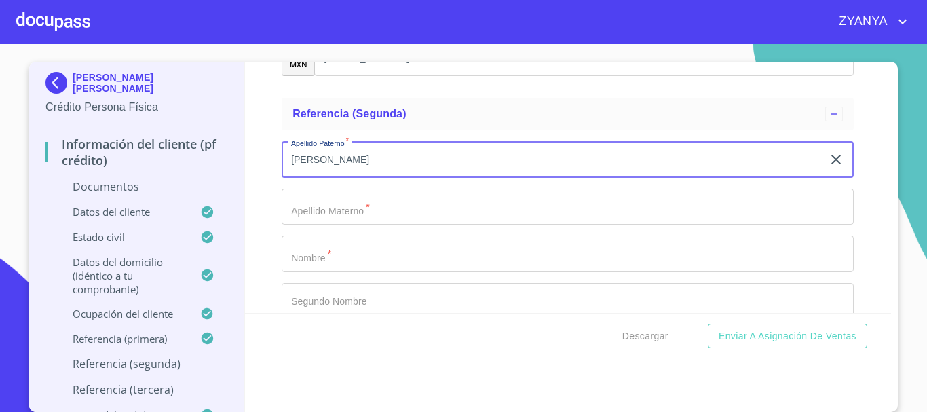
type input "[PERSON_NAME]"
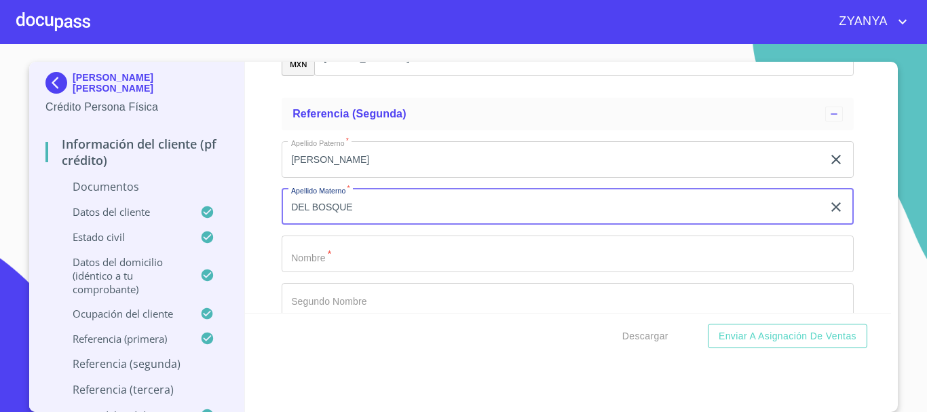
type input "DEL BOSQUE"
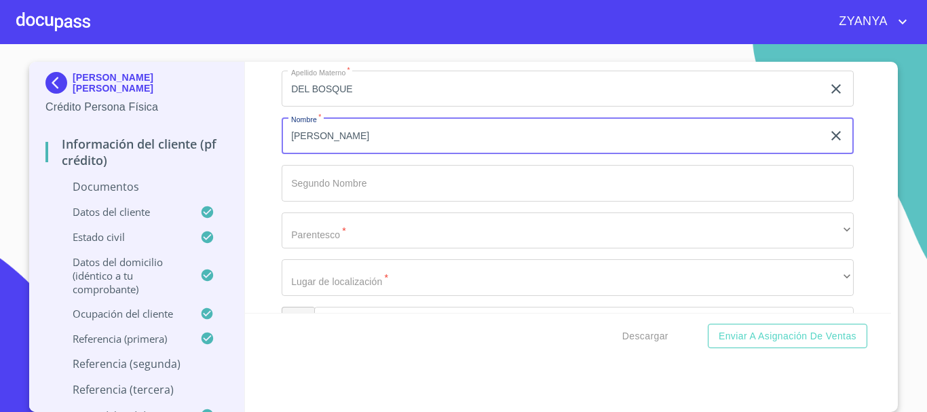
scroll to position [4912, 0]
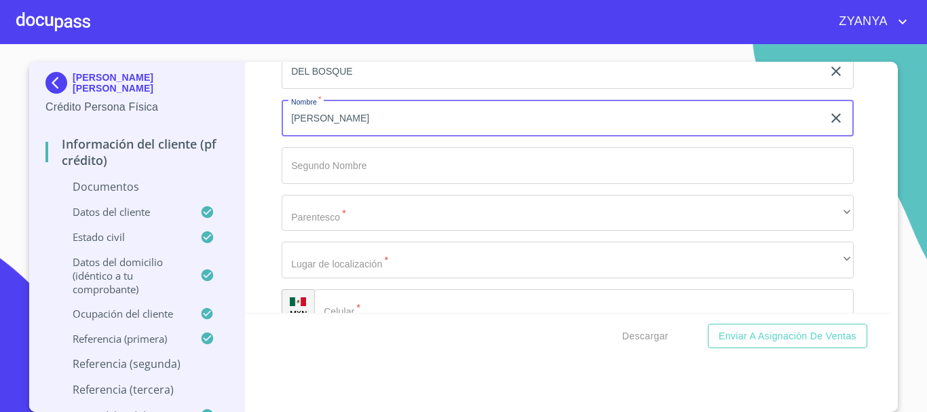
type input "[PERSON_NAME]"
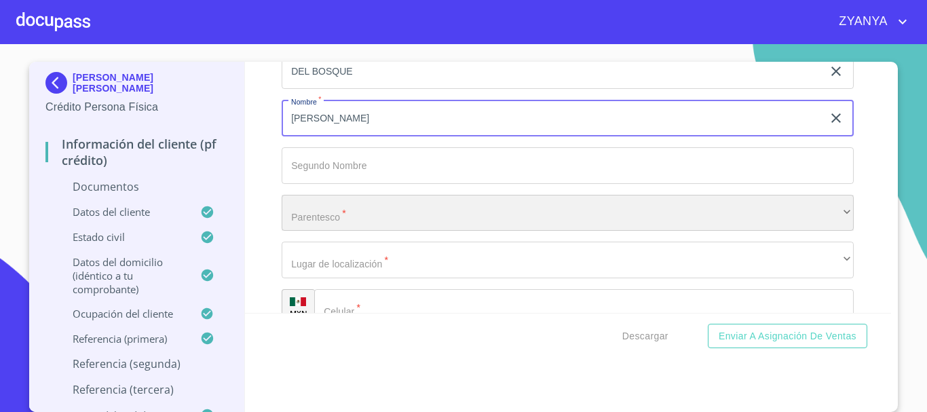
click at [391, 206] on div "​" at bounding box center [568, 213] width 572 height 37
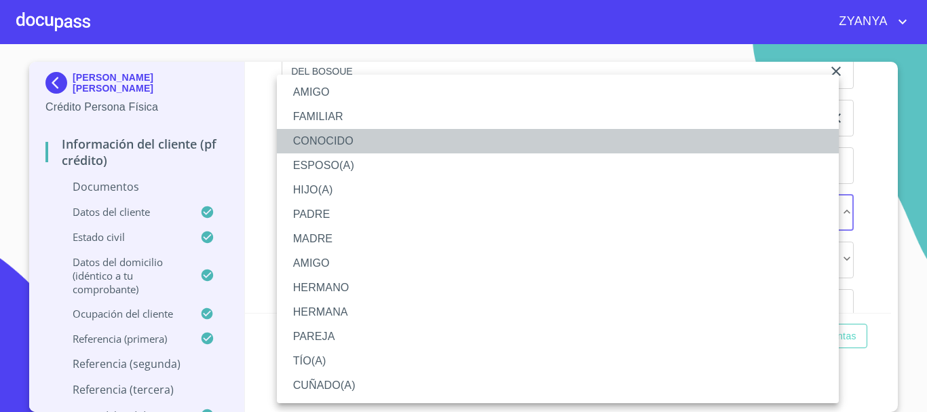
click at [334, 141] on li "CONOCIDO" at bounding box center [558, 141] width 562 height 24
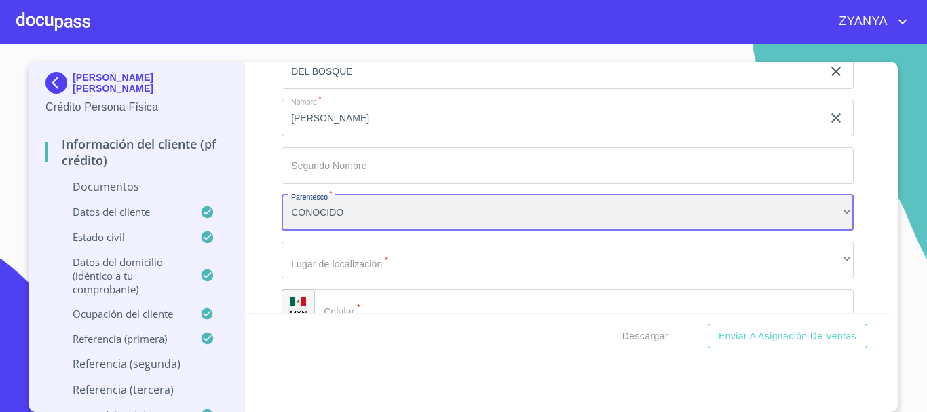
scroll to position [4980, 0]
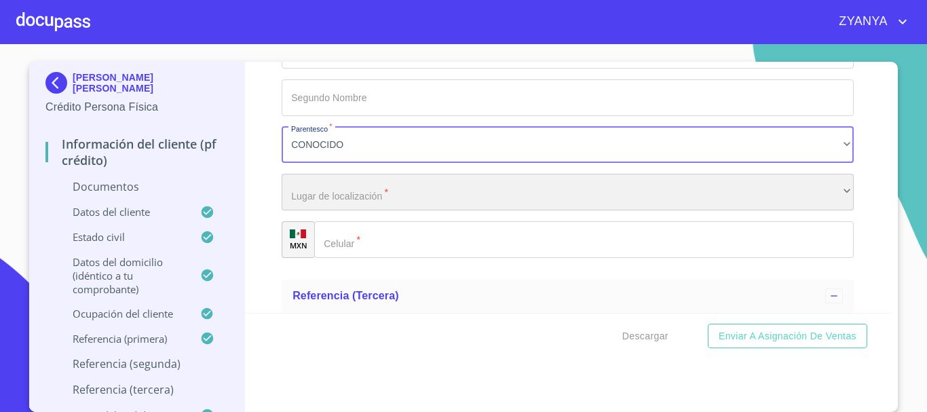
click at [411, 197] on div "​" at bounding box center [568, 192] width 572 height 37
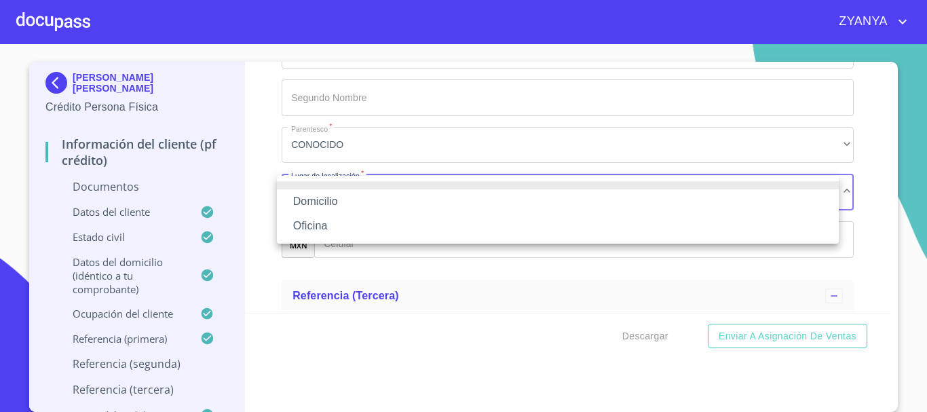
click at [362, 198] on li "Domicilio" at bounding box center [558, 201] width 562 height 24
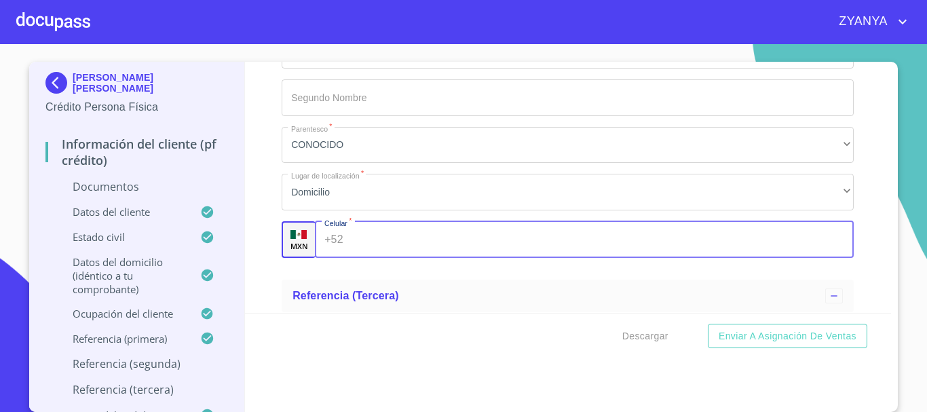
click at [370, 238] on input "Documento de identificación.   *" at bounding box center [602, 239] width 506 height 37
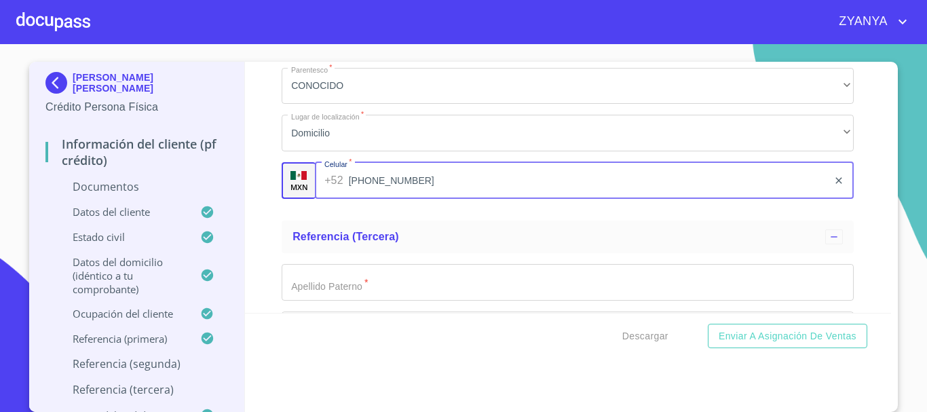
scroll to position [5116, 0]
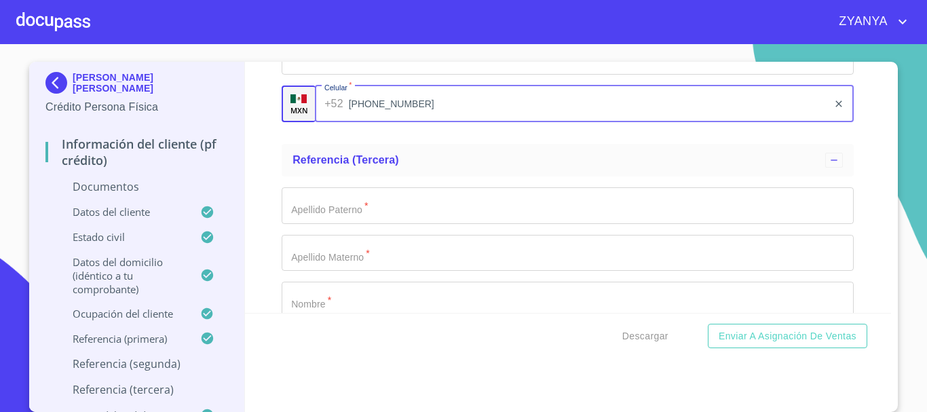
type input "[PHONE_NUMBER]"
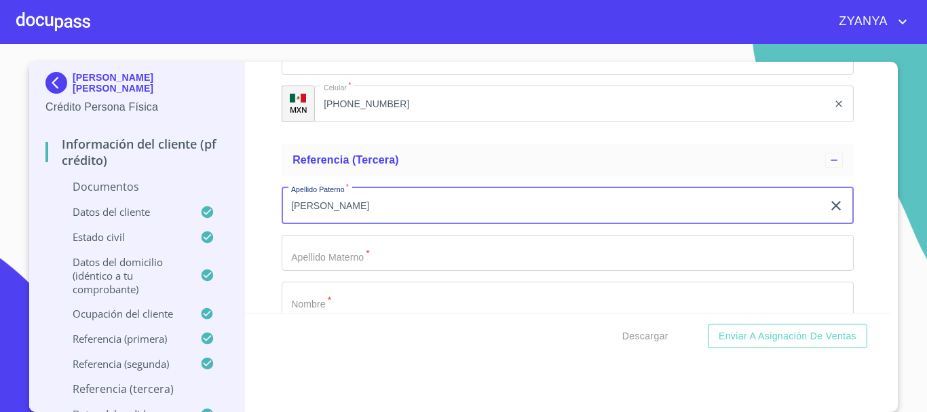
type input "[PERSON_NAME]"
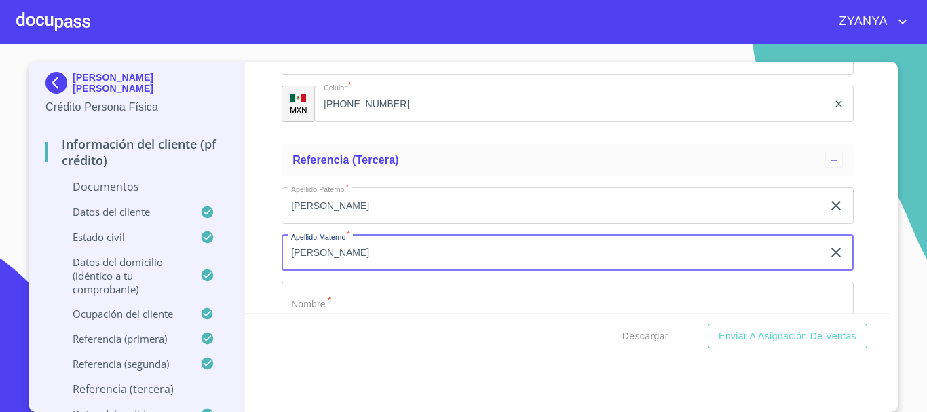
type input "[PERSON_NAME]"
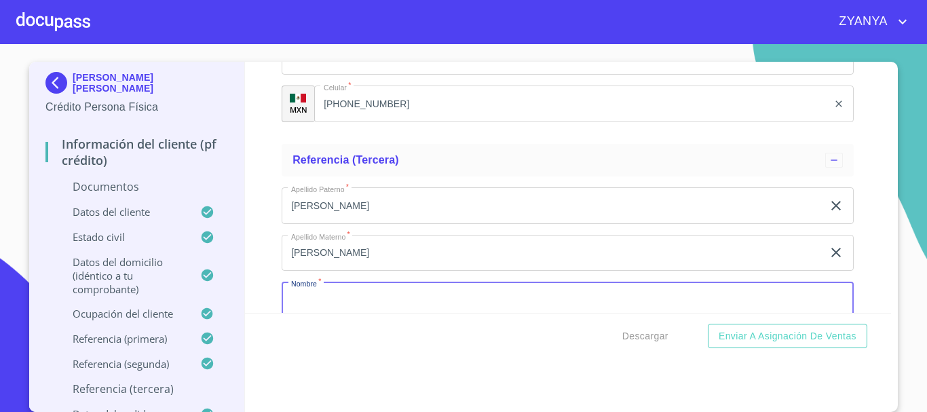
scroll to position [5121, 0]
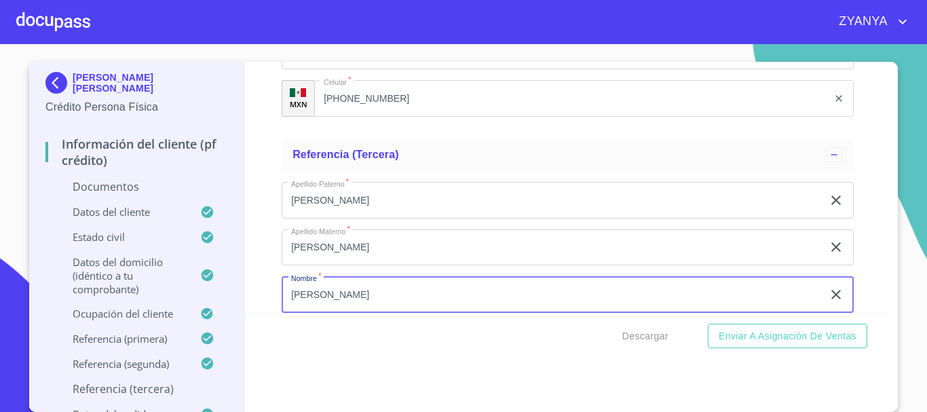
type input "[PERSON_NAME]"
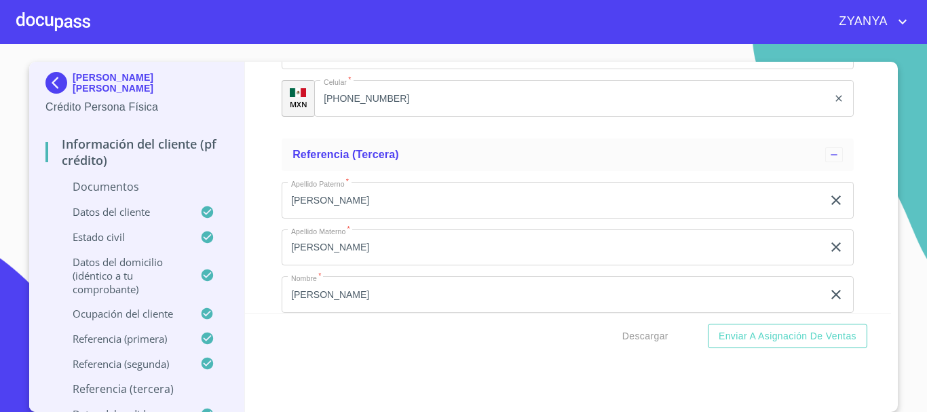
scroll to position [5276, 0]
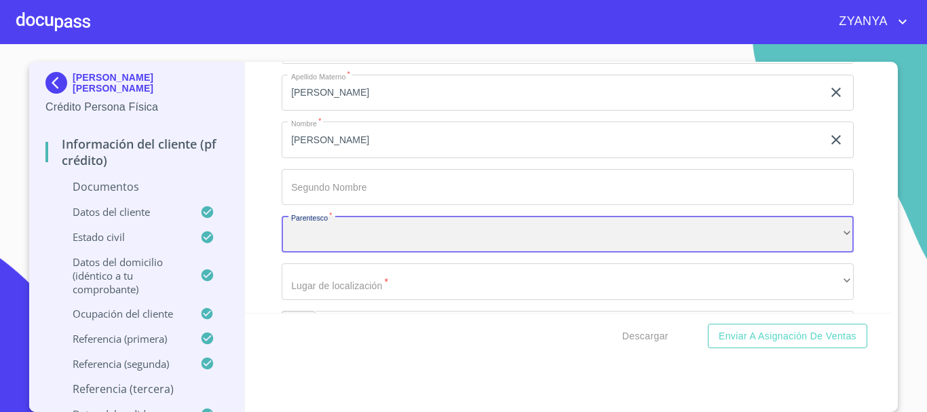
click at [398, 229] on div "​" at bounding box center [568, 234] width 572 height 37
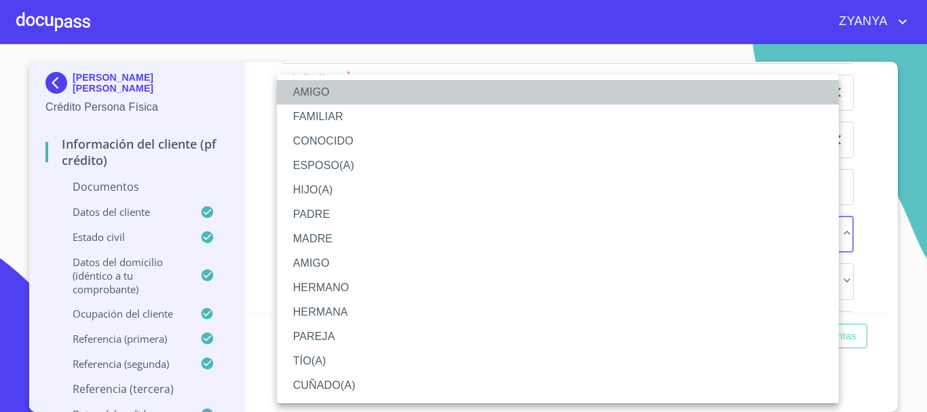
click at [333, 90] on li "AMIGO" at bounding box center [558, 92] width 562 height 24
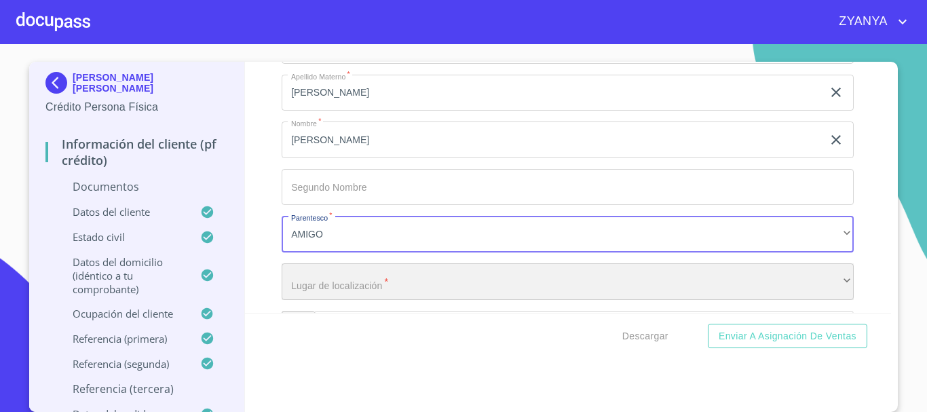
click at [409, 274] on div "​" at bounding box center [568, 281] width 572 height 37
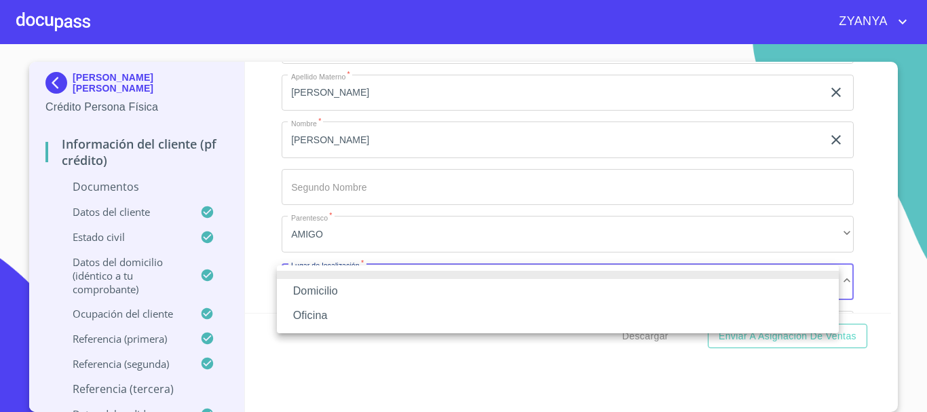
click at [357, 285] on li "Domicilio" at bounding box center [558, 291] width 562 height 24
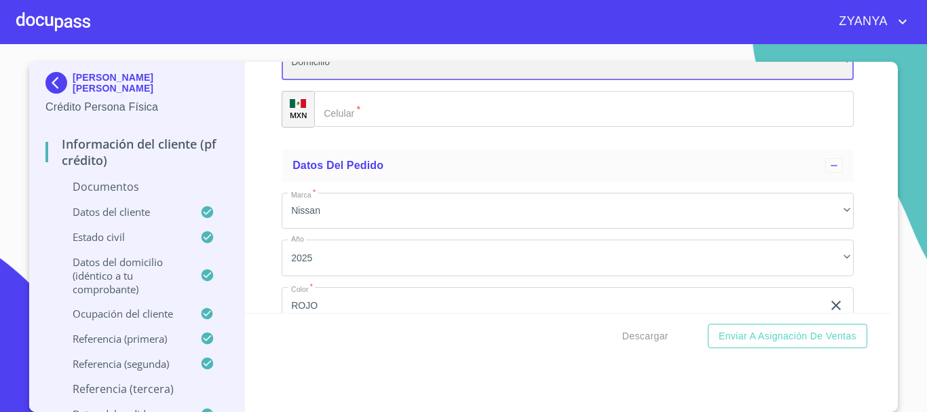
scroll to position [5480, 0]
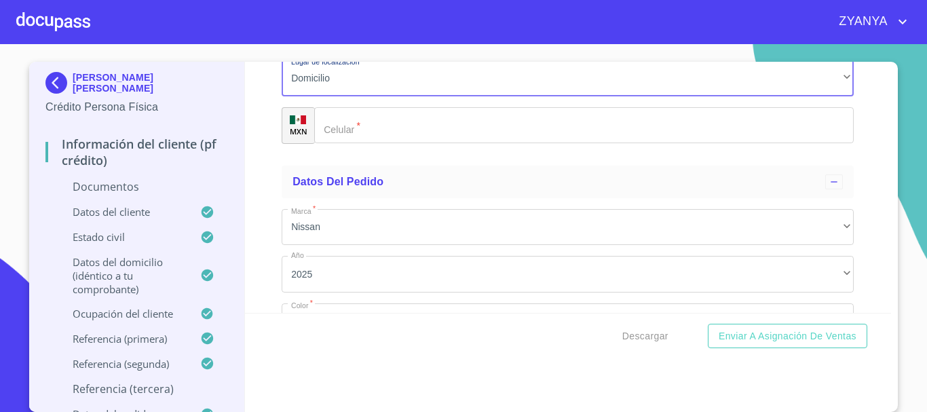
click at [417, 140] on input "Documento de identificación.   *" at bounding box center [584, 125] width 540 height 37
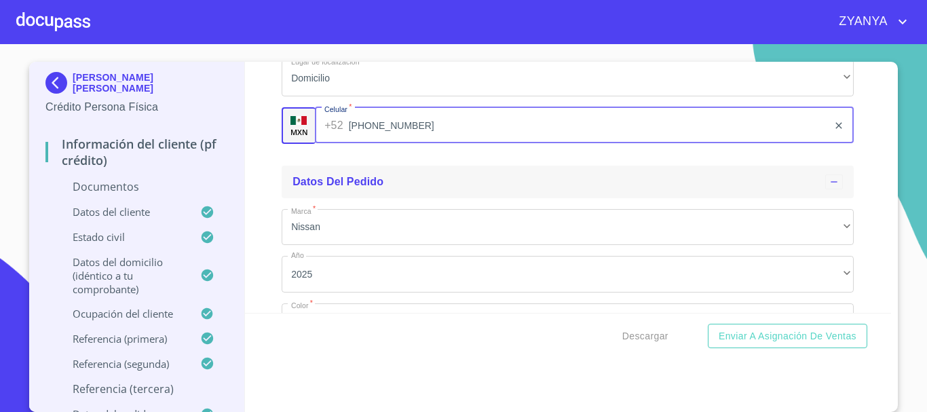
type input "[PHONE_NUMBER]"
click at [448, 174] on div "Datos del pedido" at bounding box center [559, 182] width 533 height 16
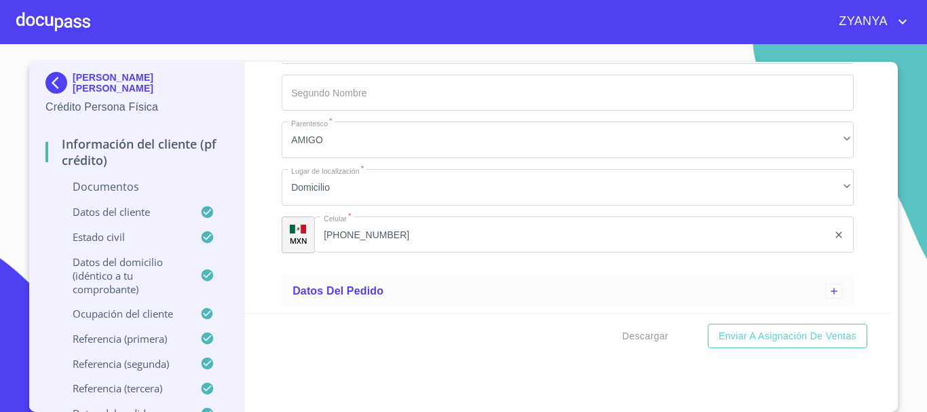
scroll to position [5370, 0]
click at [829, 289] on icon at bounding box center [834, 291] width 11 height 11
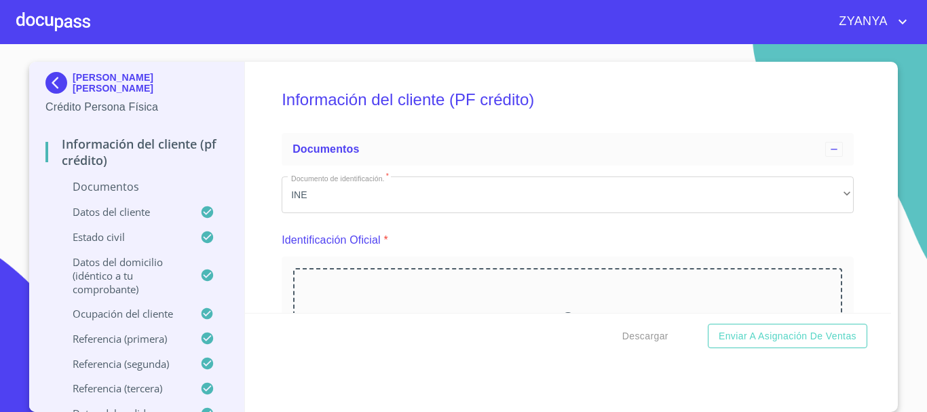
scroll to position [68, 0]
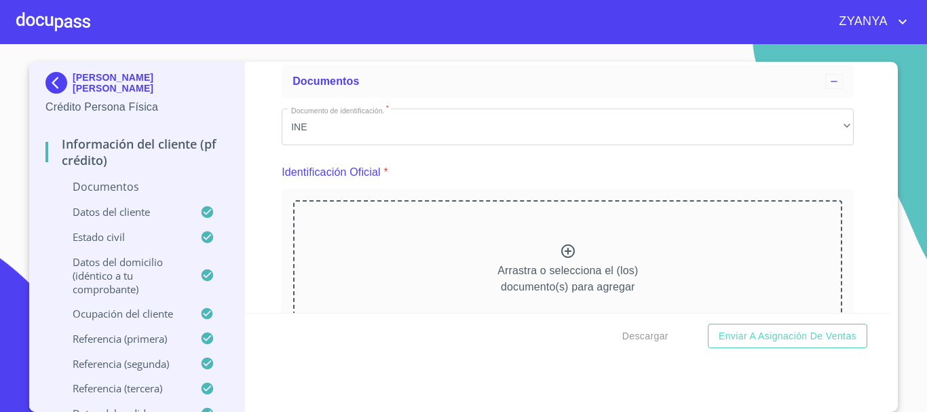
click at [540, 238] on div "Arrastra o selecciona el (los) documento(s) para agregar" at bounding box center [567, 269] width 549 height 138
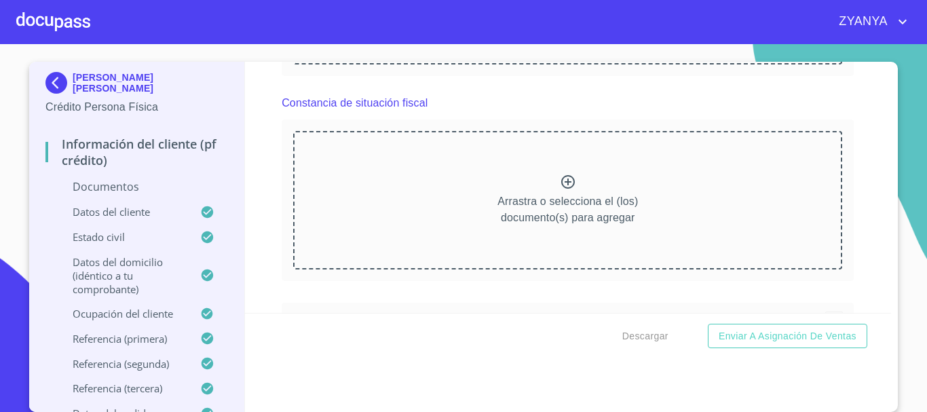
scroll to position [1358, 0]
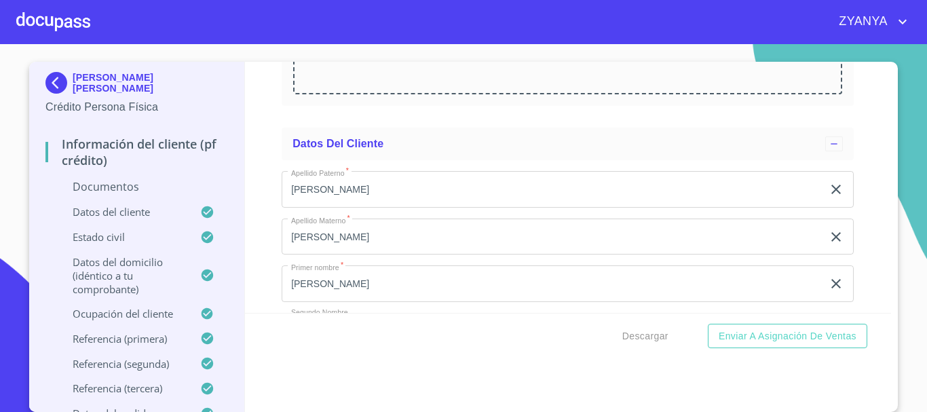
scroll to position [1969, 0]
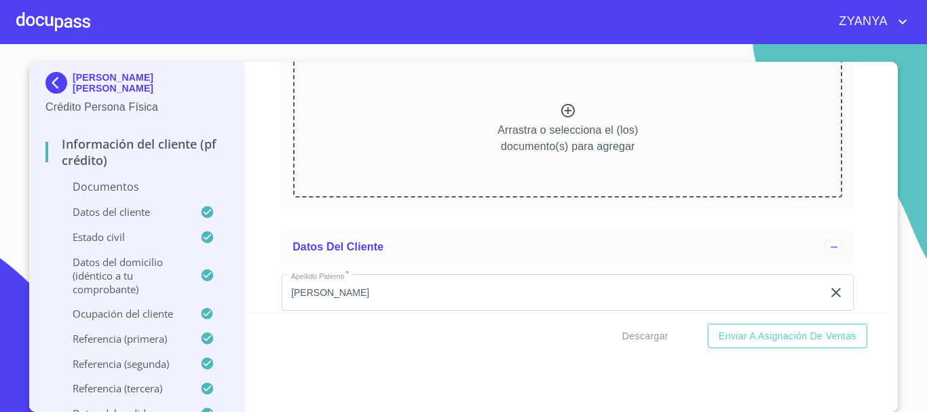
scroll to position [2512, 0]
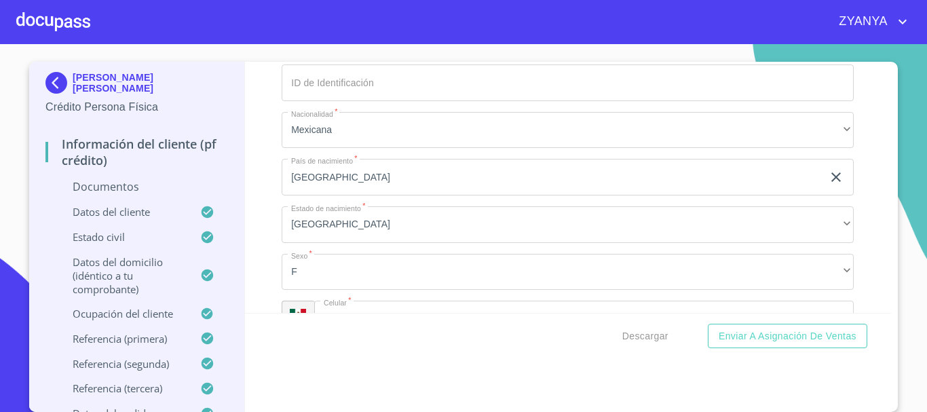
scroll to position [3191, 0]
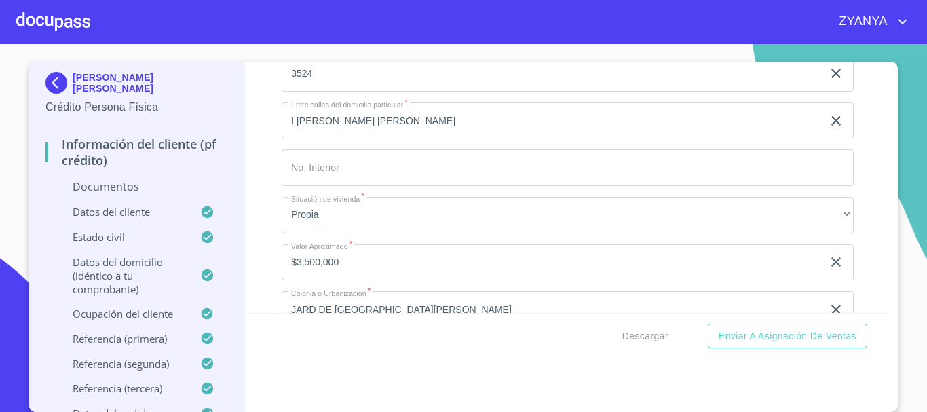
scroll to position [4345, 0]
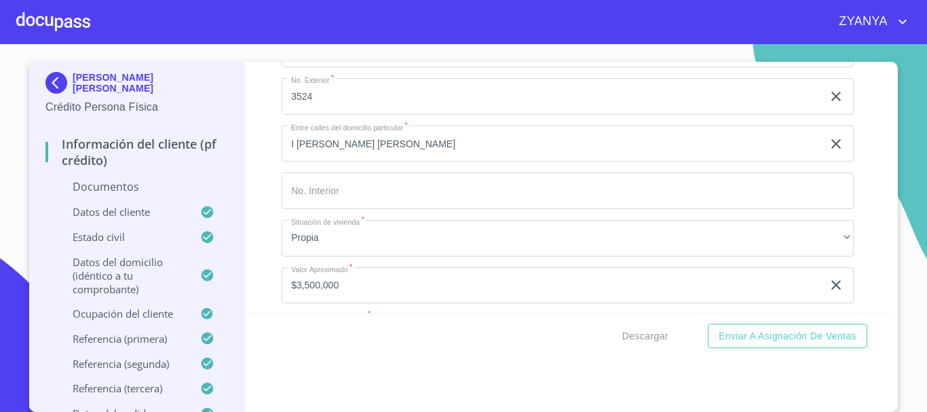
drag, startPoint x: 305, startPoint y: 194, endPoint x: 407, endPoint y: 193, distance: 102.5
click at [854, 222] on div "Información del cliente (PF crédito) Documentos Documento de identificación.   …" at bounding box center [568, 187] width 647 height 251
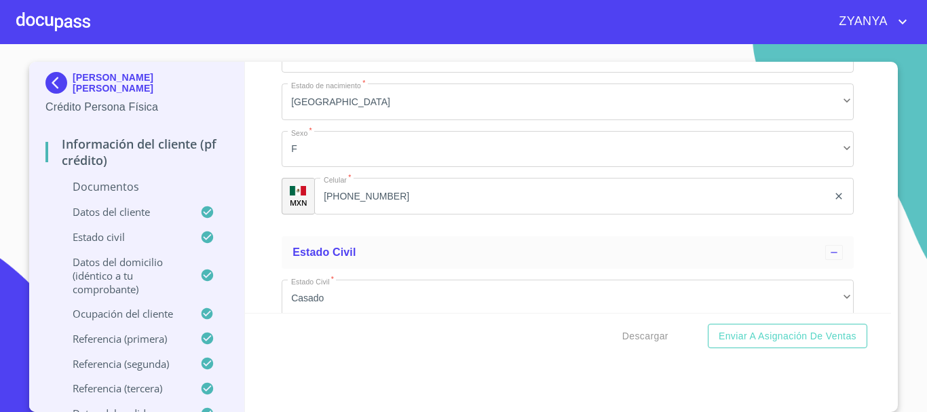
scroll to position [3689, 0]
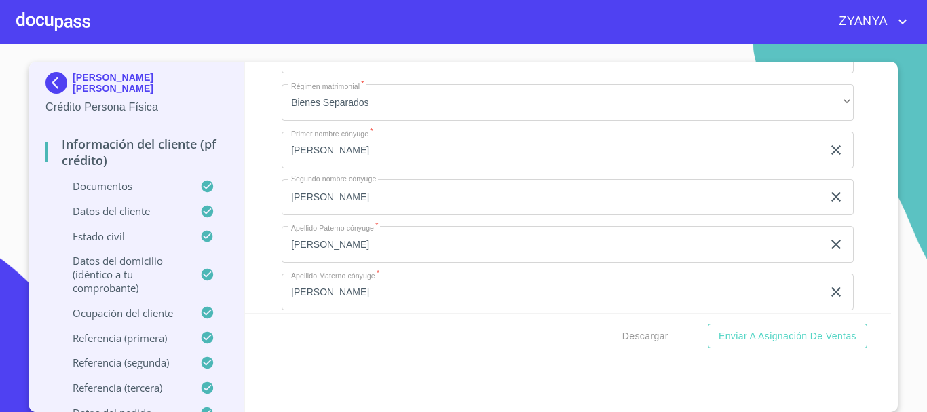
scroll to position [4300, 0]
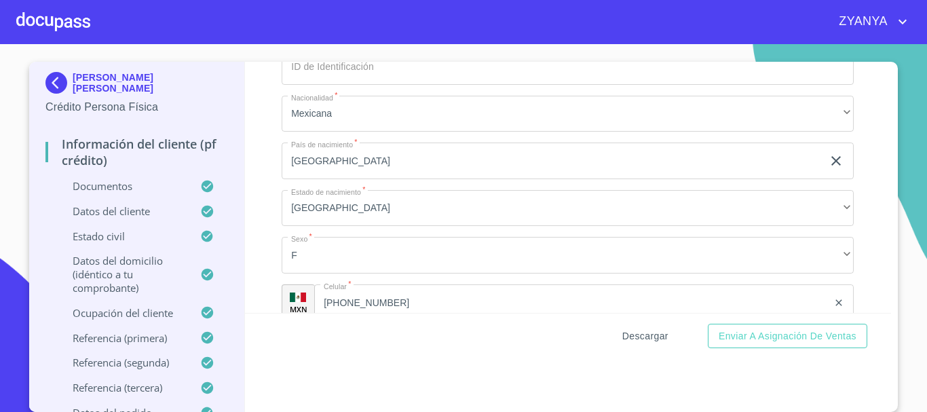
scroll to position [0, 0]
click at [648, 333] on span "Descargar" at bounding box center [645, 336] width 46 height 17
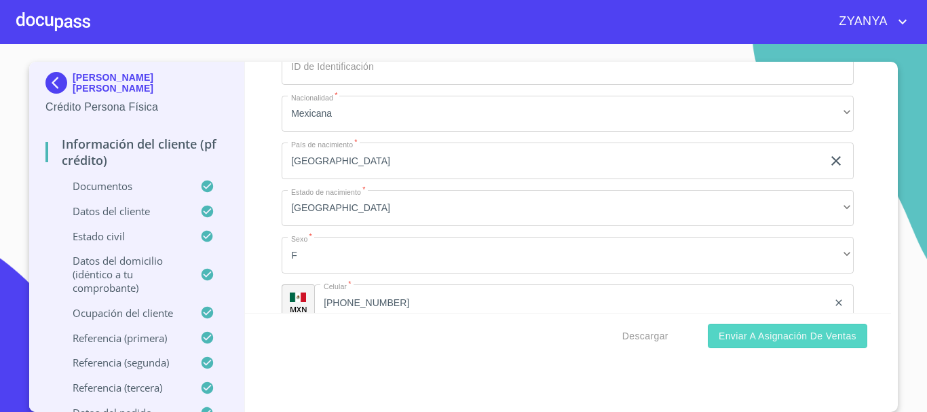
click at [757, 327] on button "Enviar a Asignación de Ventas" at bounding box center [788, 336] width 160 height 25
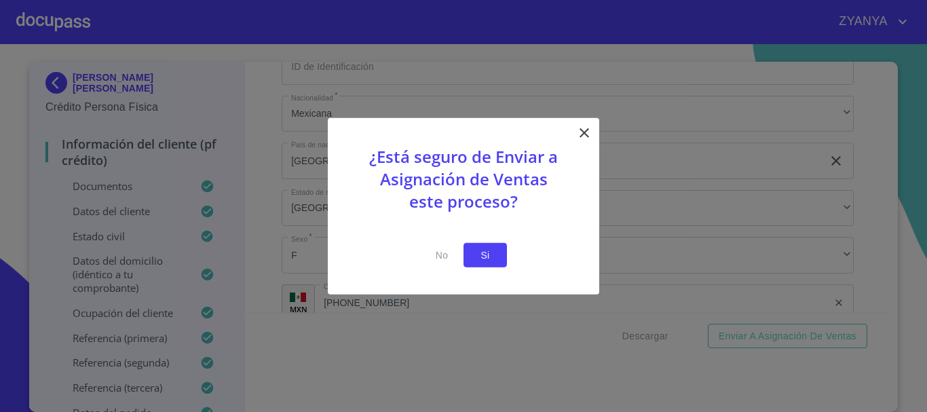
click at [487, 258] on span "Si" at bounding box center [486, 254] width 22 height 17
